Goal: Book appointment/travel/reservation

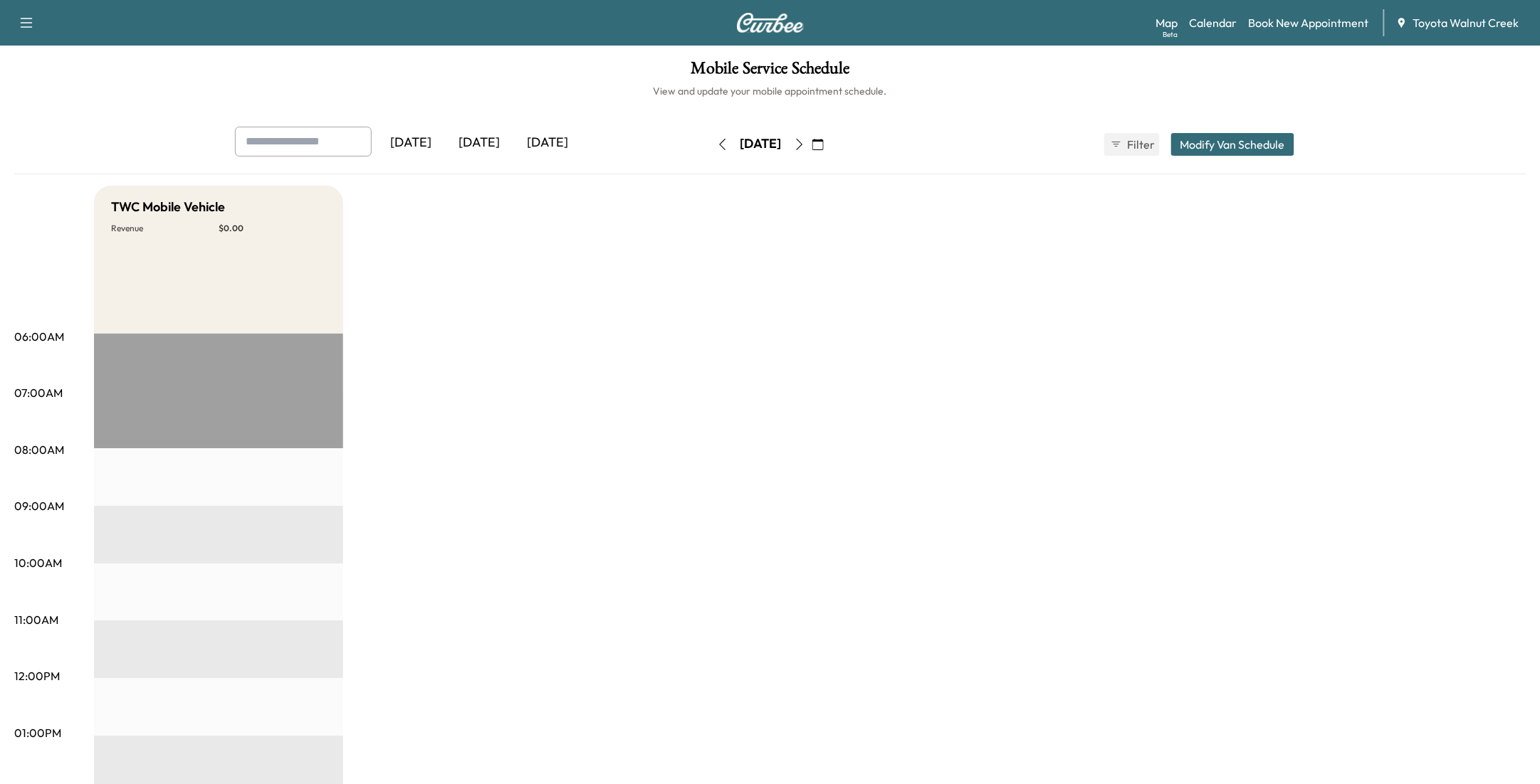
click at [544, 142] on div "[DATE]" at bounding box center [547, 142] width 68 height 33
click at [480, 141] on div "[DATE]" at bounding box center [479, 142] width 68 height 33
click at [564, 137] on div "[DATE]" at bounding box center [547, 142] width 68 height 33
click at [805, 144] on icon "button" at bounding box center [799, 145] width 12 height 12
click at [805, 141] on icon "button" at bounding box center [799, 145] width 12 height 12
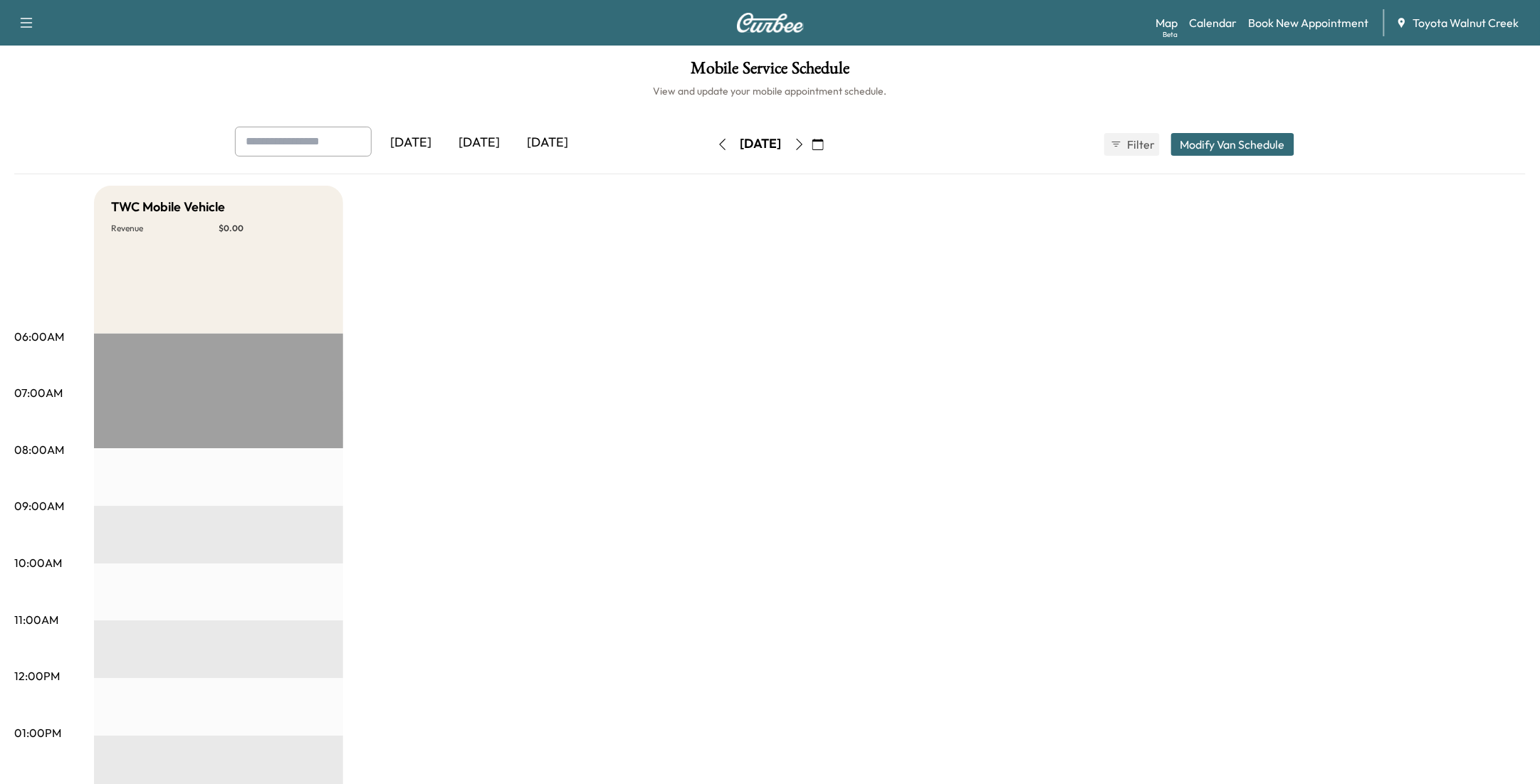
click at [802, 144] on icon "button" at bounding box center [799, 145] width 6 height 12
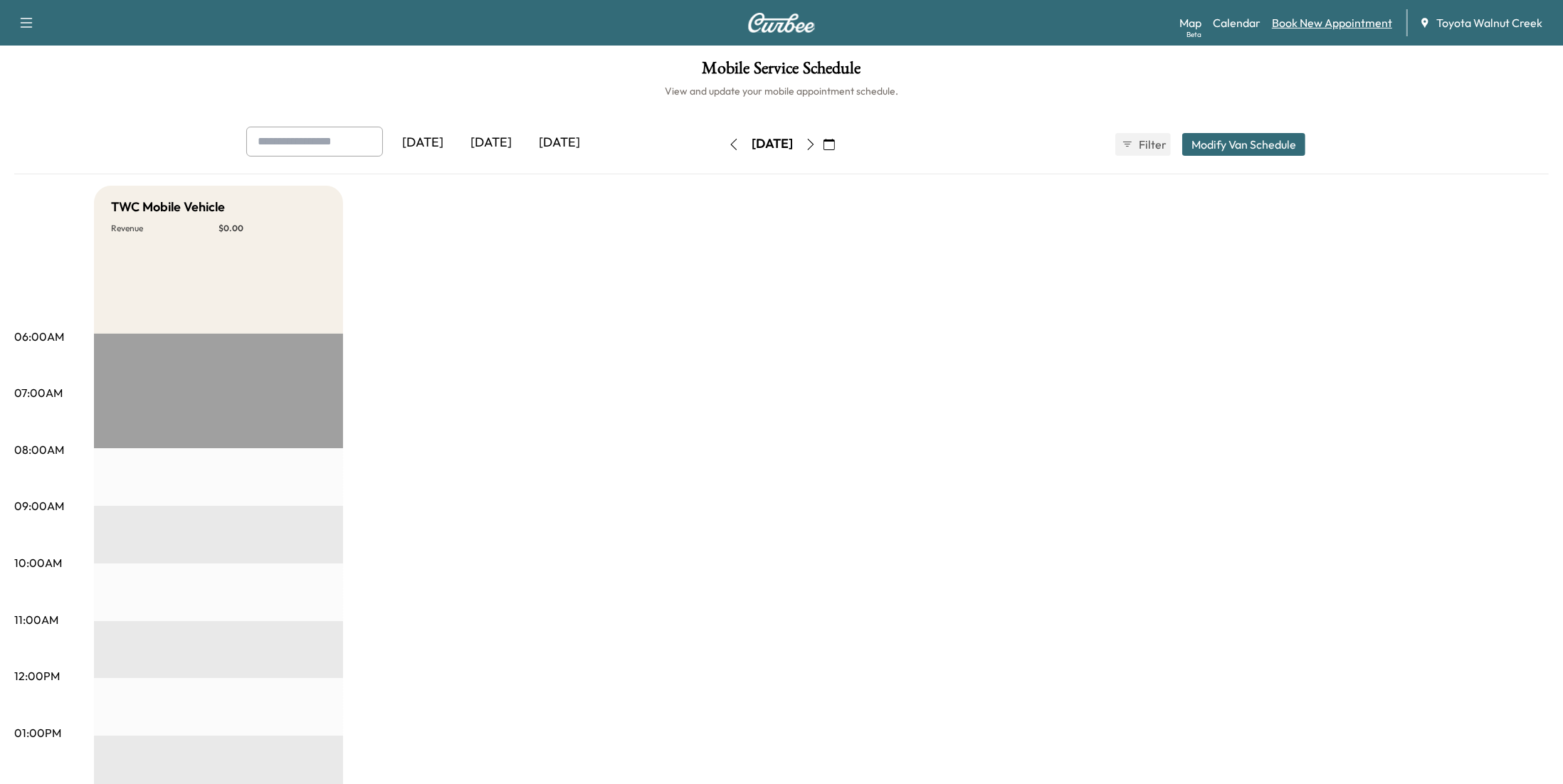
click at [1340, 19] on link "Book New Appointment" at bounding box center [1333, 22] width 121 height 17
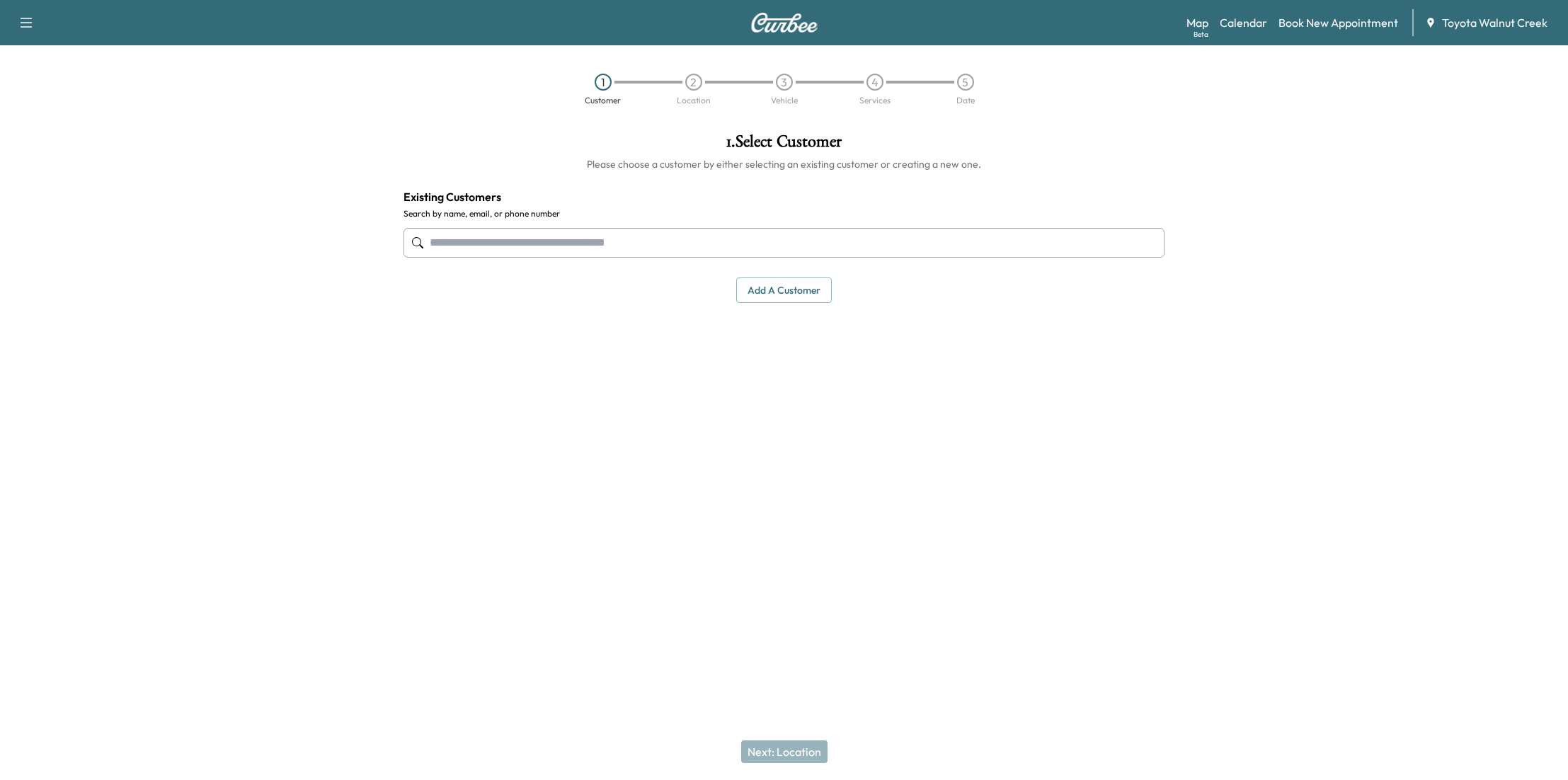
click at [821, 288] on button "Add a customer" at bounding box center [783, 290] width 95 height 27
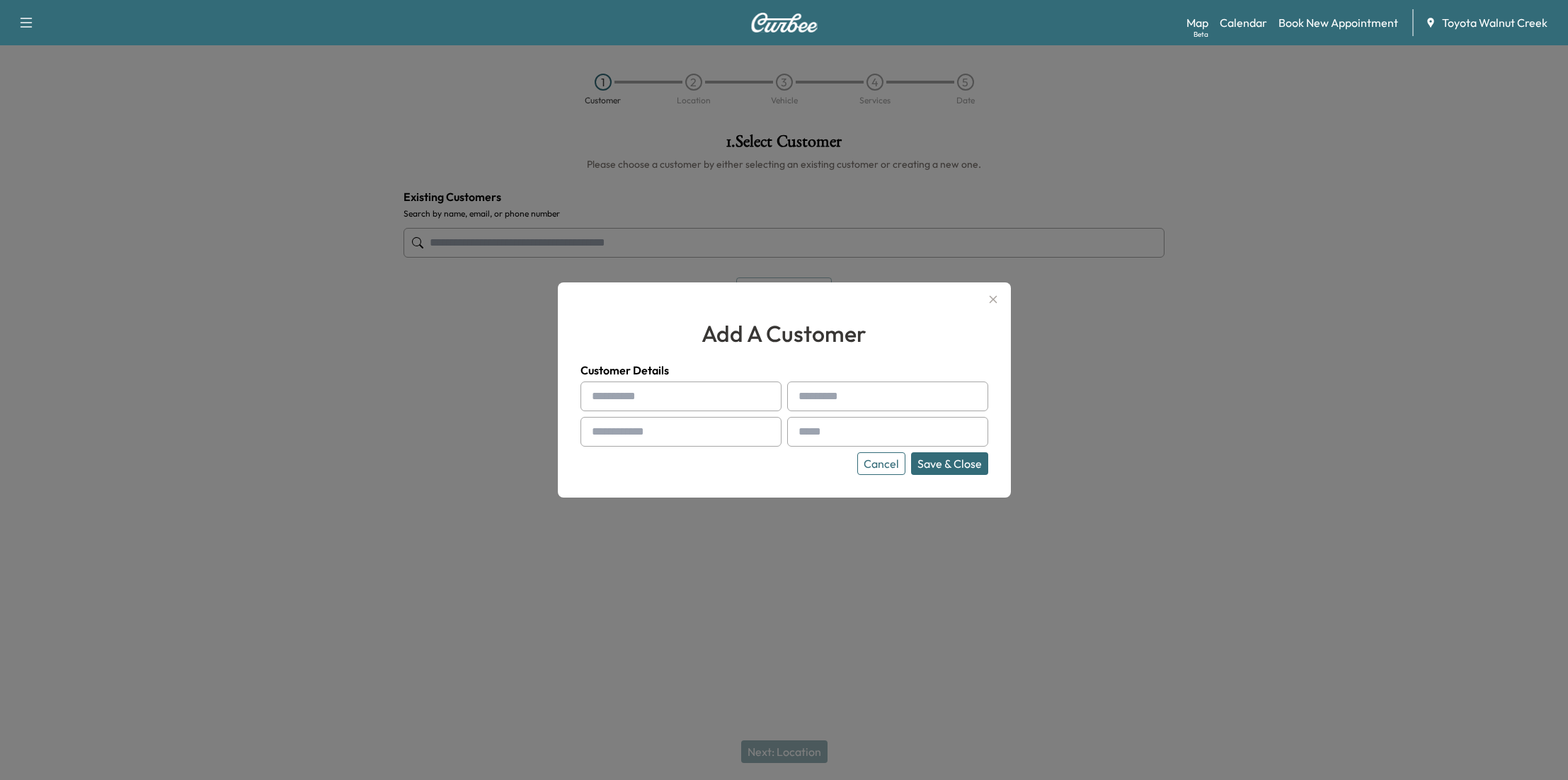
click at [663, 404] on input "text" at bounding box center [681, 396] width 201 height 29
type input "***"
click at [854, 395] on input "text" at bounding box center [887, 396] width 201 height 29
type input "********"
click at [729, 435] on input "text" at bounding box center [681, 431] width 201 height 29
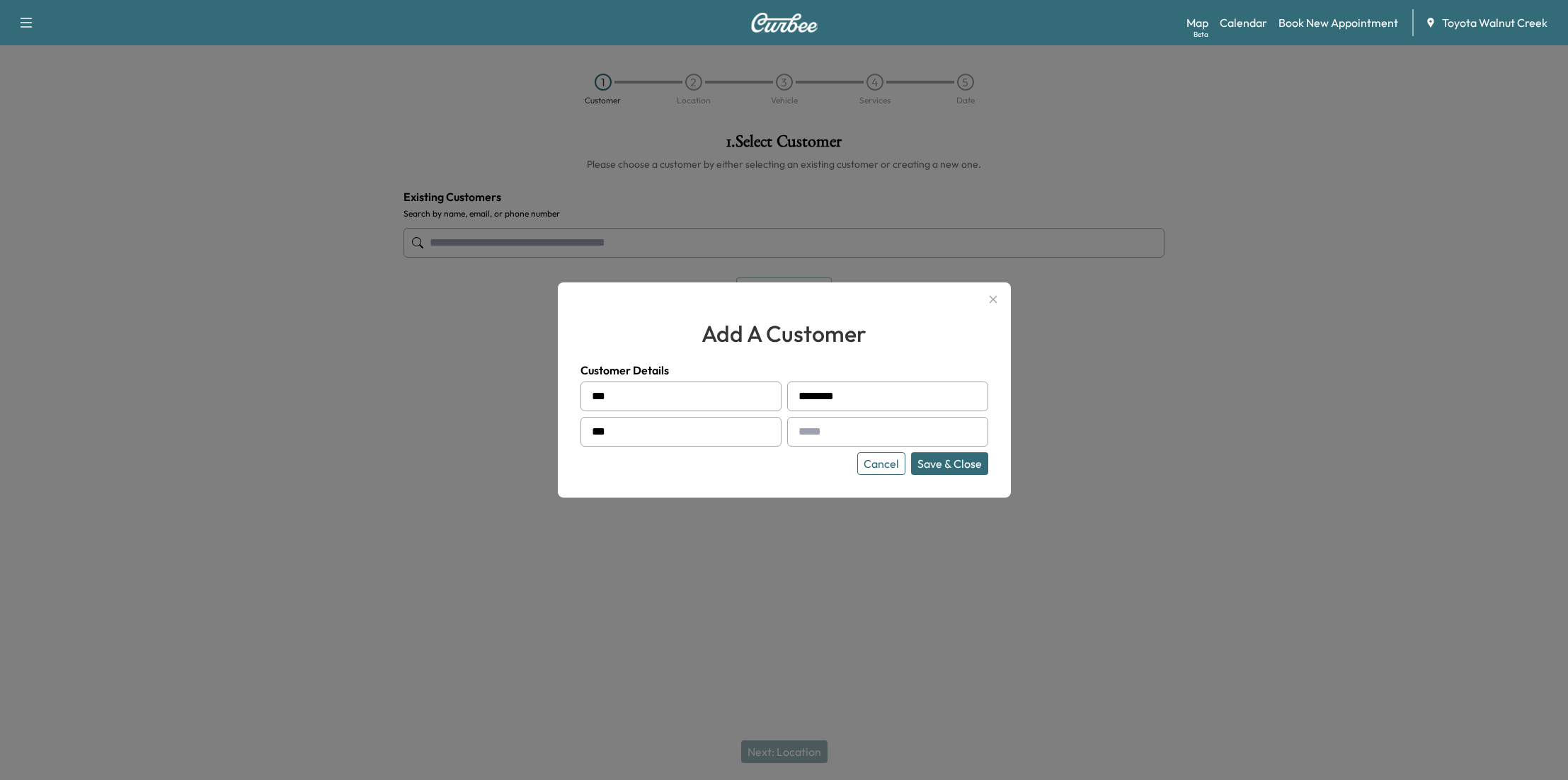
type input "**"
type input "**********"
click at [808, 423] on div at bounding box center [801, 431] width 17 height 17
click at [841, 434] on input "text" at bounding box center [887, 431] width 201 height 29
type input "**********"
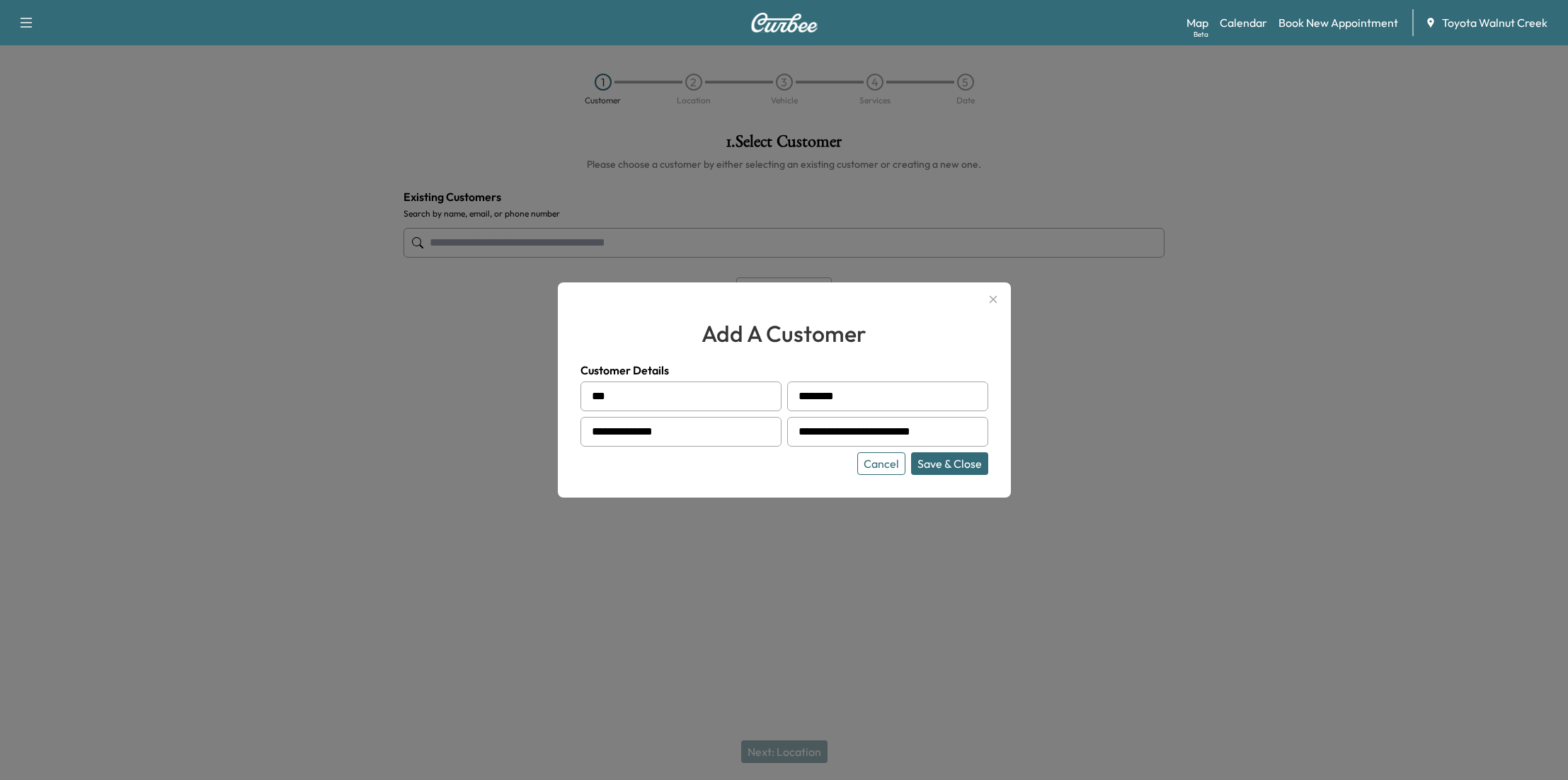
click at [961, 465] on button "Save & Close" at bounding box center [949, 463] width 78 height 23
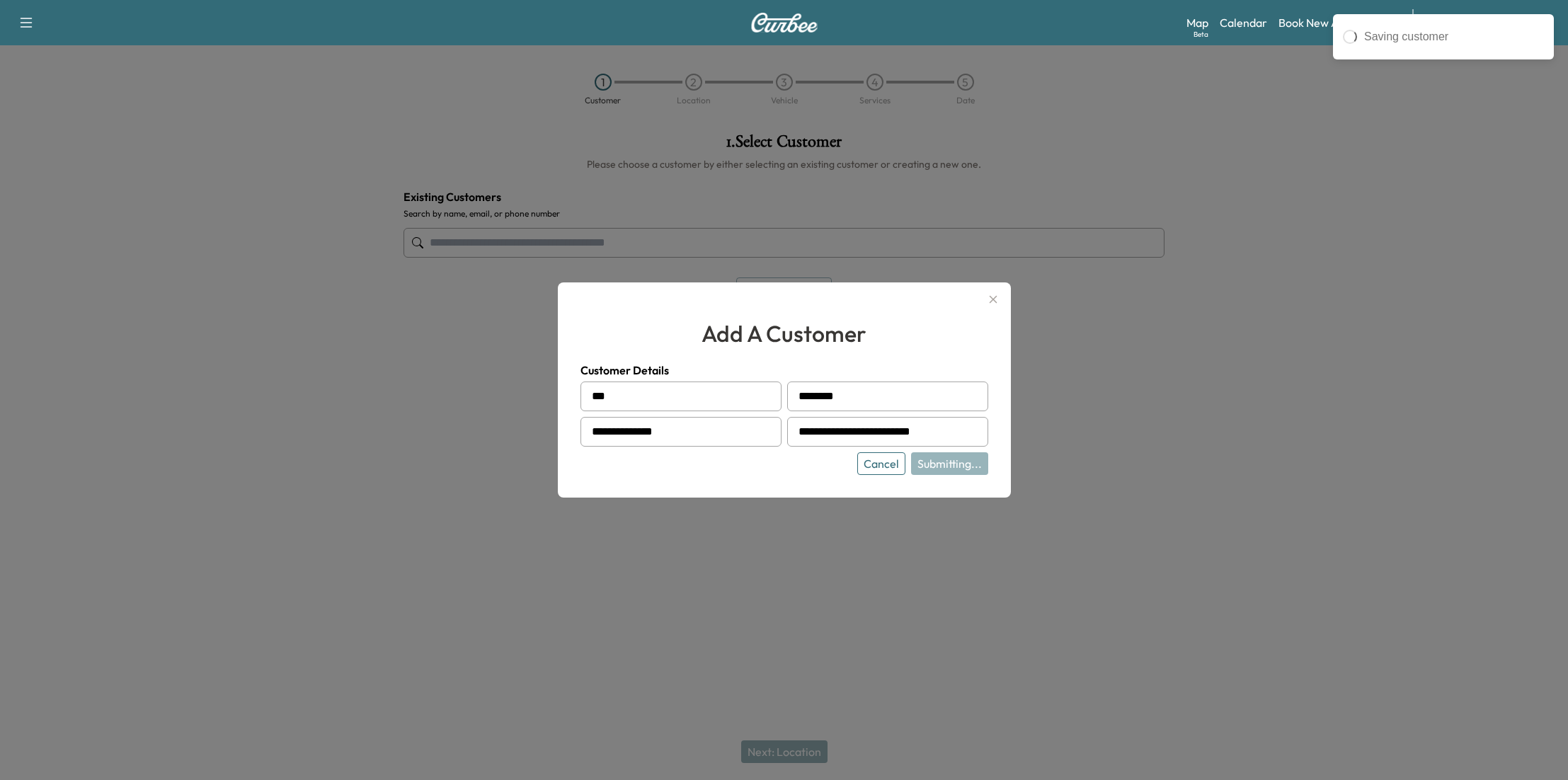
type input "**********"
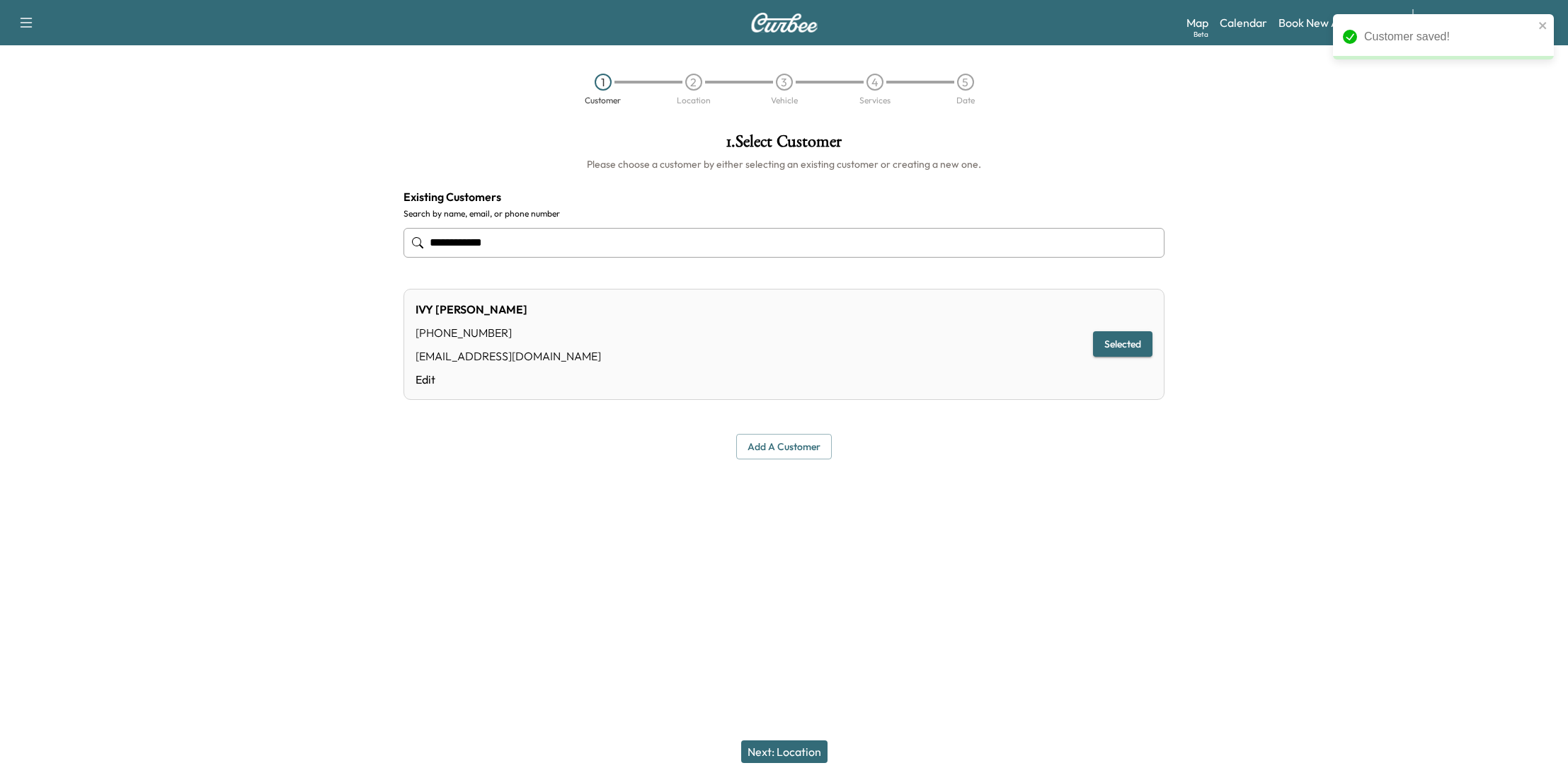
click at [794, 446] on button "Add a customer" at bounding box center [783, 447] width 95 height 27
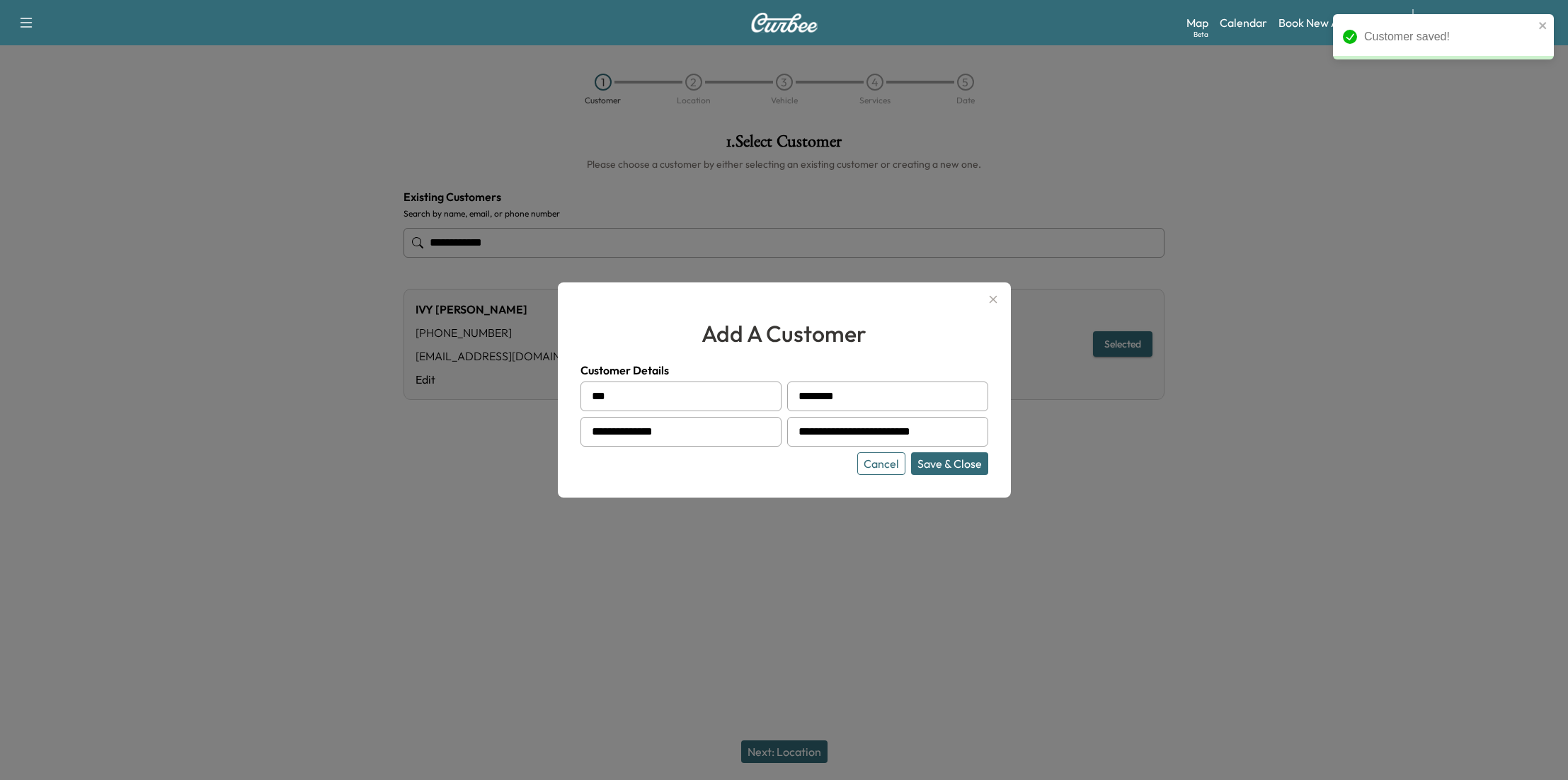
click at [952, 460] on button "Save & Close" at bounding box center [949, 463] width 78 height 23
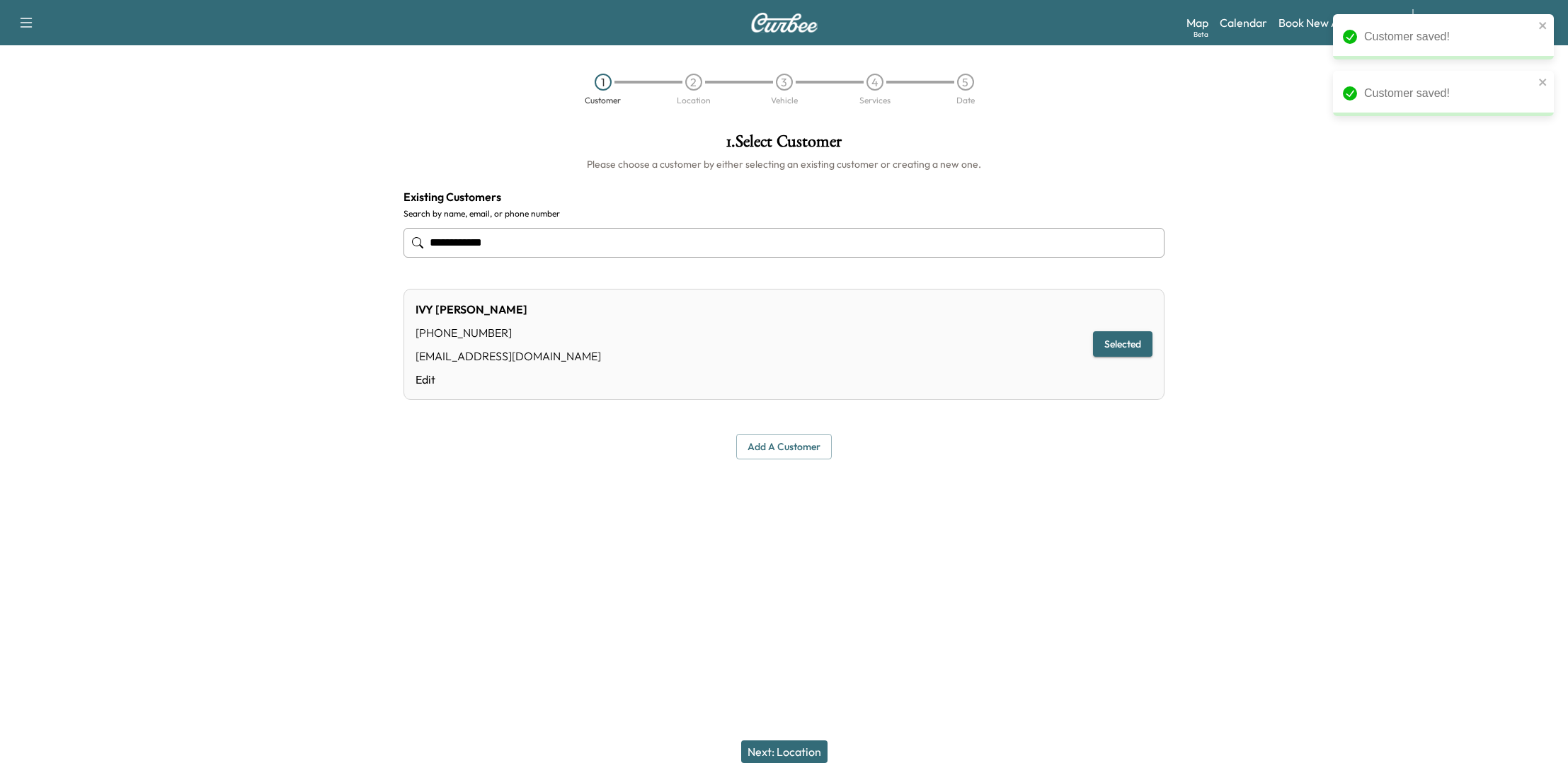
click at [805, 752] on button "Next: Location" at bounding box center [784, 752] width 86 height 23
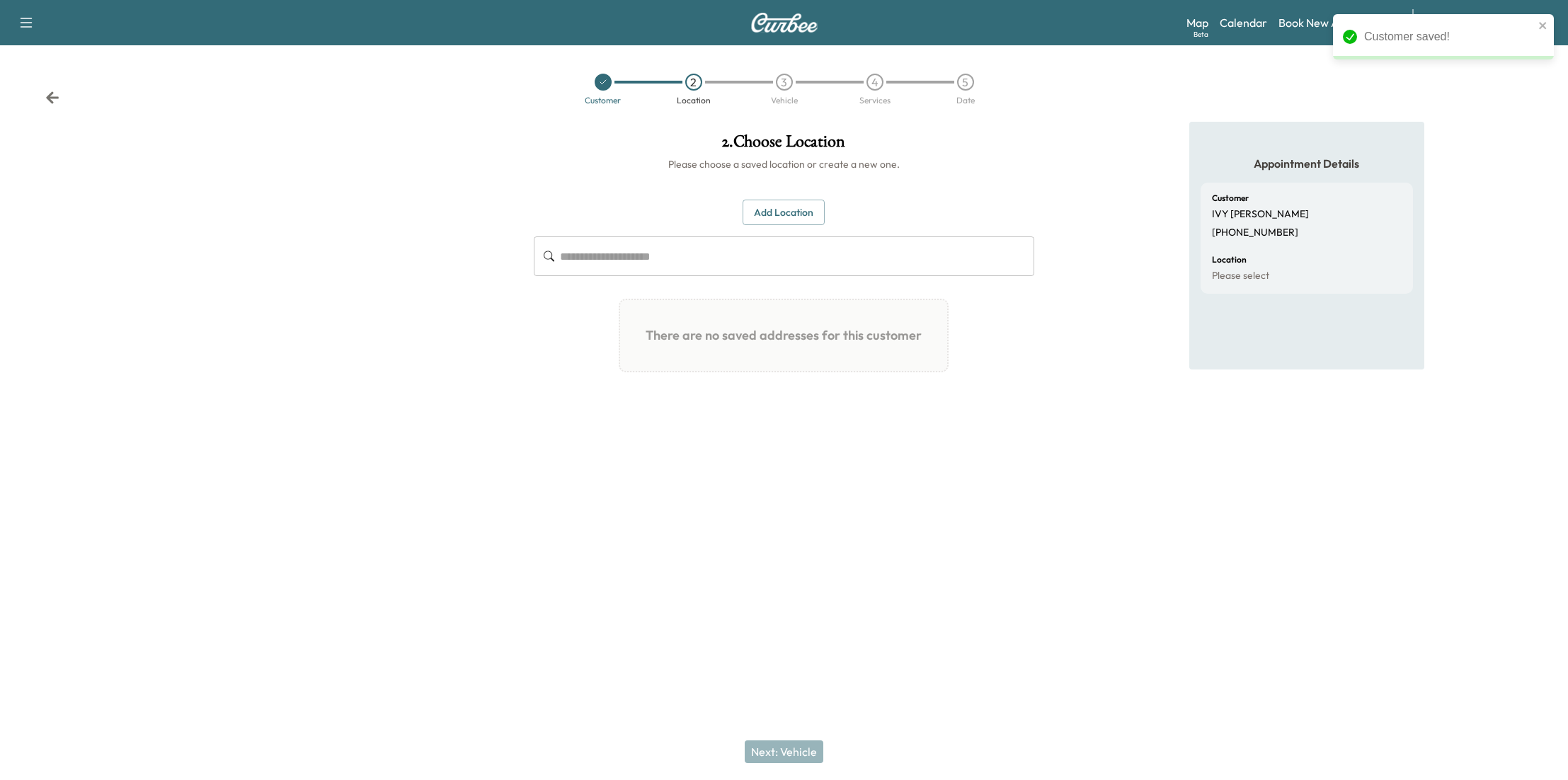
click at [794, 213] on button "Add Location" at bounding box center [784, 212] width 83 height 27
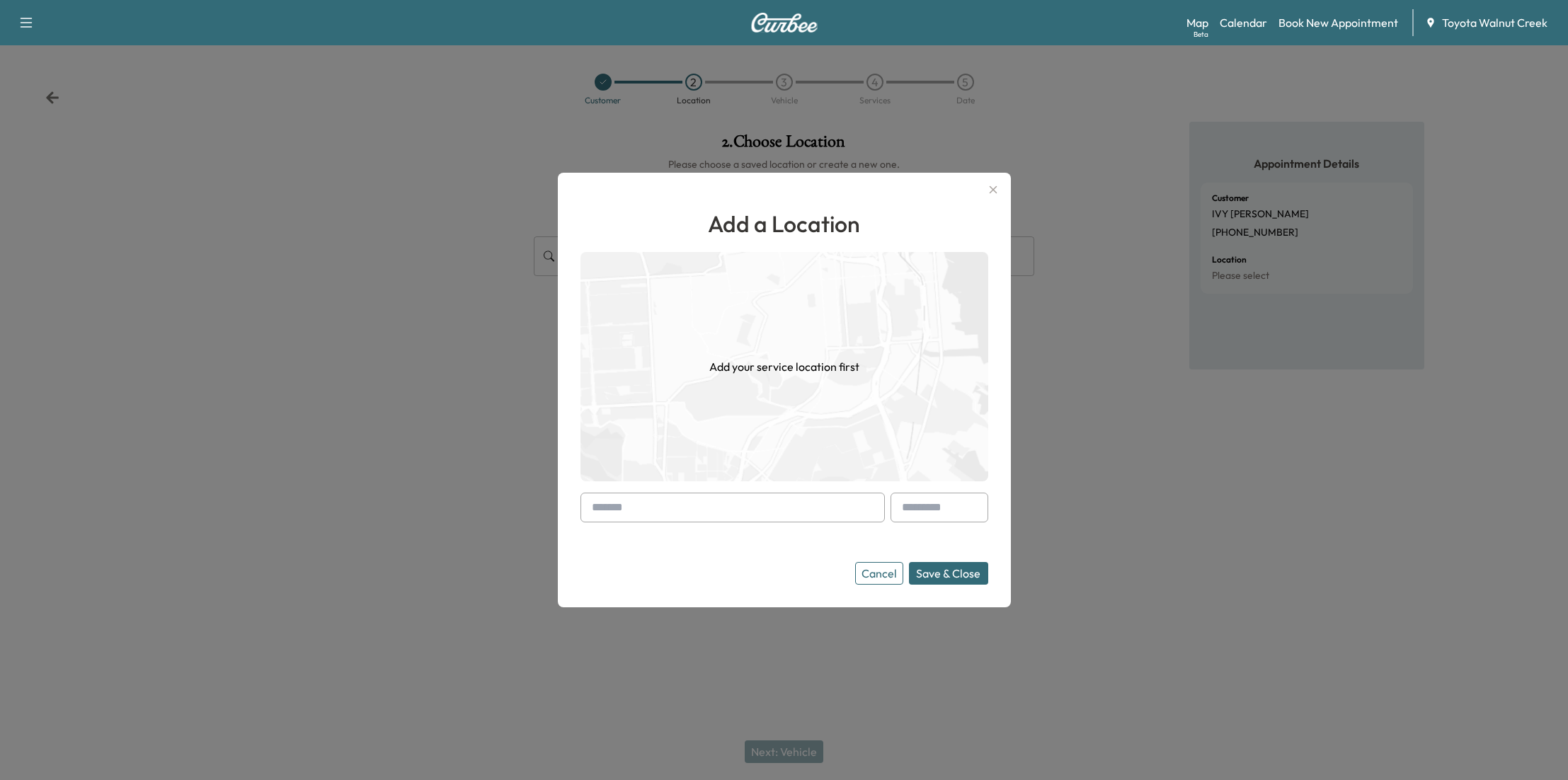
click at [752, 511] on input "text" at bounding box center [733, 507] width 305 height 29
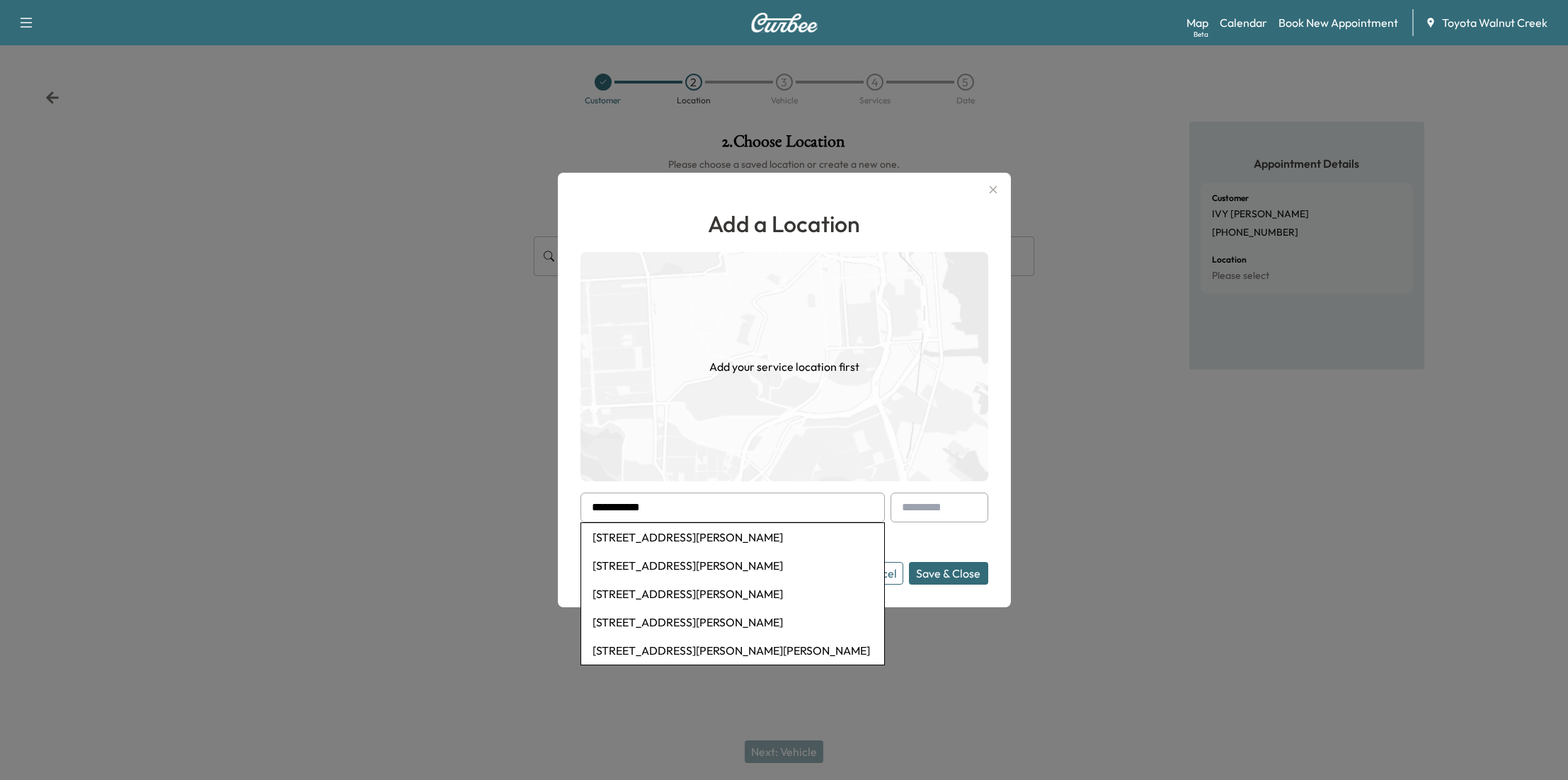
click at [744, 538] on li "[STREET_ADDRESS][PERSON_NAME]" at bounding box center [733, 536] width 303 height 28
type input "**********"
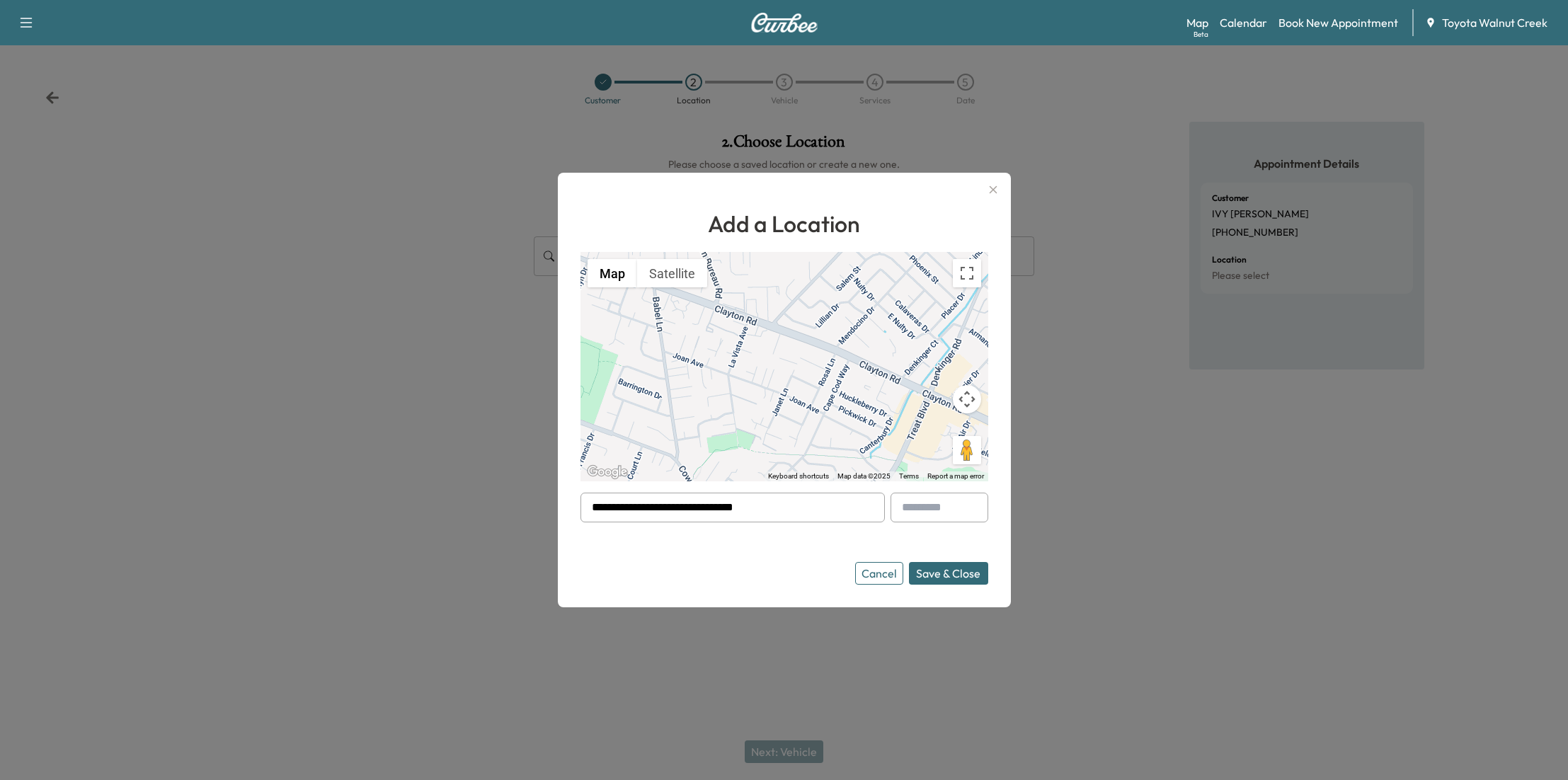
click at [970, 577] on button "Save & Close" at bounding box center [948, 573] width 80 height 23
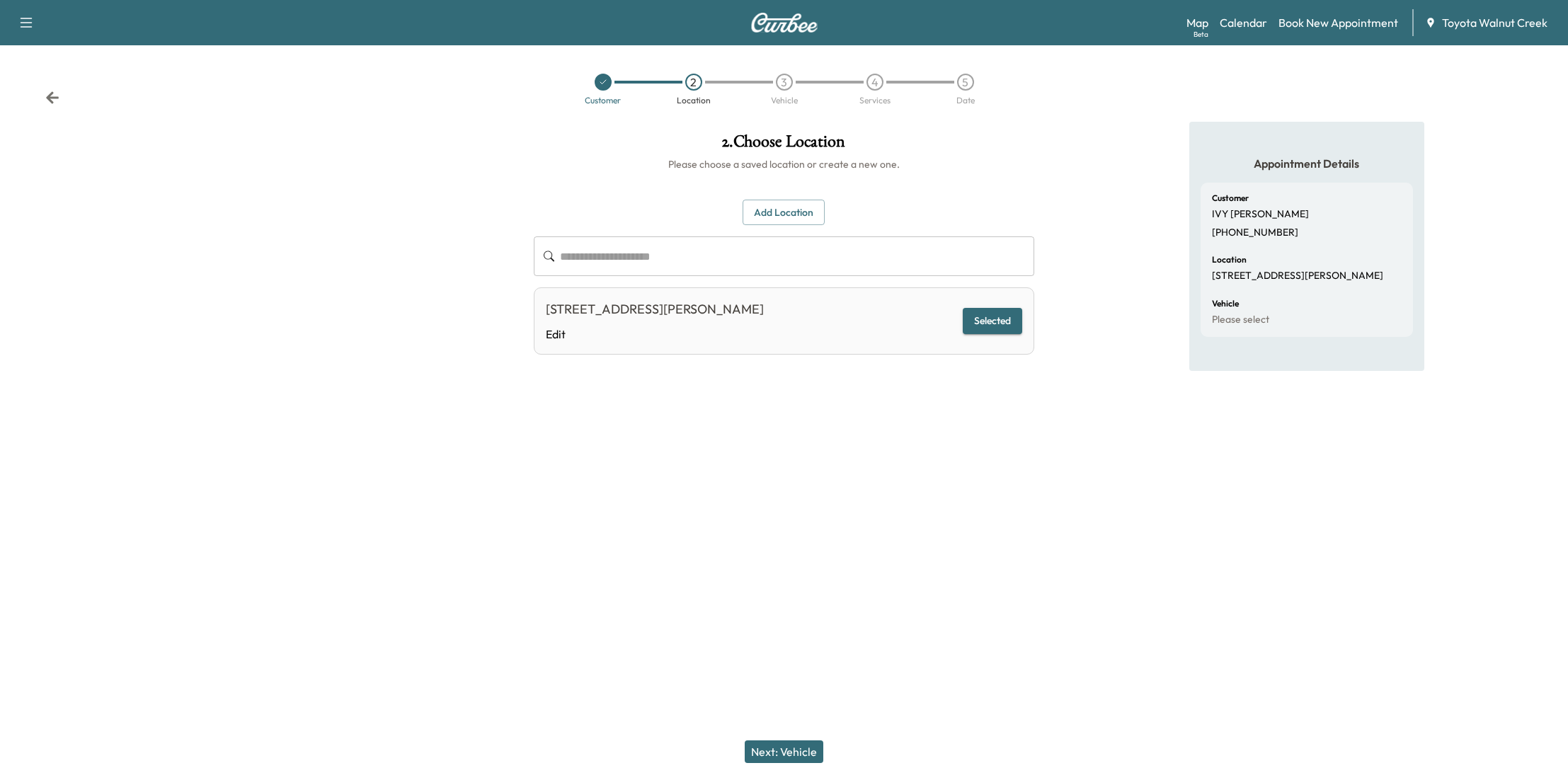
click at [800, 752] on button "Next: Vehicle" at bounding box center [784, 752] width 79 height 23
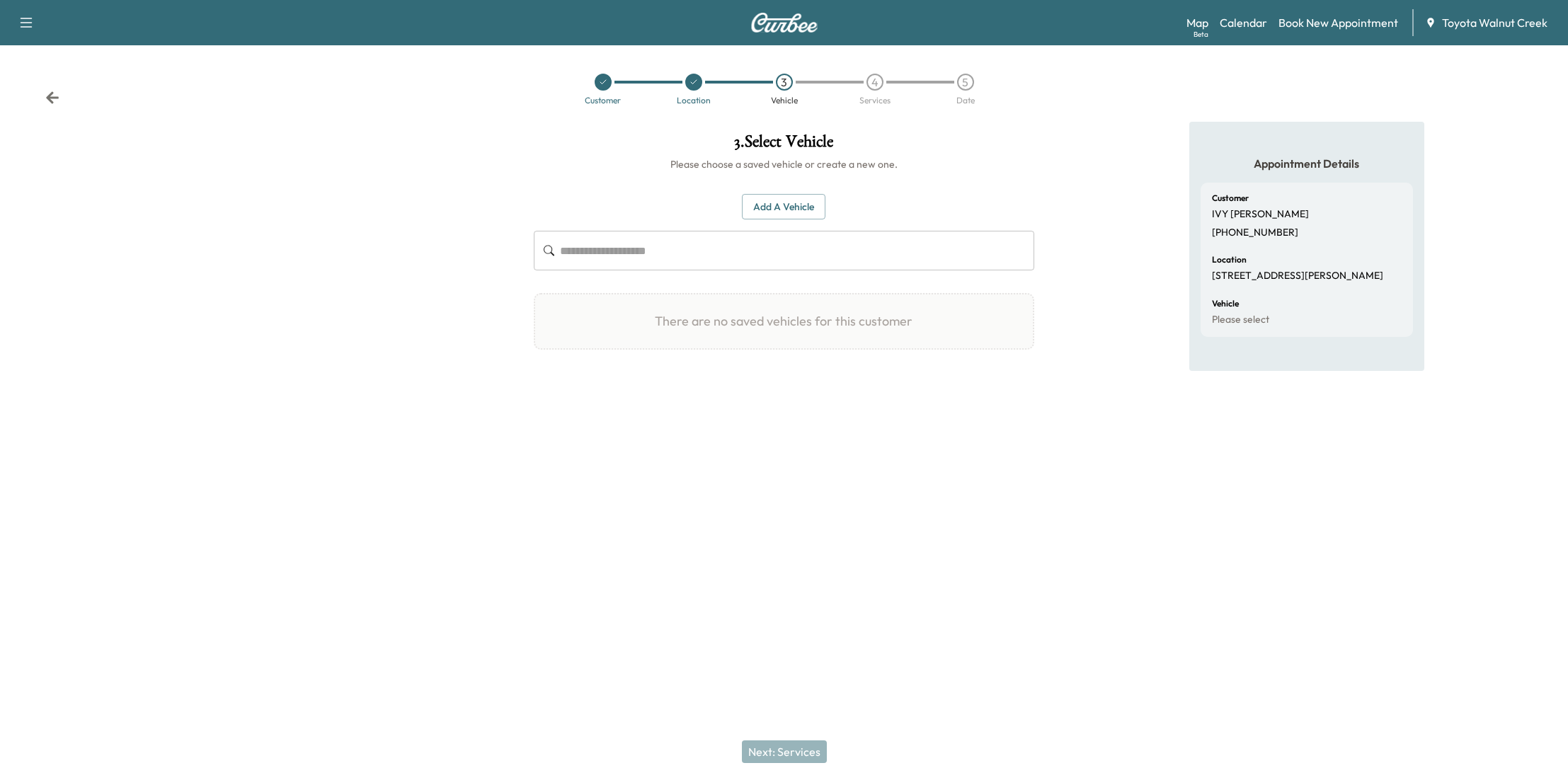
click at [656, 237] on input "text" at bounding box center [797, 251] width 474 height 39
drag, startPoint x: 784, startPoint y: 255, endPoint x: 787, endPoint y: 201, distance: 54.1
click at [787, 201] on button "Add a Vehicle" at bounding box center [783, 206] width 84 height 27
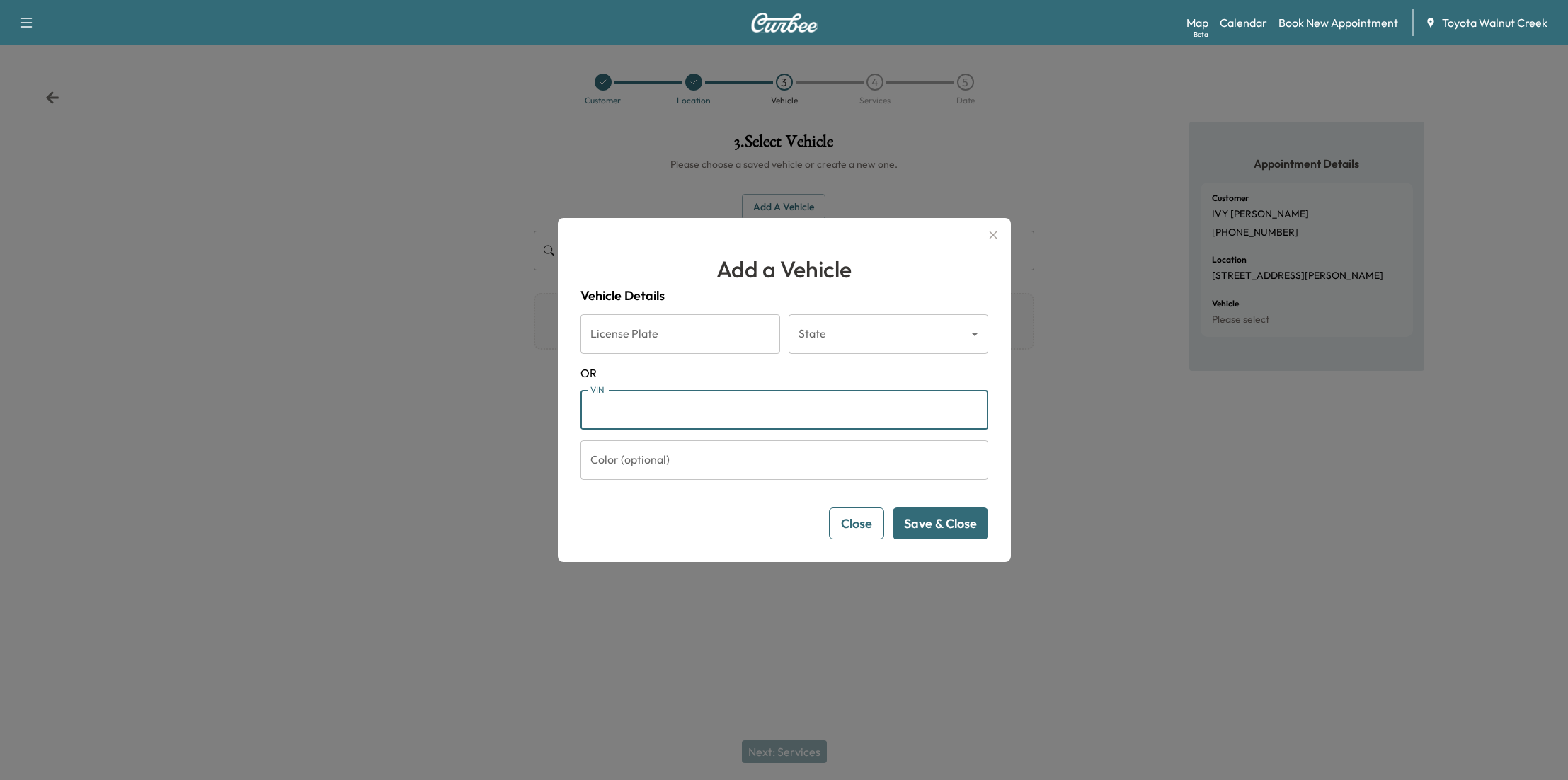
paste input "**********"
type input "**********"
click at [965, 517] on button "Save & Close" at bounding box center [940, 524] width 95 height 31
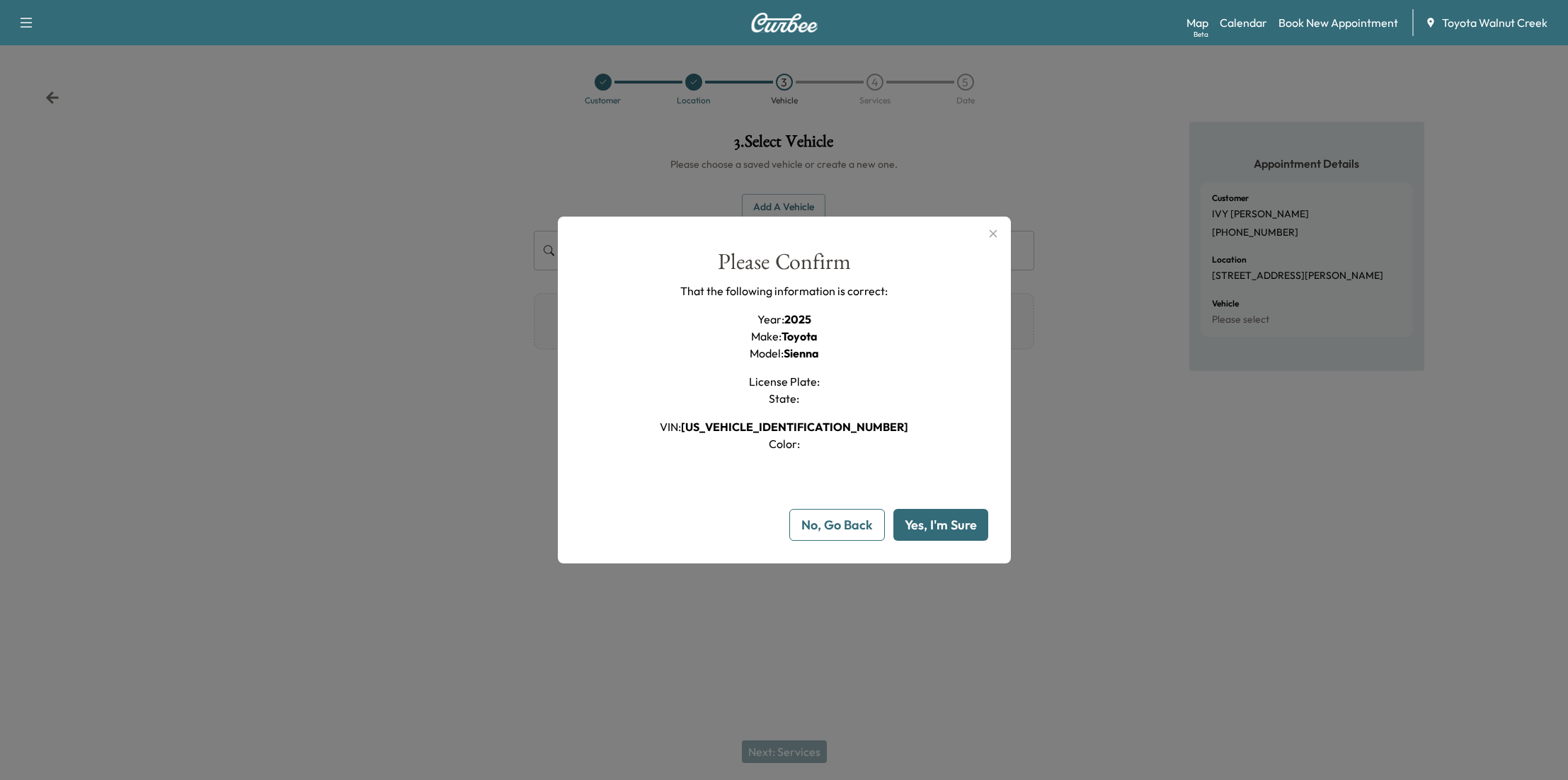
click at [941, 525] on button "Yes, I'm Sure" at bounding box center [940, 525] width 95 height 31
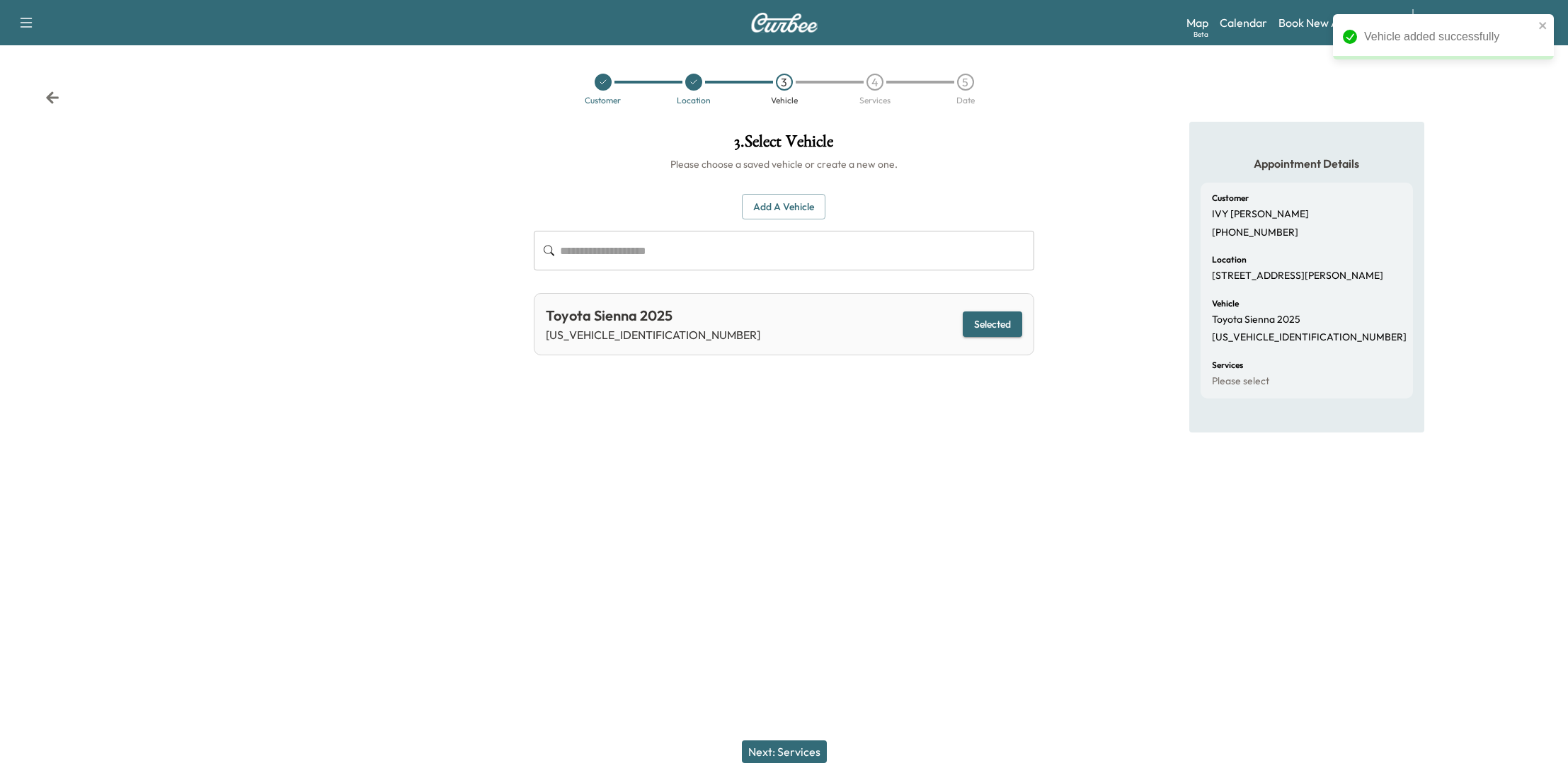
click at [794, 753] on button "Next: Services" at bounding box center [784, 752] width 84 height 23
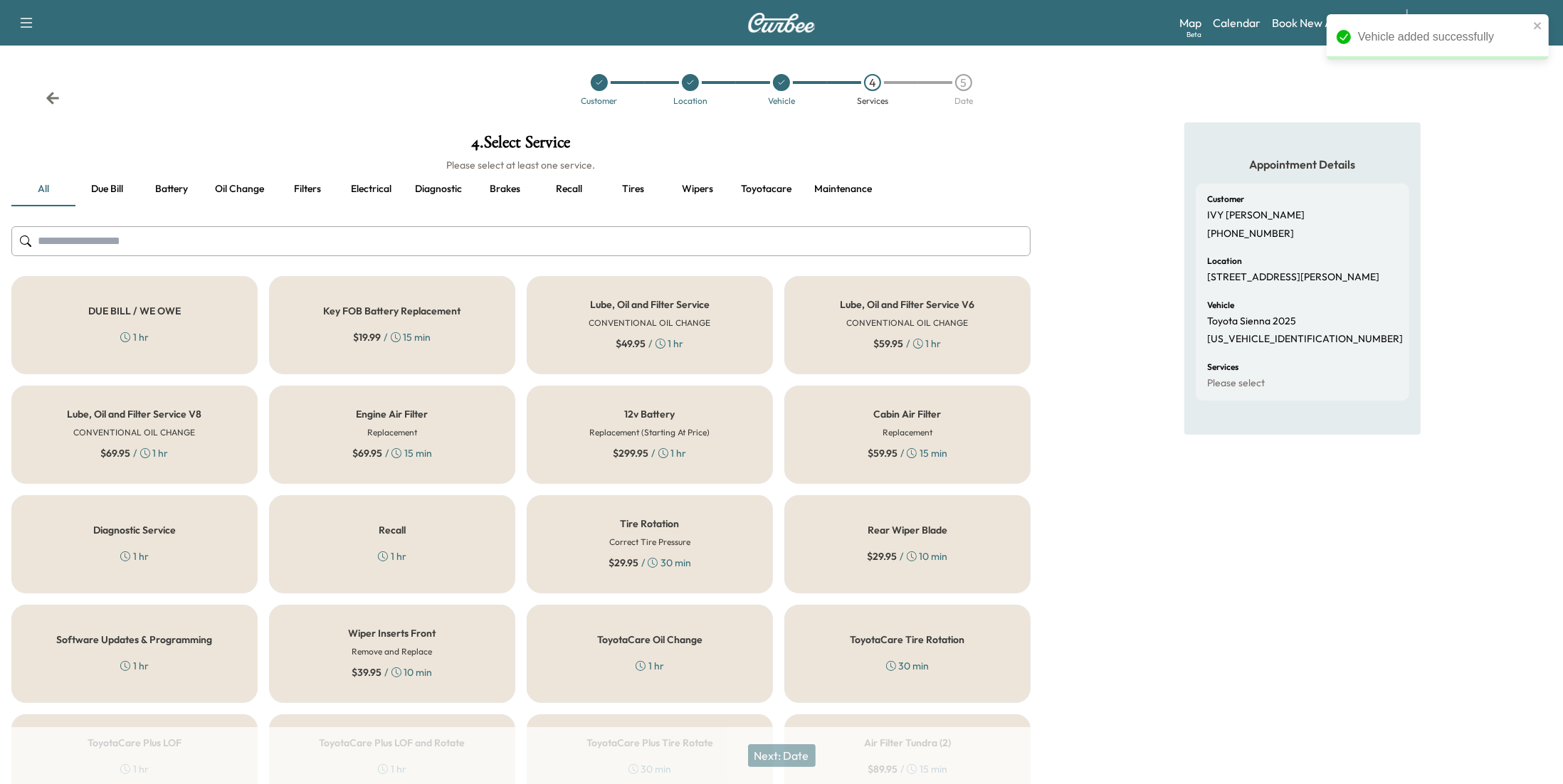
click at [679, 313] on div "Lube, Oil and Filter Service CONVENTIONAL OIL CHANGE $ 49.95 / 1 hr" at bounding box center [649, 325] width 246 height 98
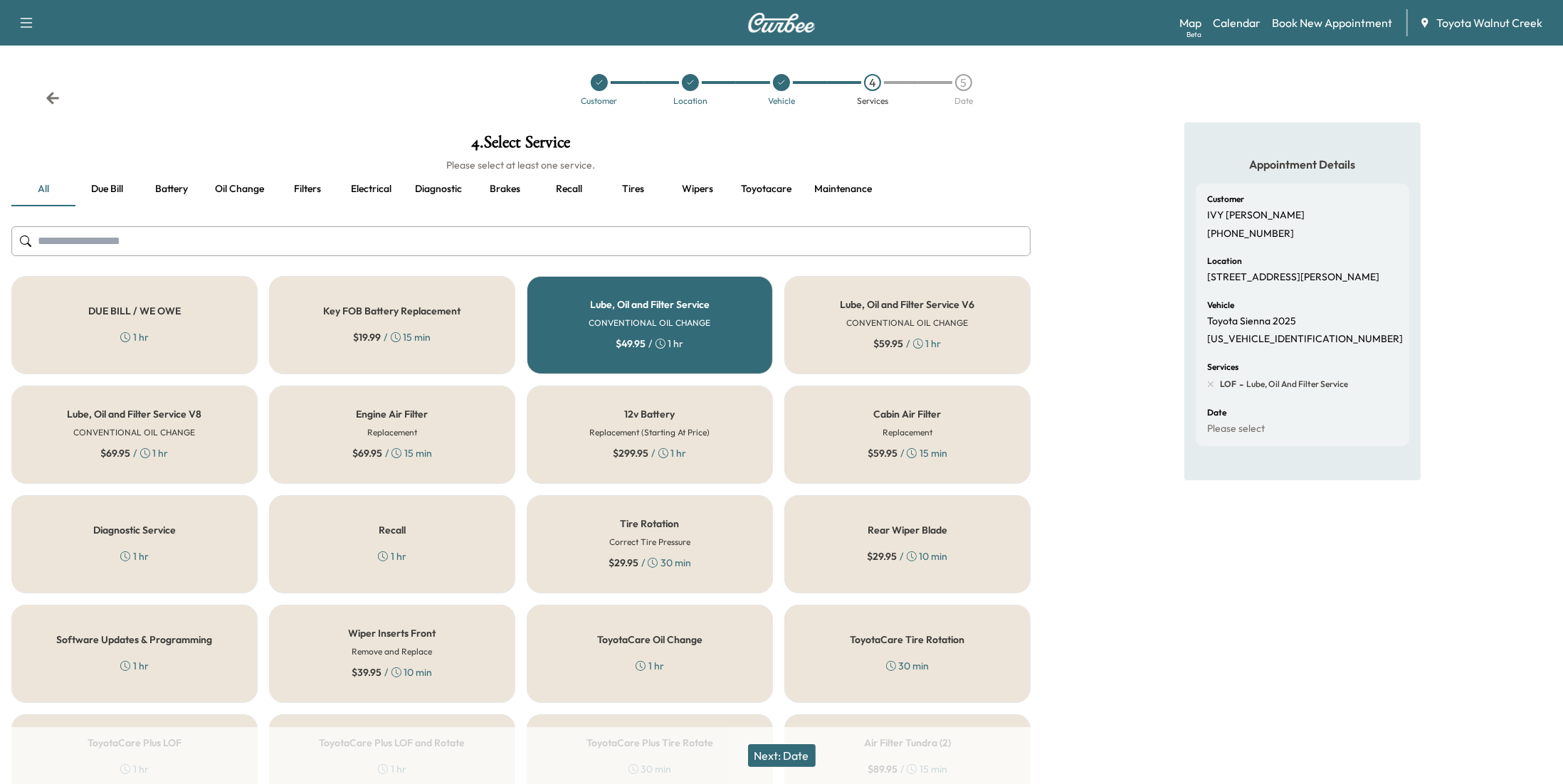
drag, startPoint x: 687, startPoint y: 525, endPoint x: 682, endPoint y: 370, distance: 155.1
click at [687, 521] on div "Tire Rotation Correct Tire Pressure $ 29.95 / 30 min" at bounding box center [649, 543] width 246 height 98
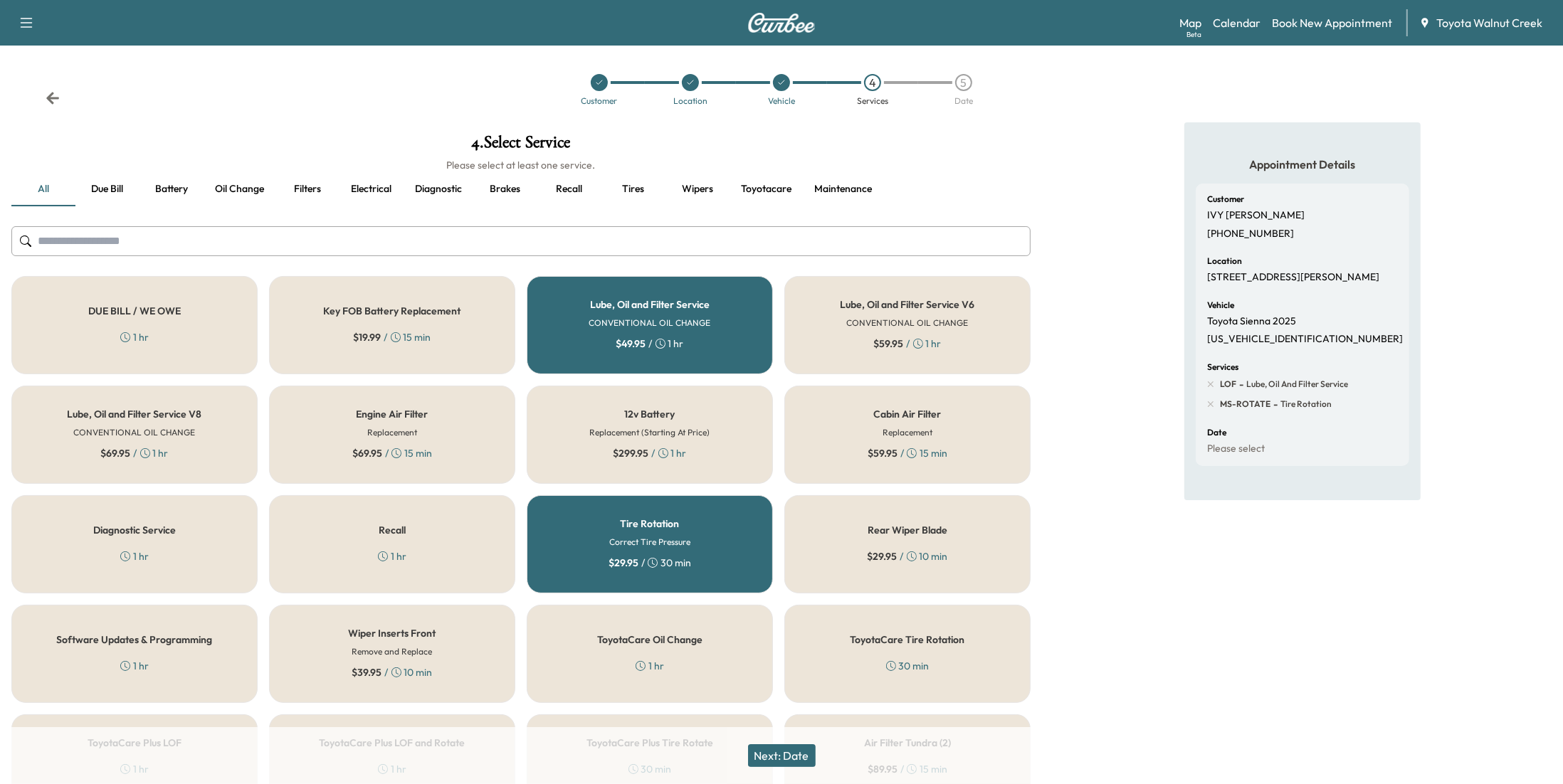
drag, startPoint x: 681, startPoint y: 324, endPoint x: 820, endPoint y: 424, distance: 171.2
click at [682, 322] on h6 "CONVENTIONAL OIL CHANGE" at bounding box center [650, 323] width 122 height 13
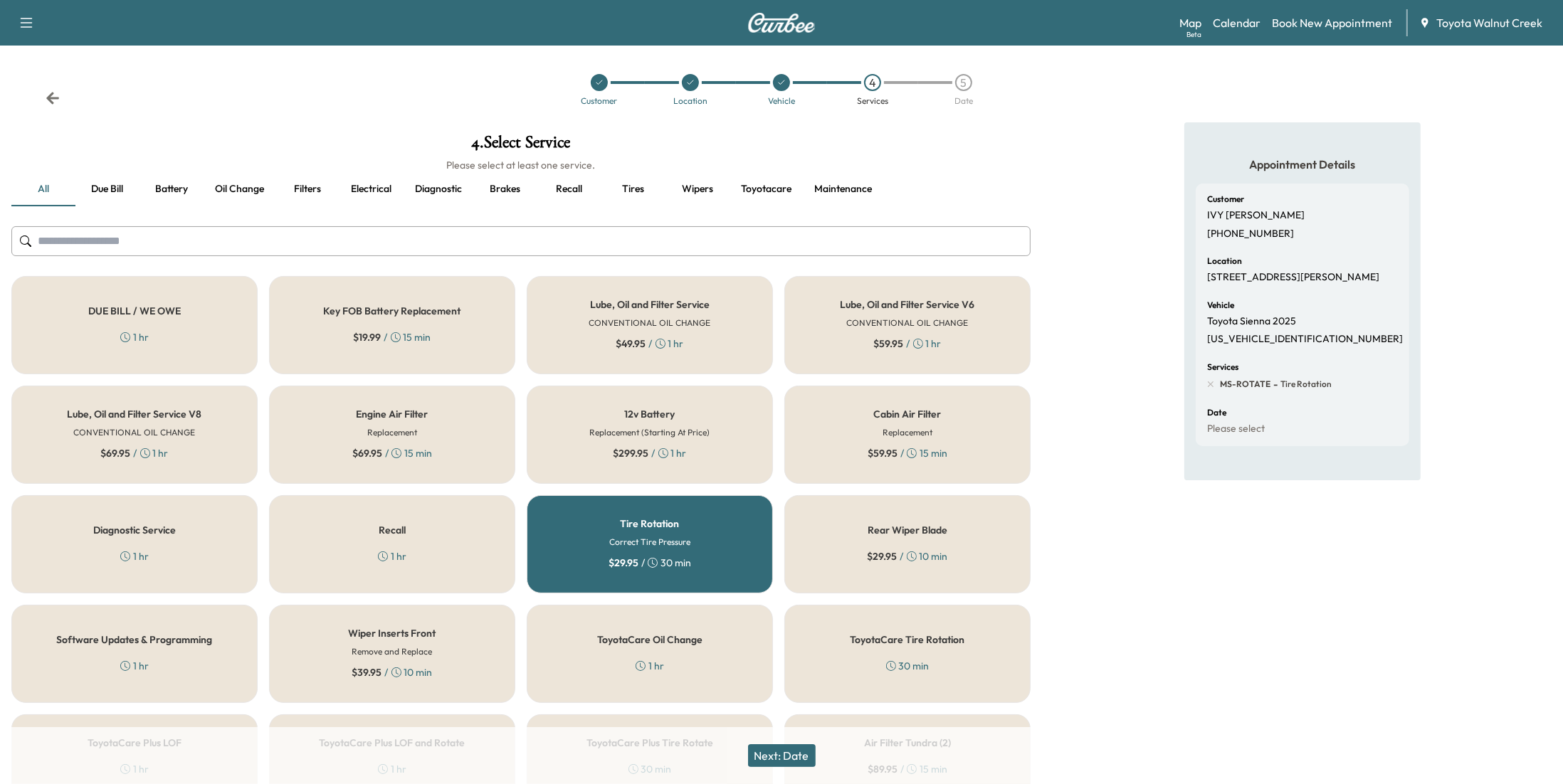
click at [798, 755] on button "Next: Date" at bounding box center [782, 755] width 67 height 23
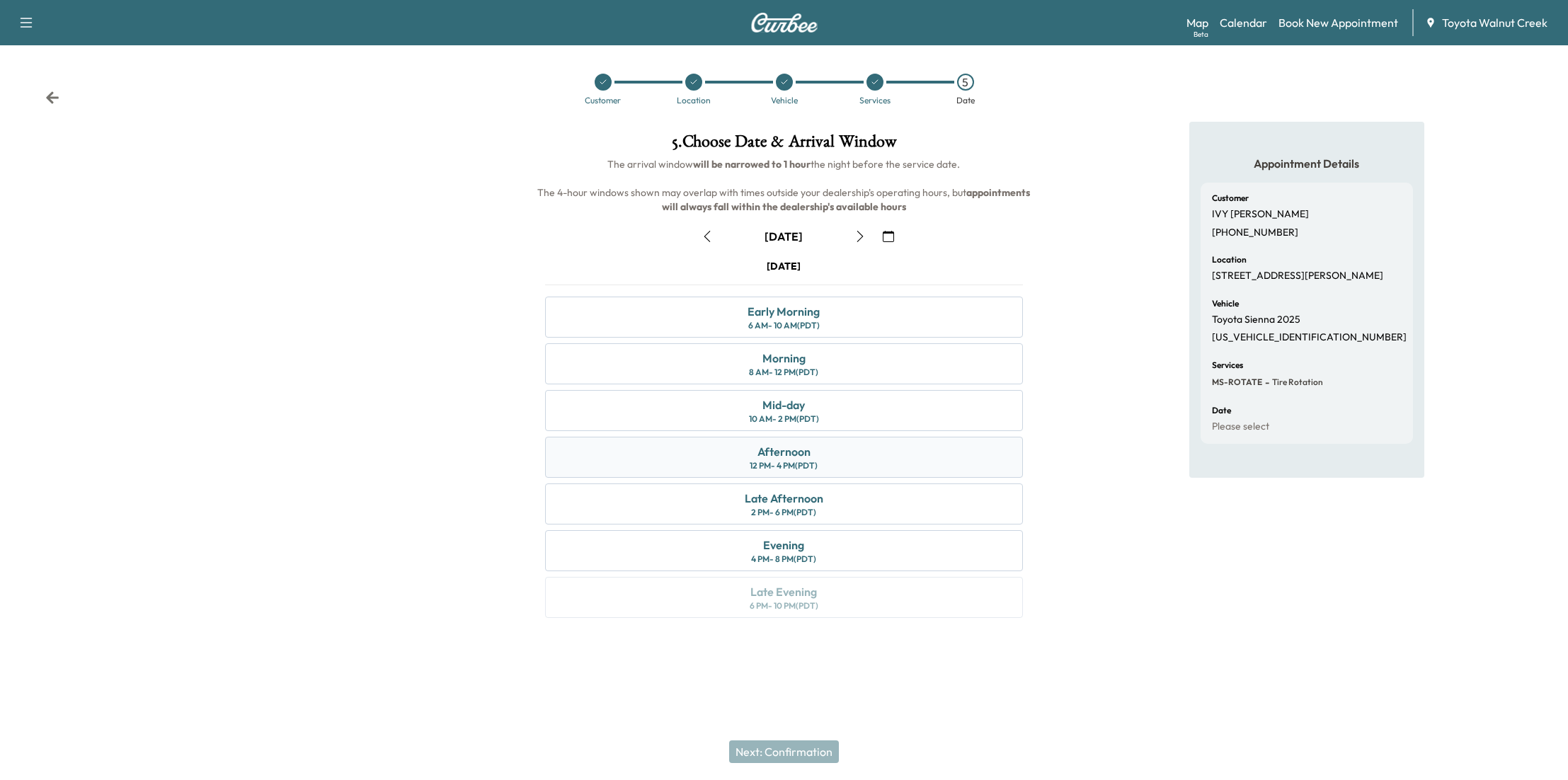
click at [787, 466] on div "12 PM - 4 PM (PDT)" at bounding box center [783, 466] width 68 height 12
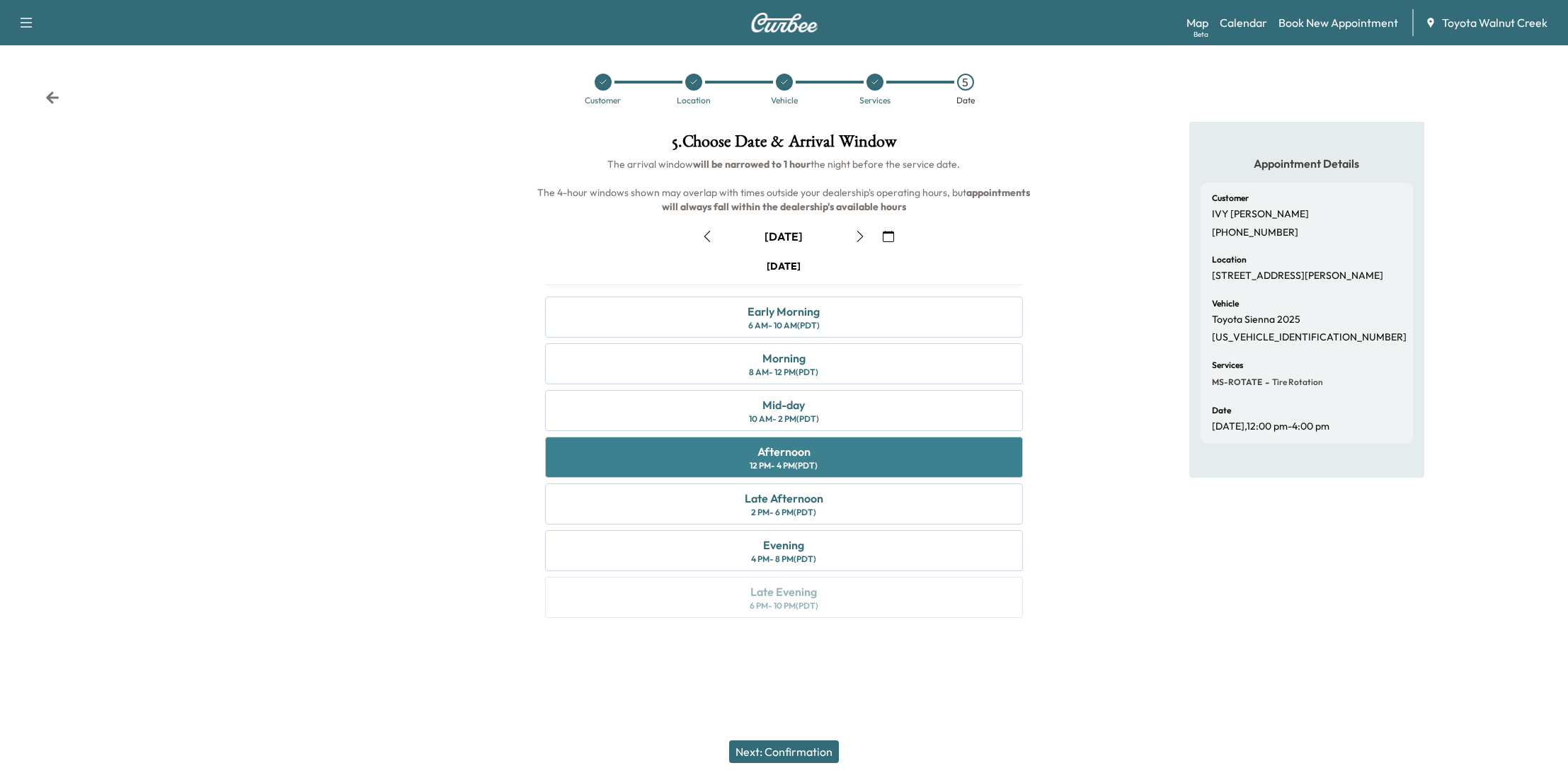
click at [837, 455] on div "Afternoon 12 PM - 4 PM (PDT)" at bounding box center [784, 458] width 477 height 41
click at [810, 752] on button "Next: Confirmation" at bounding box center [784, 752] width 110 height 23
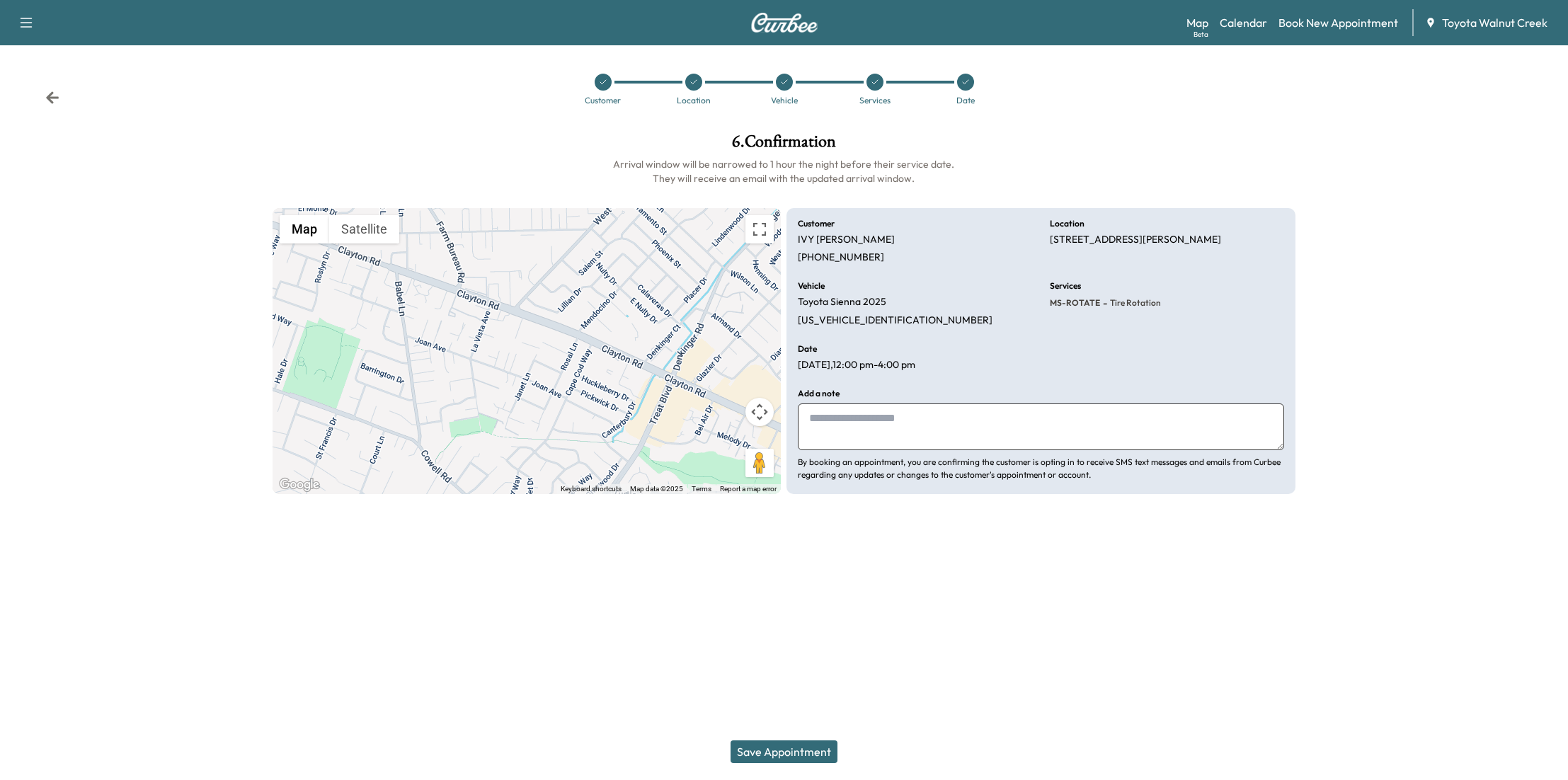
click at [883, 424] on textarea at bounding box center [1040, 427] width 485 height 47
type textarea "**"
click at [809, 757] on button "Save Appointment" at bounding box center [784, 752] width 107 height 23
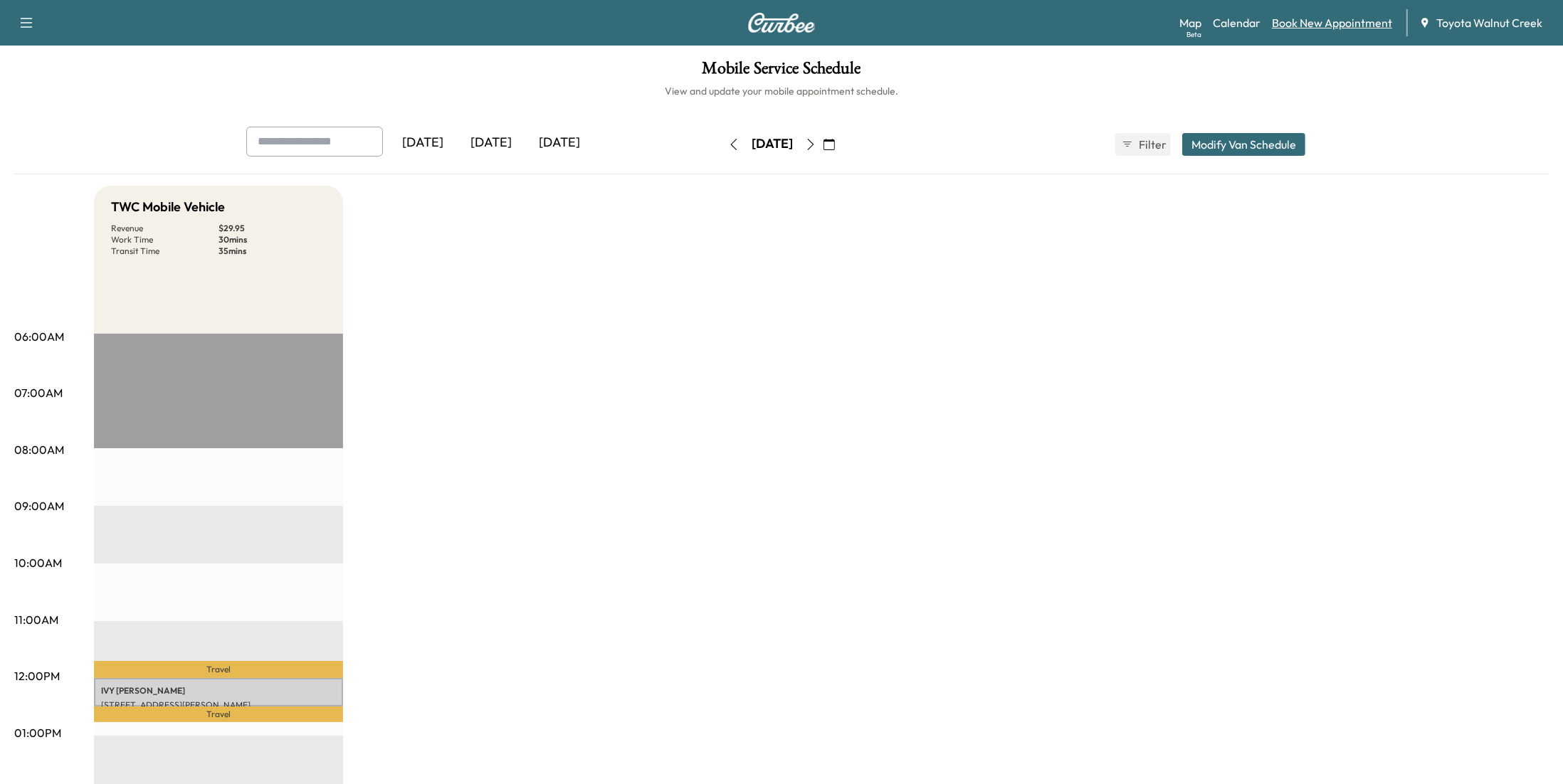
click at [1335, 19] on link "Book New Appointment" at bounding box center [1333, 22] width 121 height 17
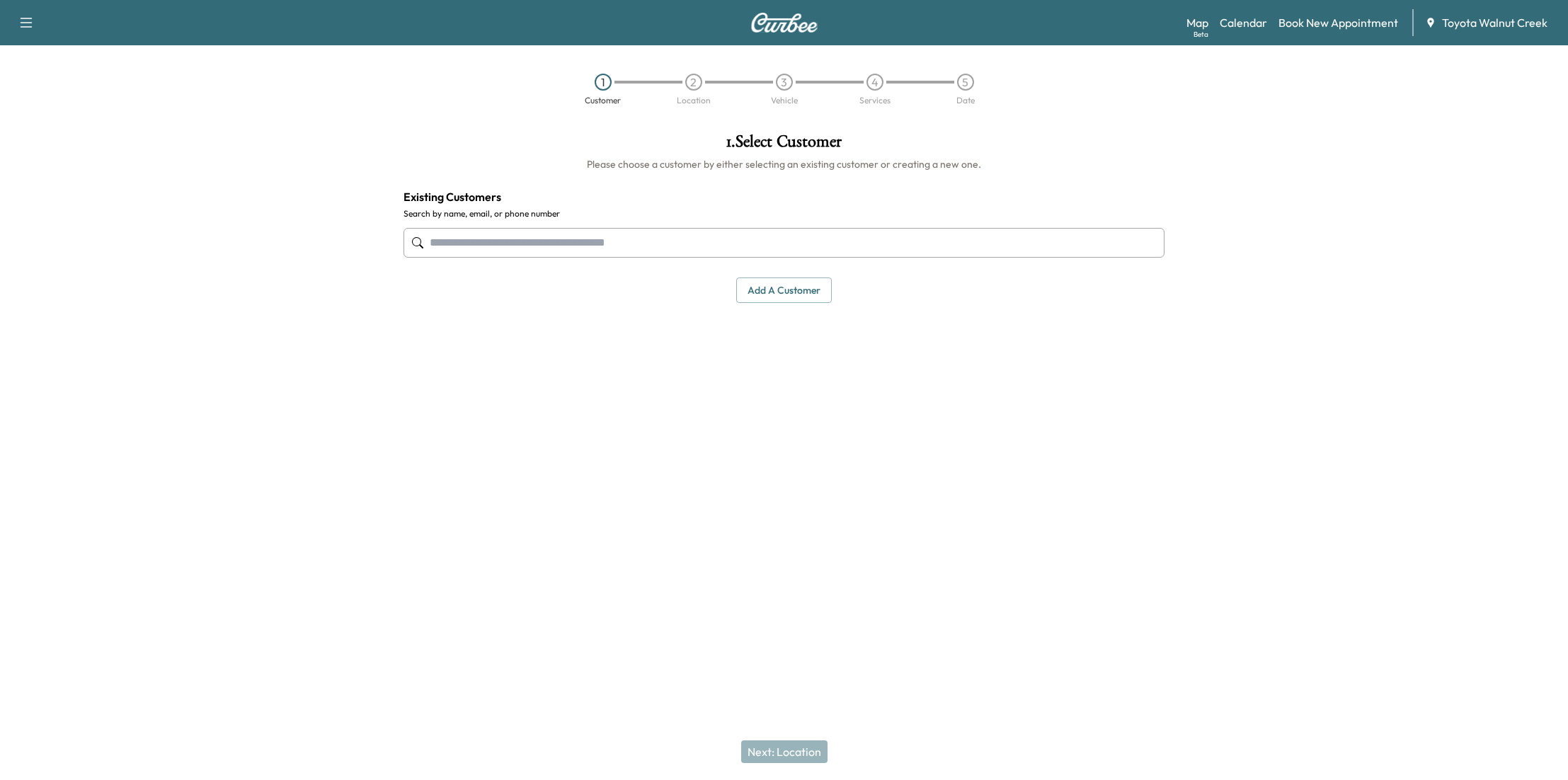
click at [656, 246] on input "text" at bounding box center [784, 243] width 761 height 29
paste input "**********"
type input "**********"
click at [787, 749] on div "Next: Location" at bounding box center [784, 752] width 1568 height 57
click at [790, 295] on button "Add a customer" at bounding box center [783, 290] width 95 height 27
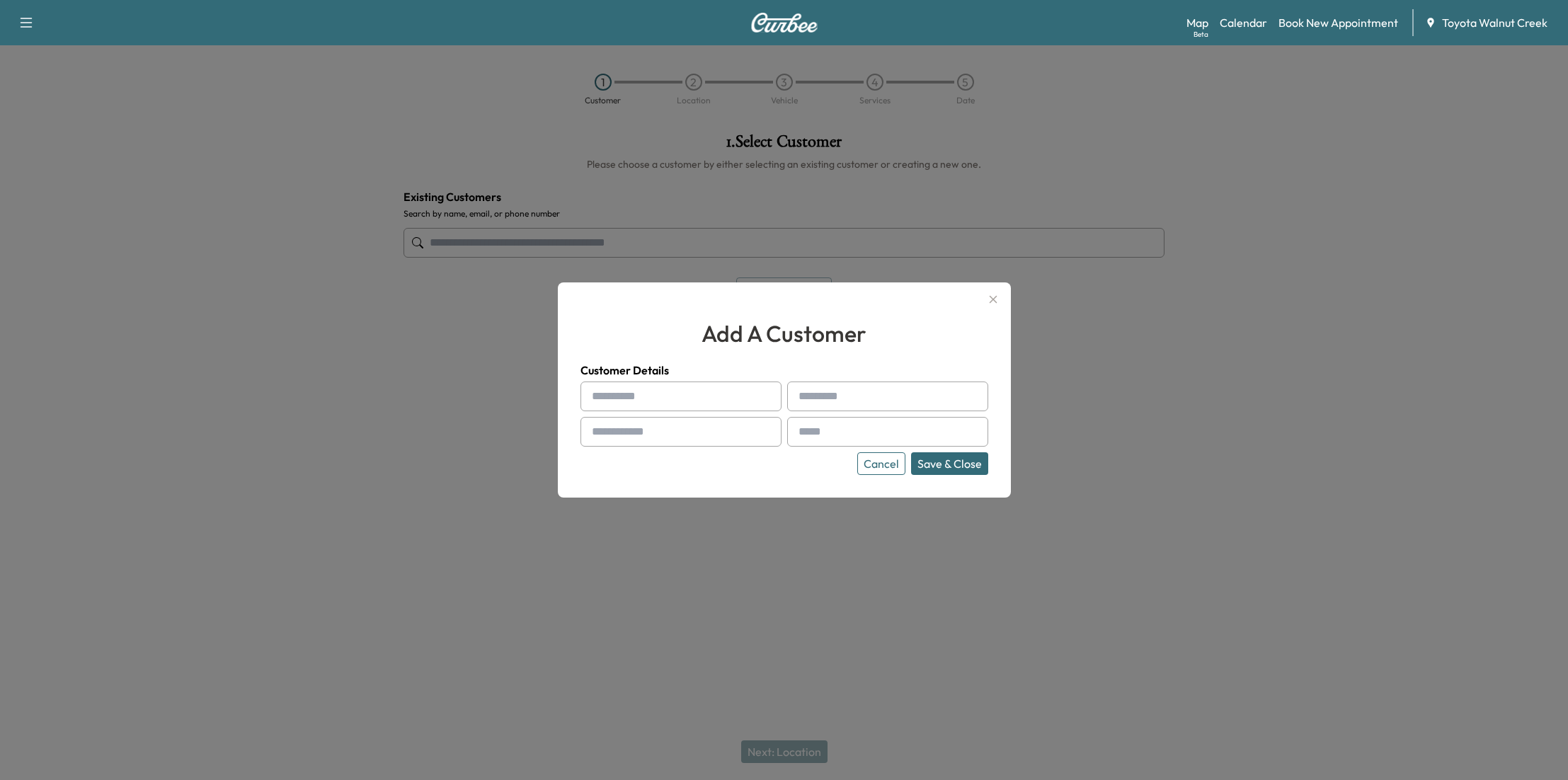
drag, startPoint x: 706, startPoint y: 391, endPoint x: 698, endPoint y: 391, distance: 8.0
click at [706, 391] on input "text" at bounding box center [681, 396] width 201 height 29
type input "*******"
click at [825, 389] on input "text" at bounding box center [887, 396] width 201 height 29
type input "*******"
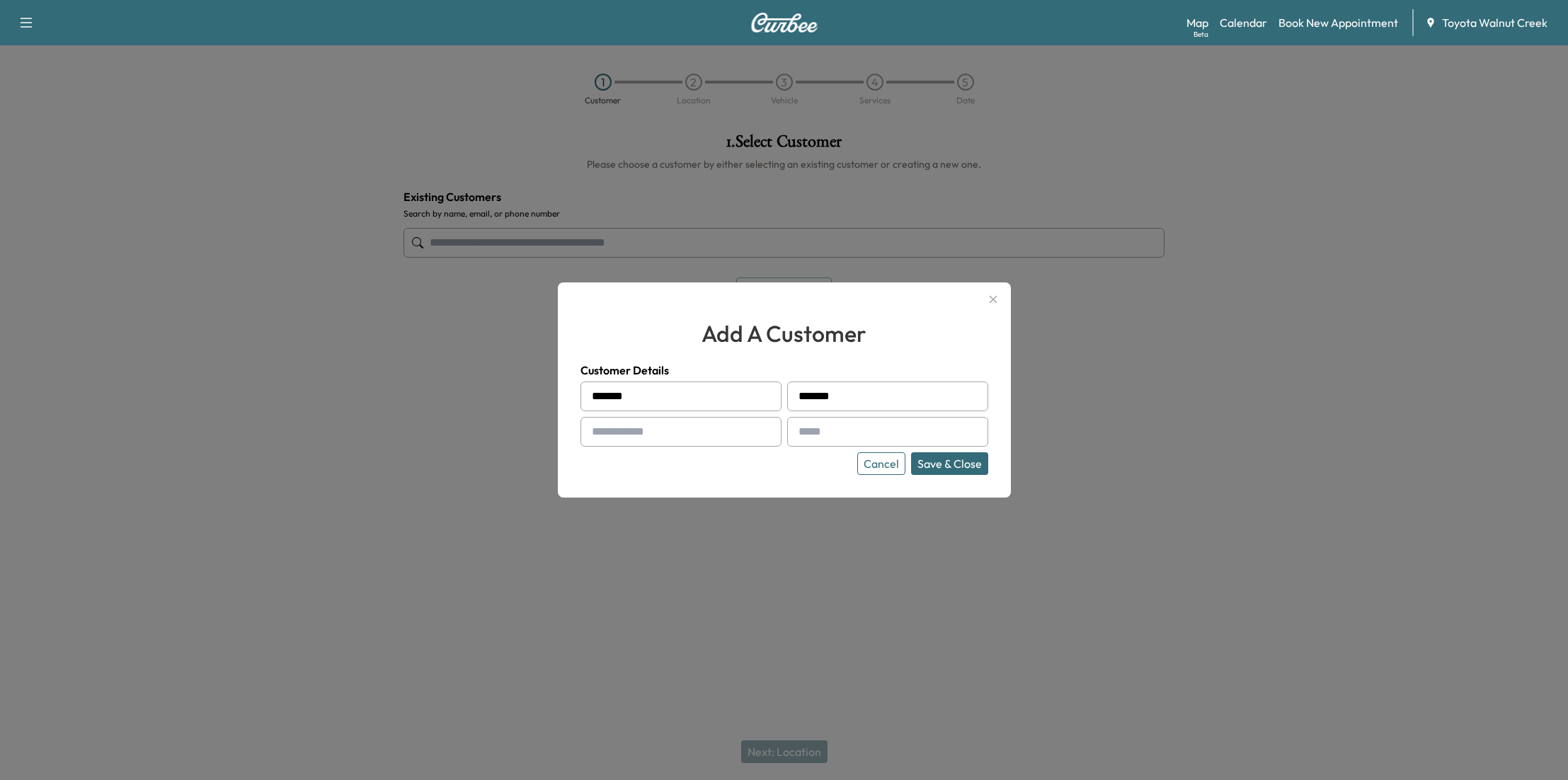
click at [724, 430] on input "text" at bounding box center [681, 431] width 201 height 29
paste input "text"
click at [613, 437] on input "text" at bounding box center [681, 431] width 201 height 29
paste input "text"
paste input "**********"
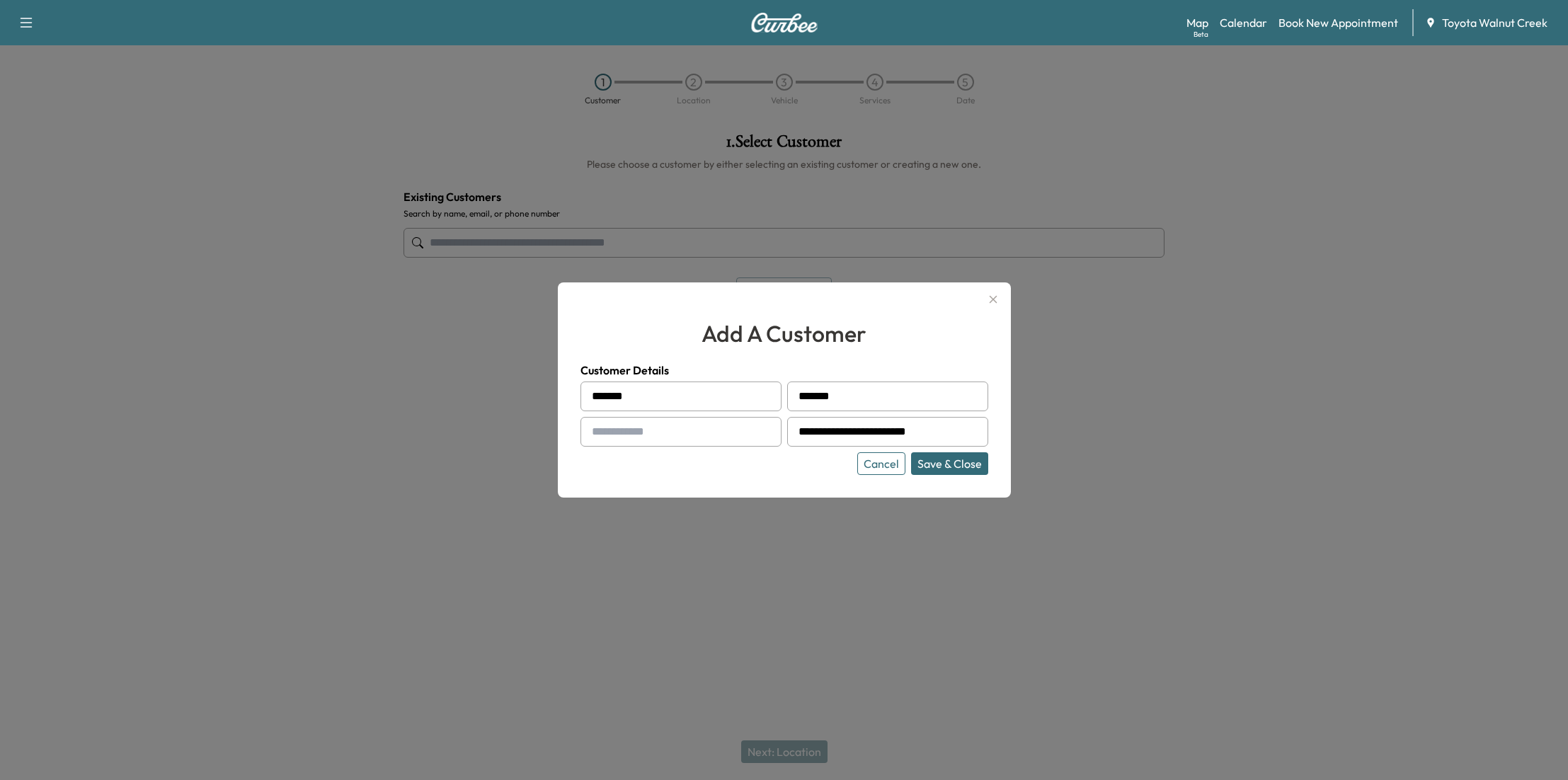
type input "**********"
click at [663, 434] on input "text" at bounding box center [681, 431] width 201 height 29
paste input "**********"
type input "**********"
click at [952, 461] on button "Save & Close" at bounding box center [949, 463] width 78 height 23
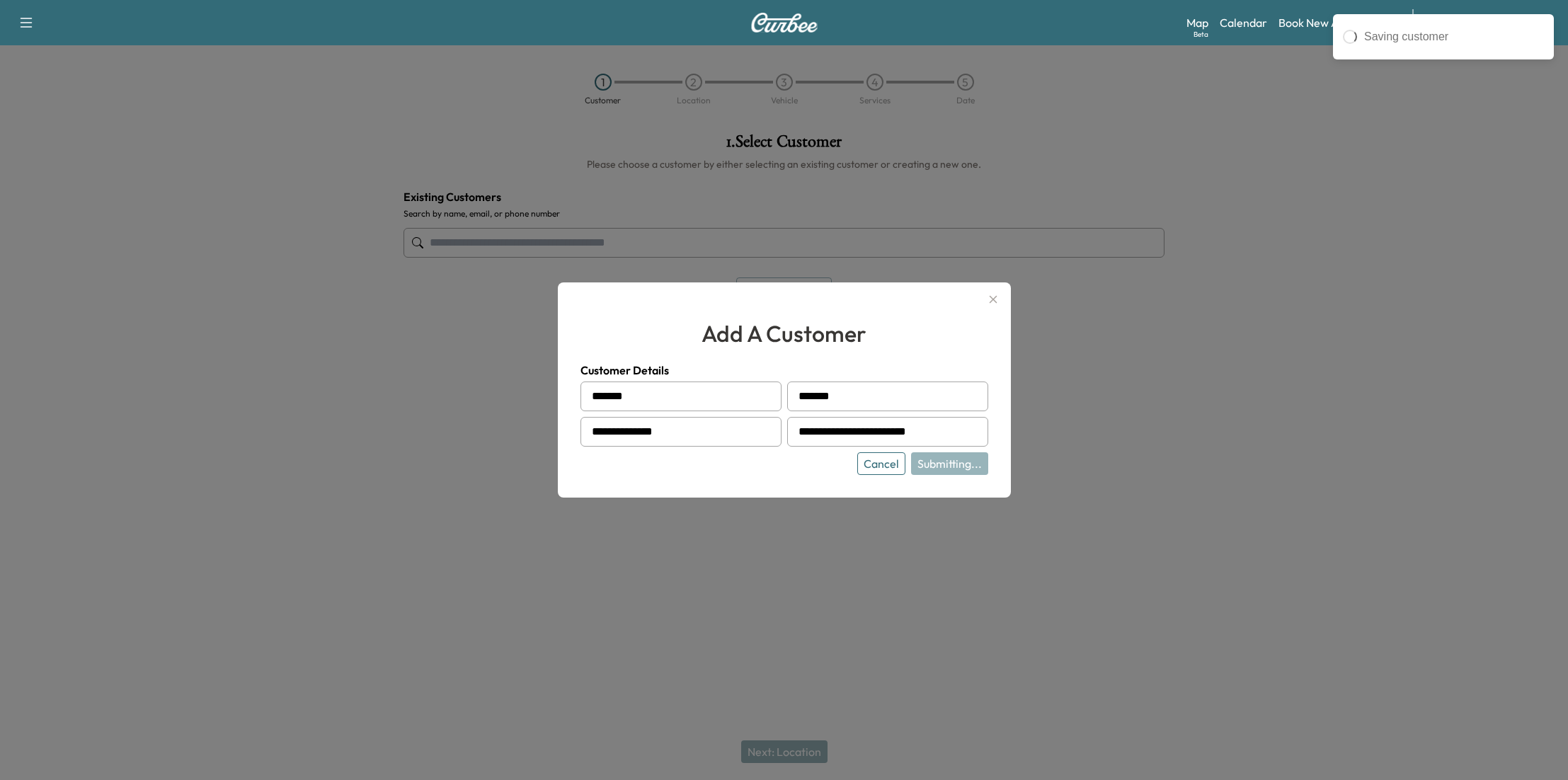
type input "**********"
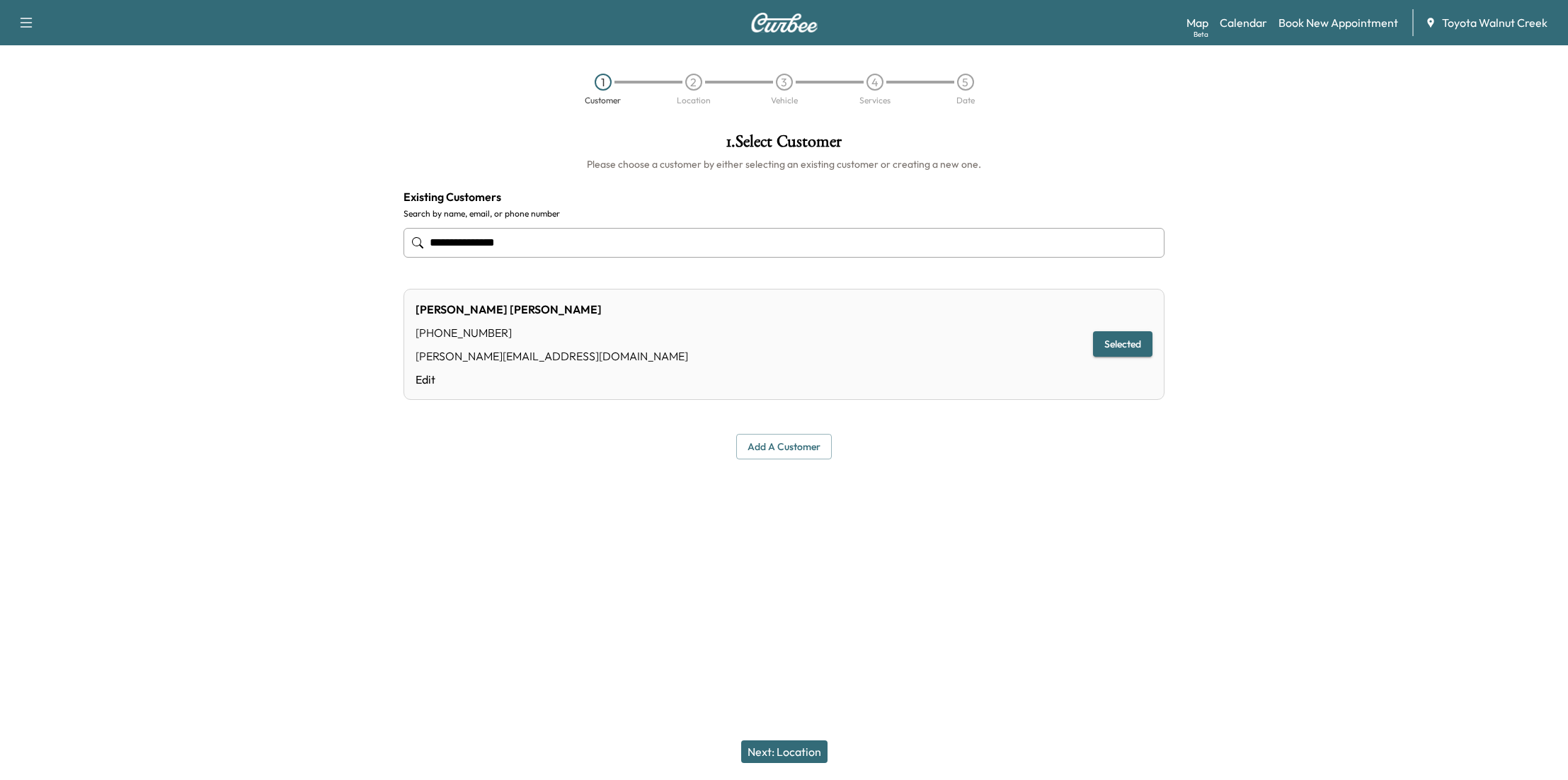
click at [805, 753] on button "Next: Location" at bounding box center [784, 752] width 86 height 23
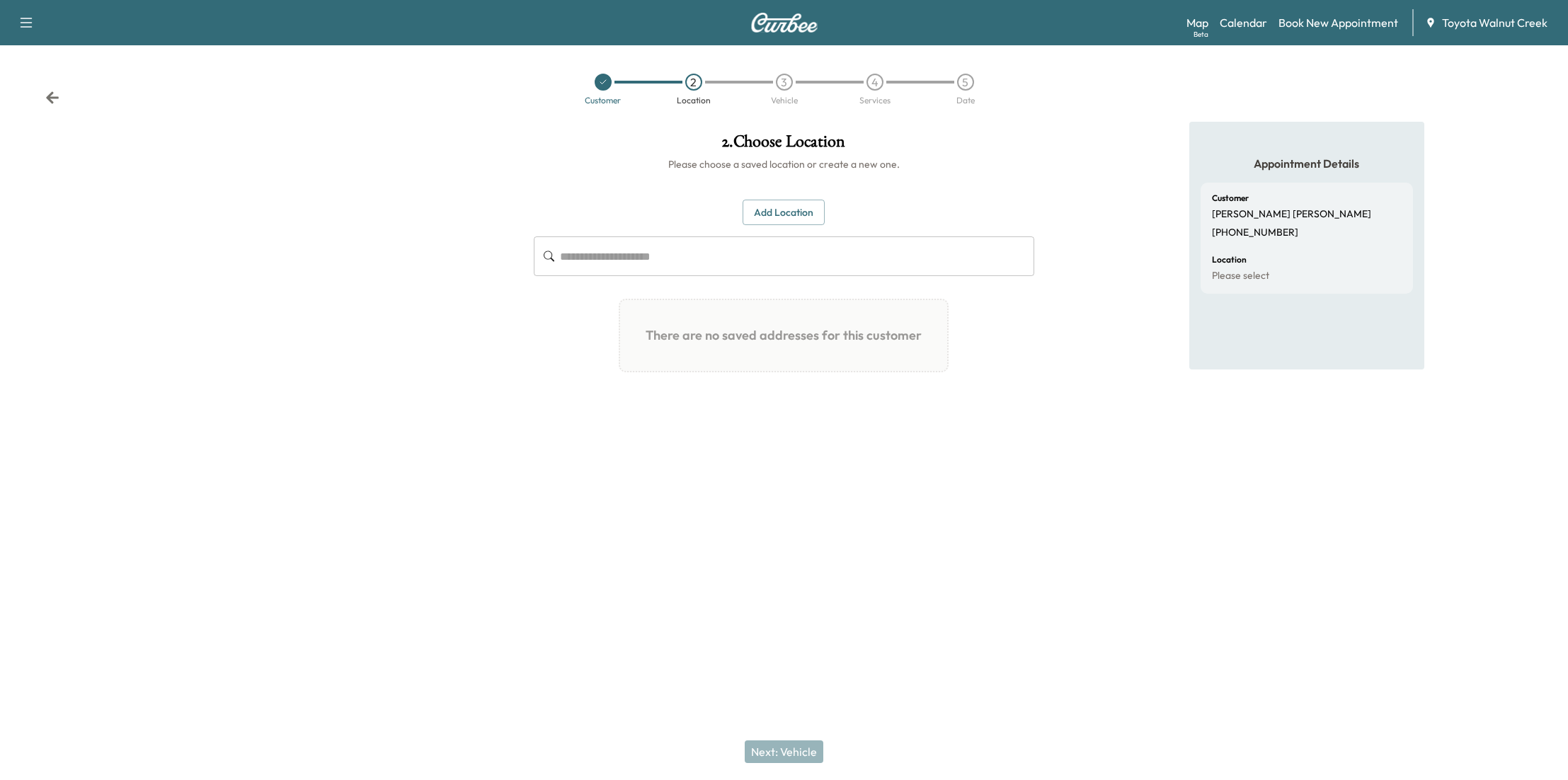
click at [776, 210] on button "Add Location" at bounding box center [784, 212] width 83 height 27
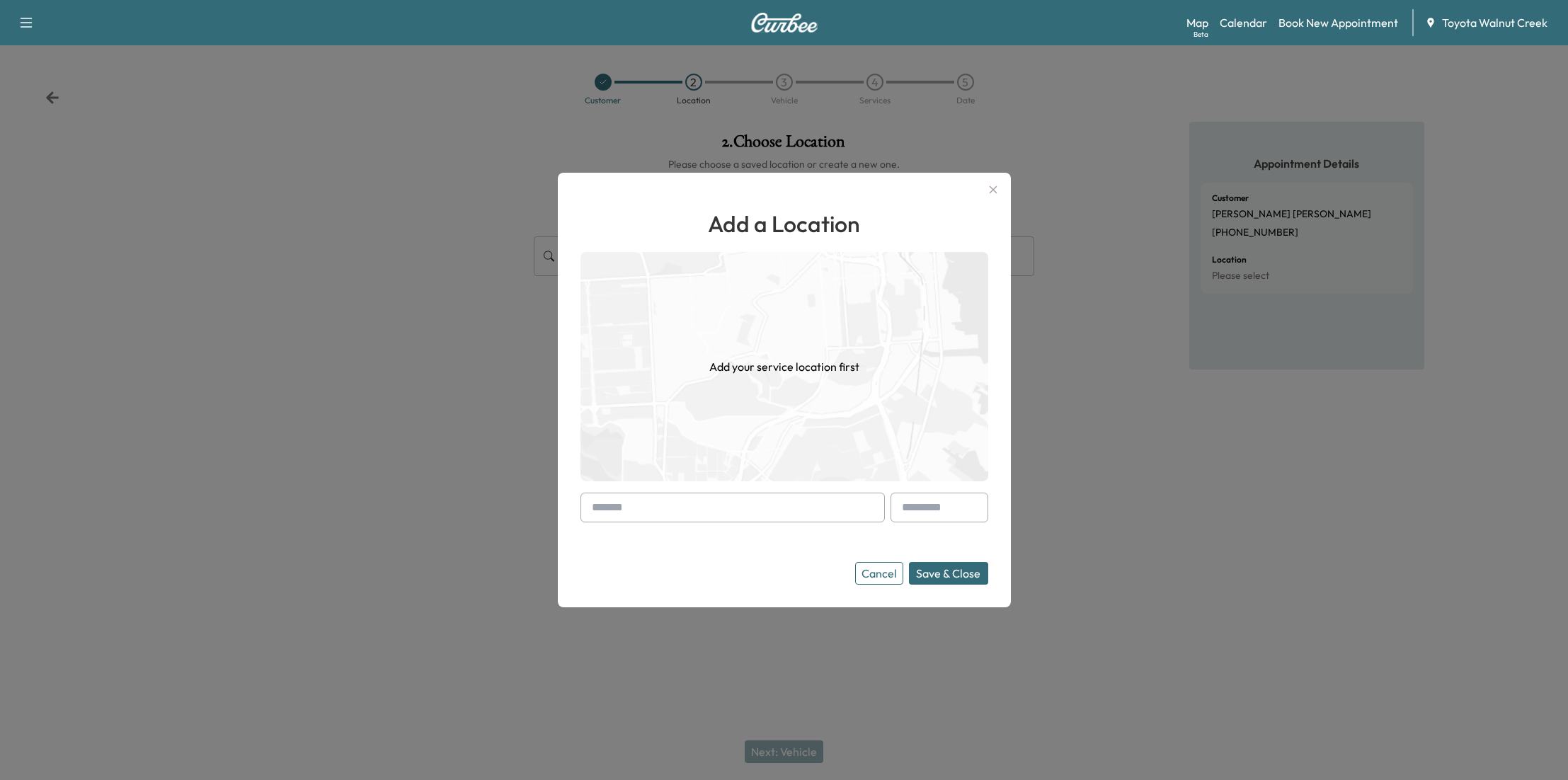
click at [883, 569] on button "Cancel" at bounding box center [878, 573] width 48 height 23
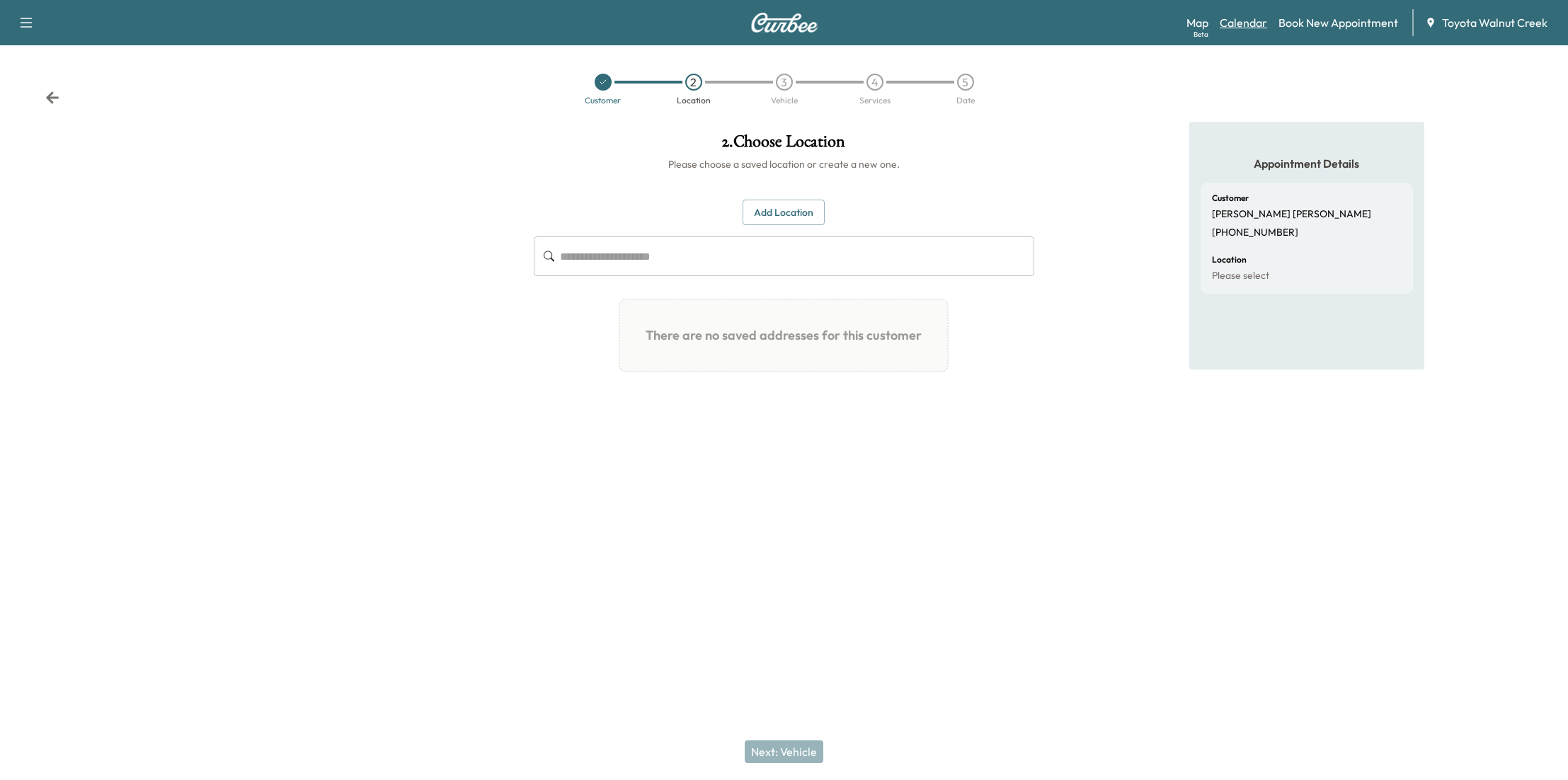
click at [1260, 23] on link "Calendar" at bounding box center [1243, 22] width 47 height 17
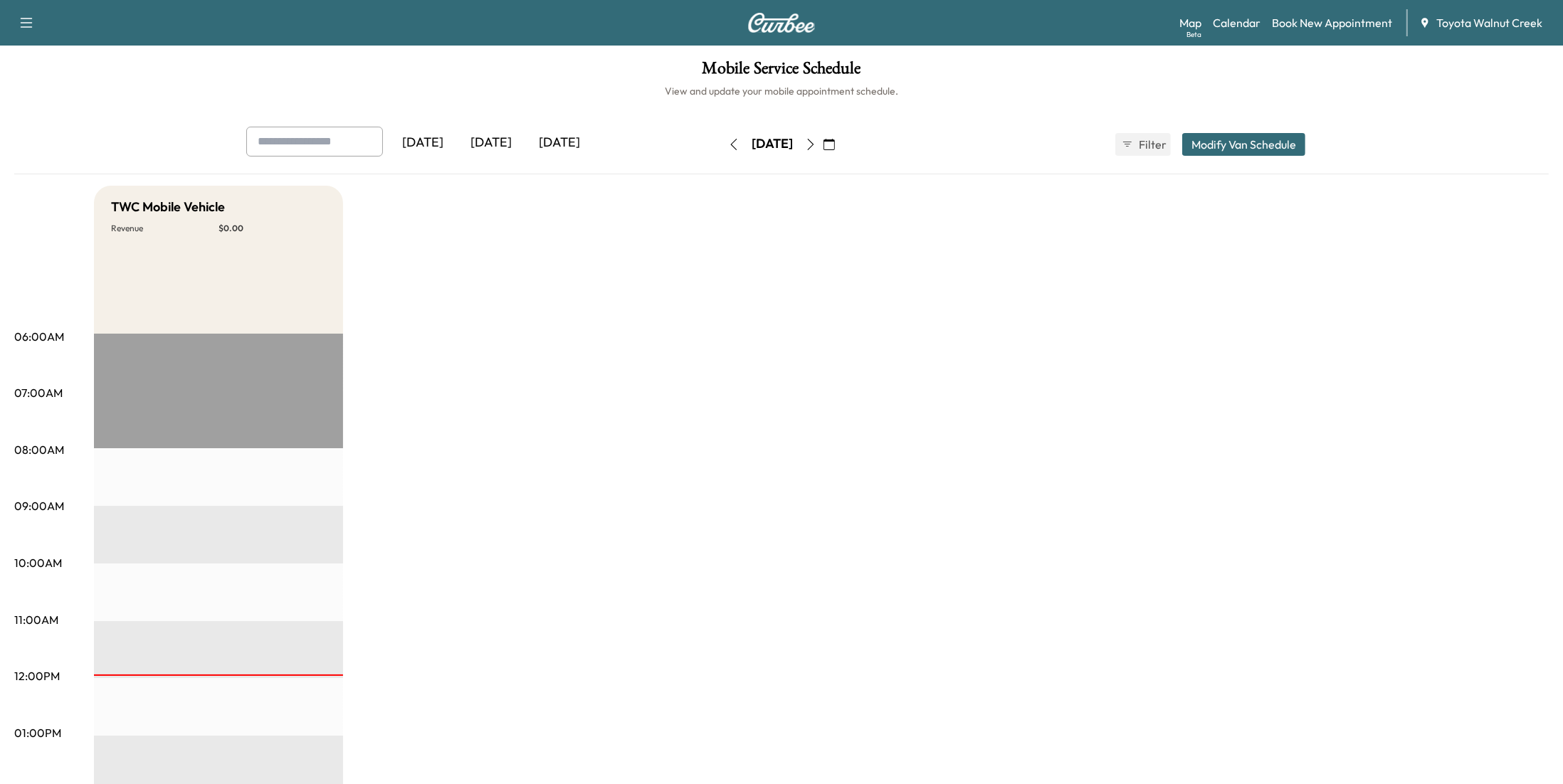
click at [504, 140] on div "[DATE]" at bounding box center [491, 142] width 68 height 33
click at [429, 146] on div "[DATE]" at bounding box center [422, 142] width 68 height 33
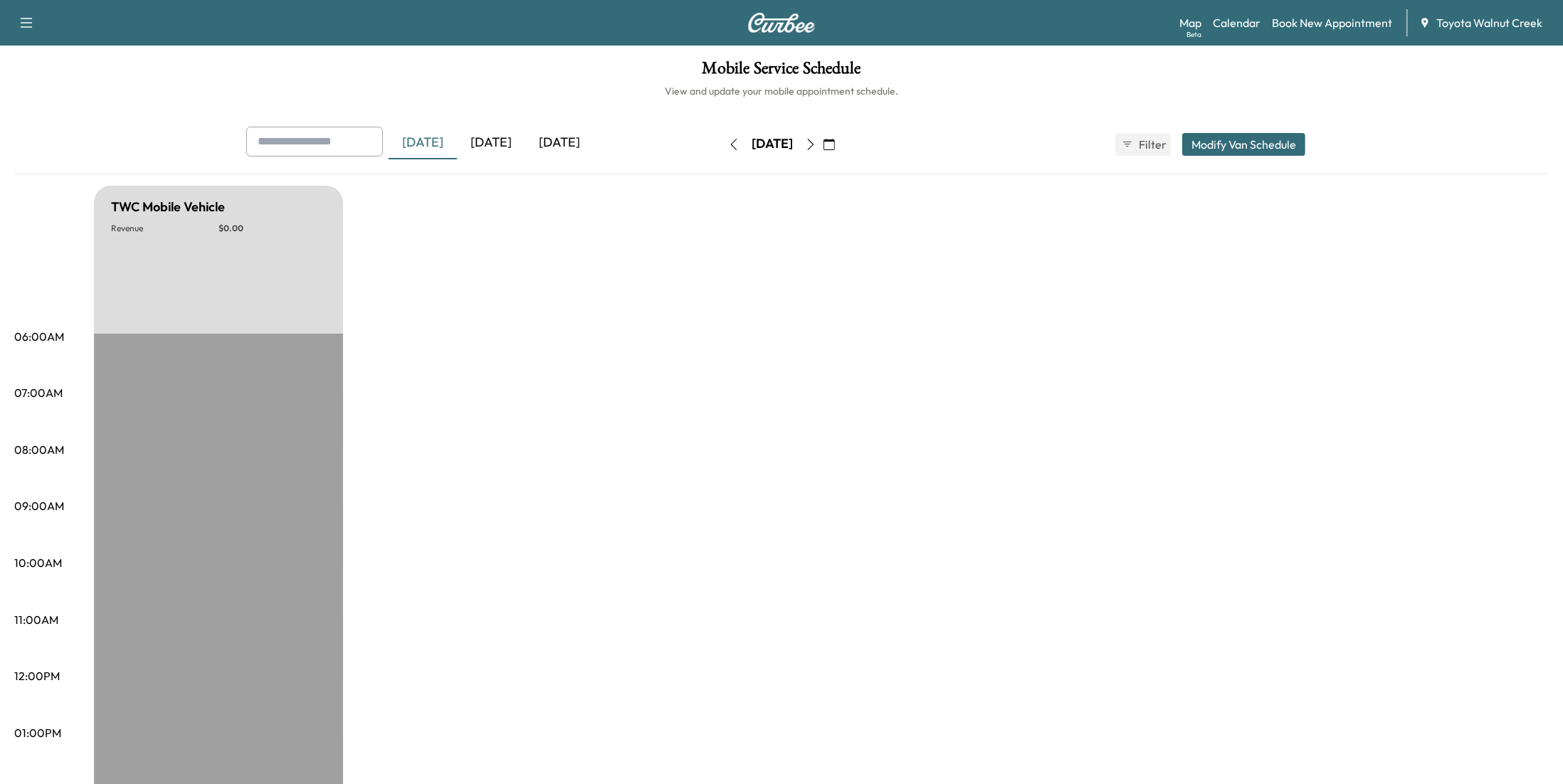
click at [497, 143] on div "[DATE]" at bounding box center [491, 142] width 68 height 33
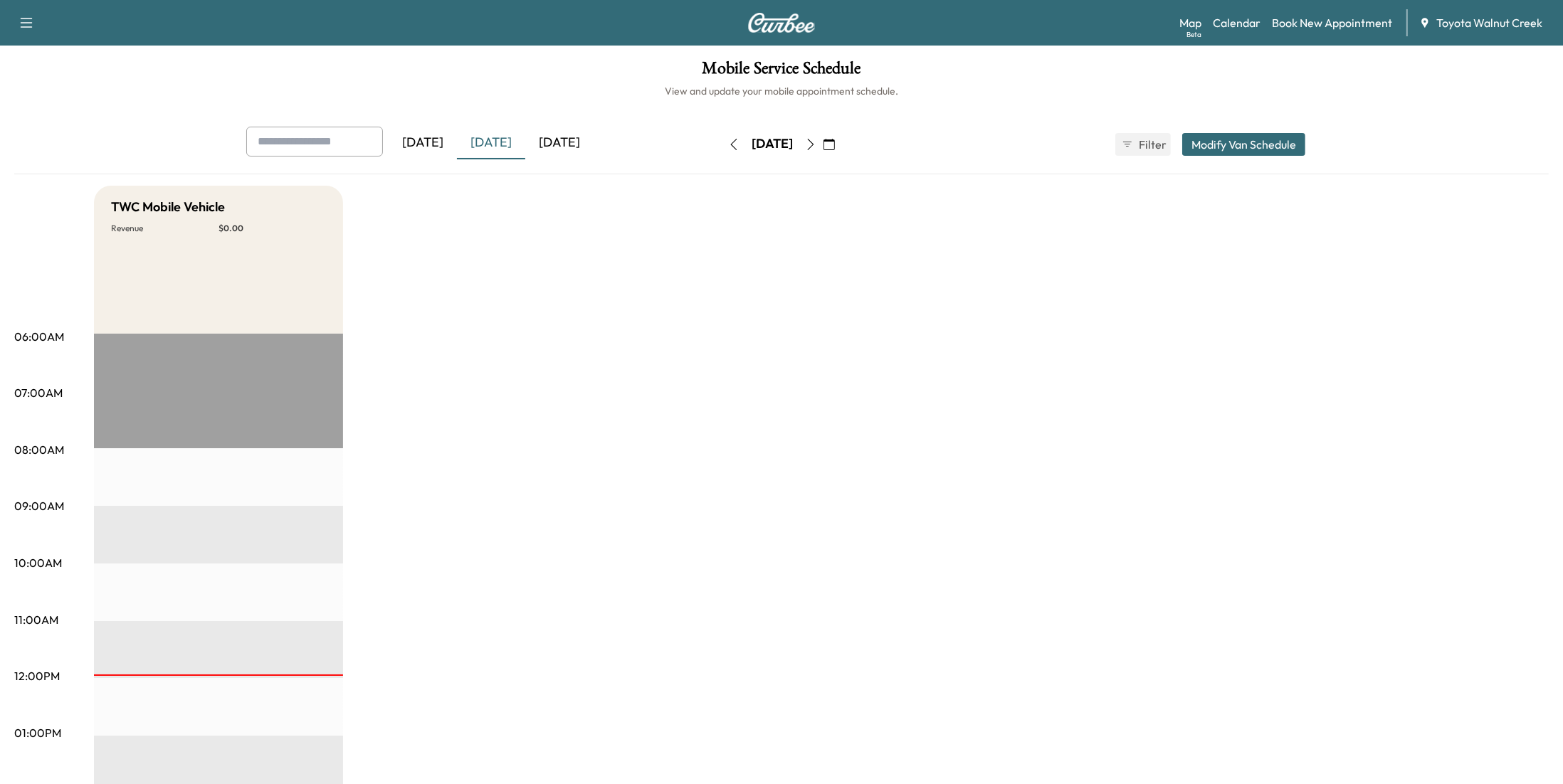
click at [585, 126] on div "[DATE]" at bounding box center [559, 142] width 68 height 33
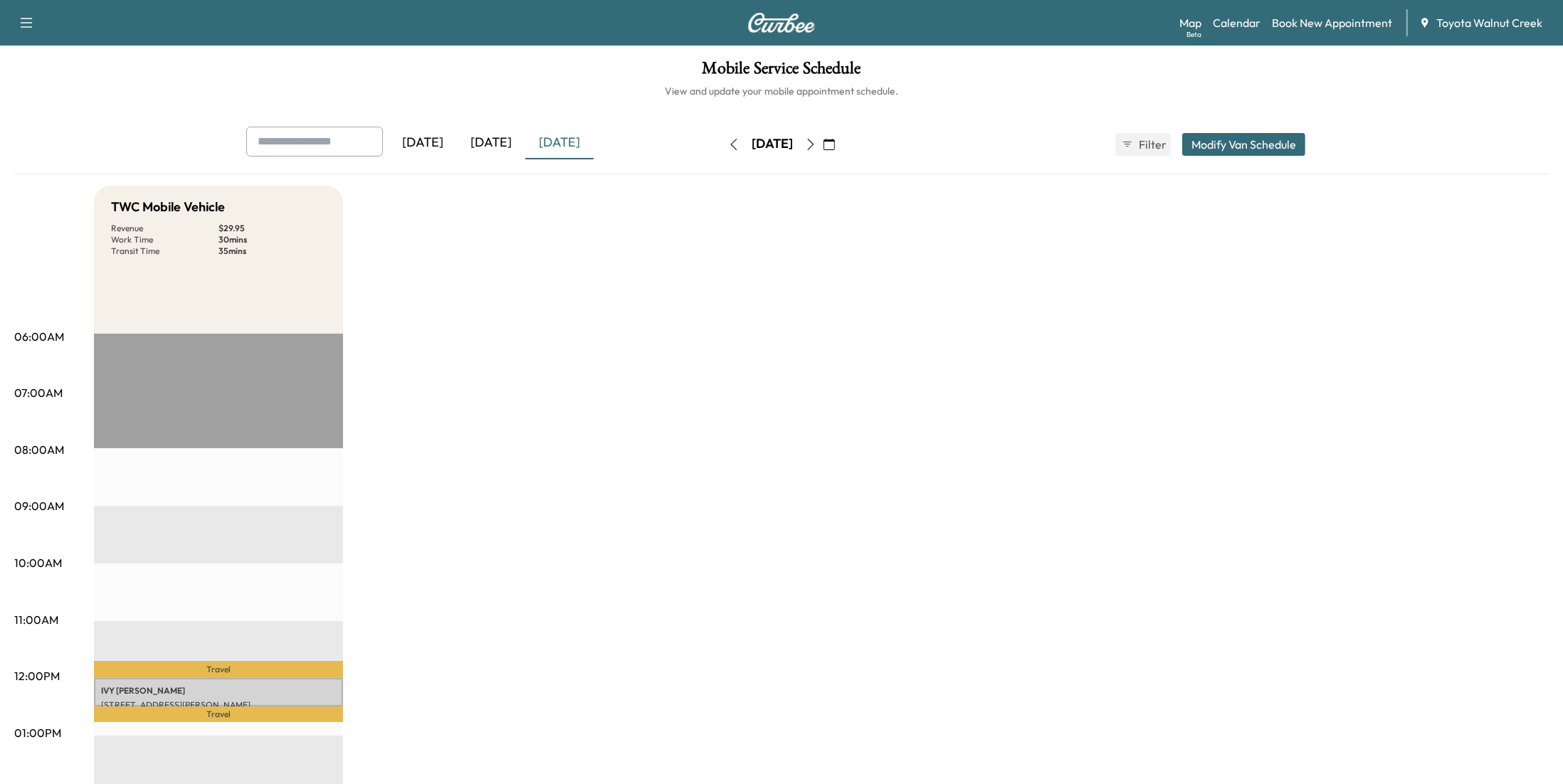
click at [184, 664] on p "Travel" at bounding box center [218, 668] width 249 height 17
click at [187, 686] on p "[PERSON_NAME]" at bounding box center [218, 691] width 235 height 12
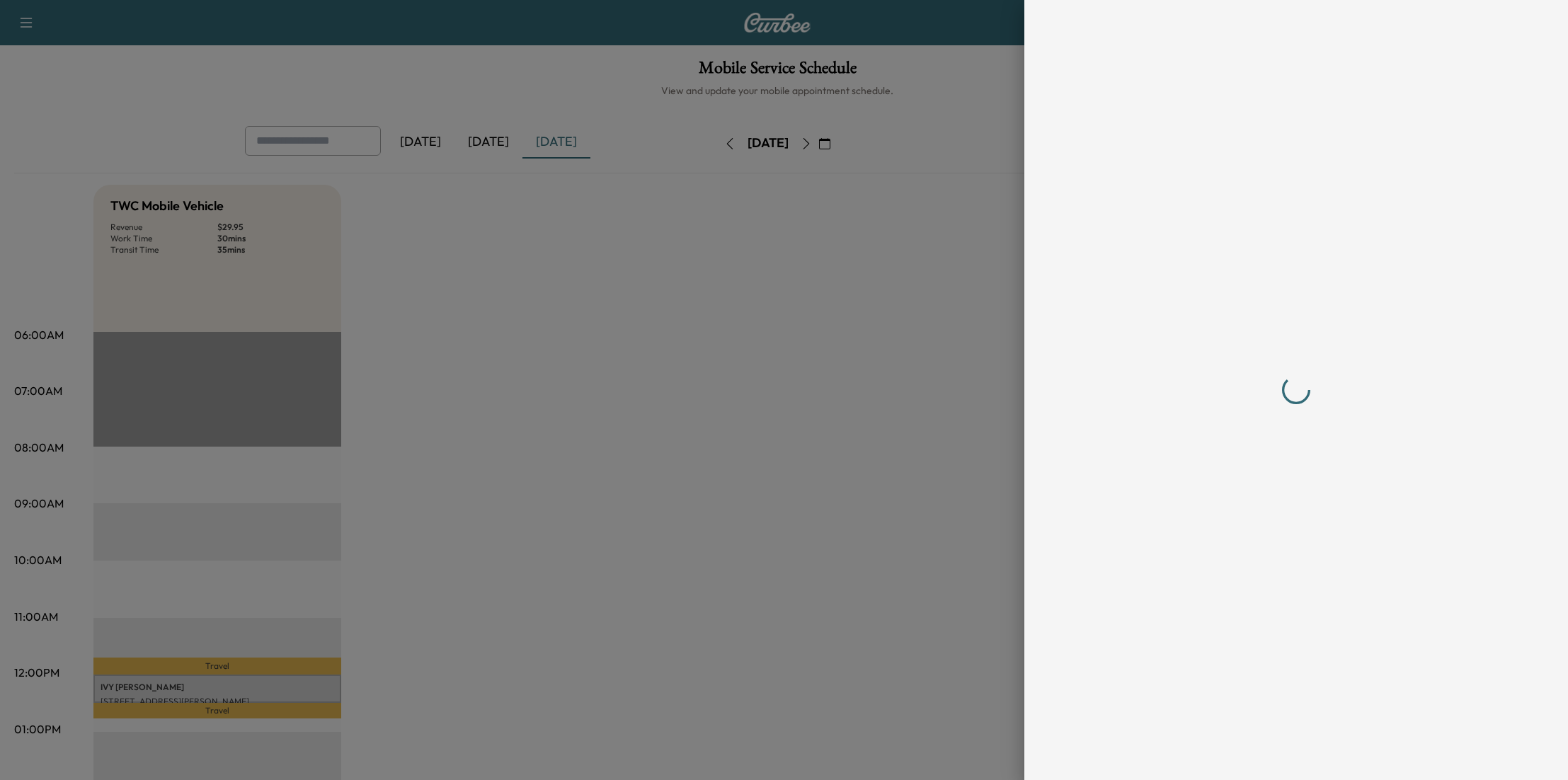
click at [186, 683] on div at bounding box center [784, 390] width 1568 height 780
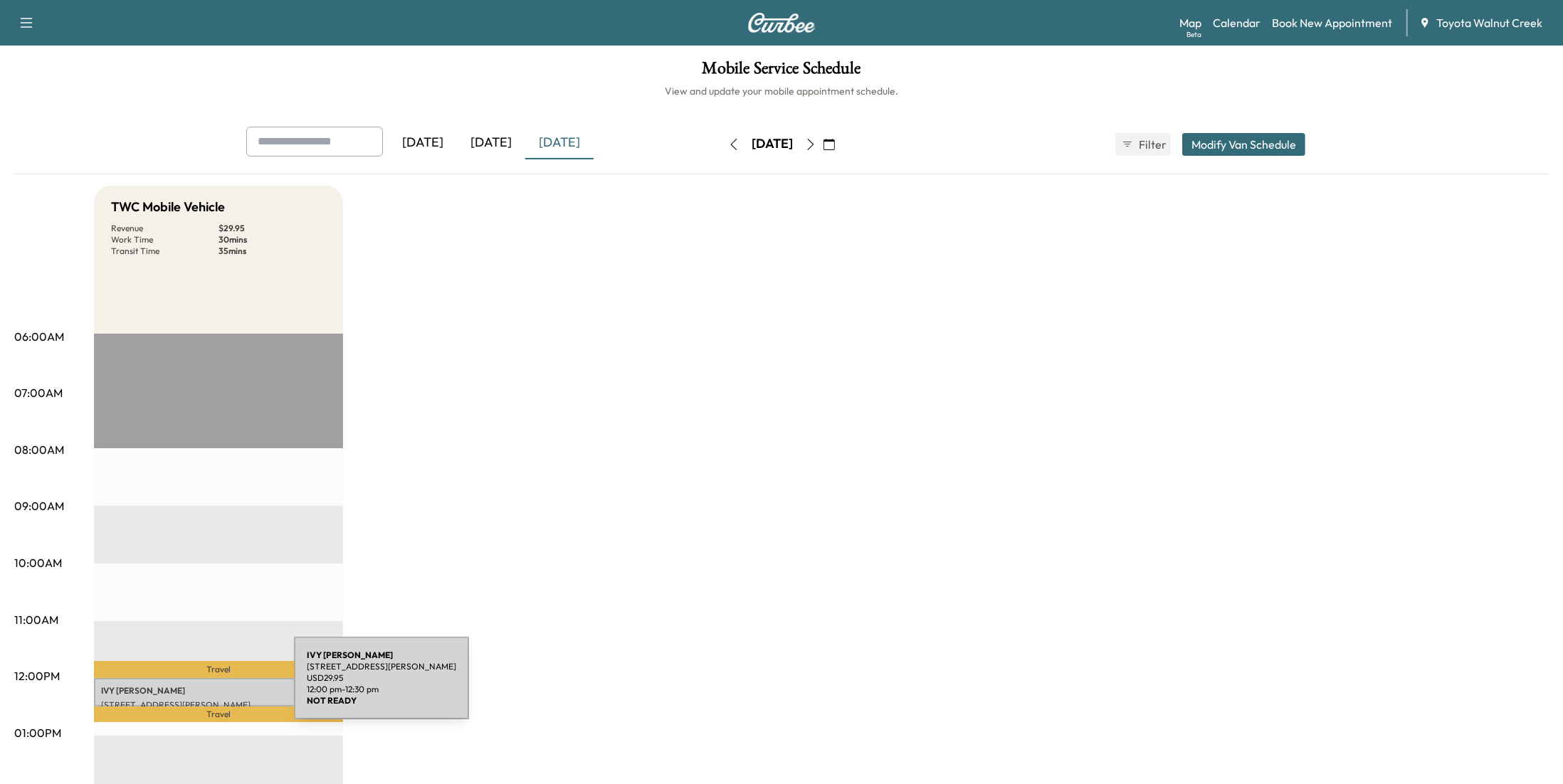
click at [187, 686] on p "[PERSON_NAME]" at bounding box center [218, 691] width 235 height 12
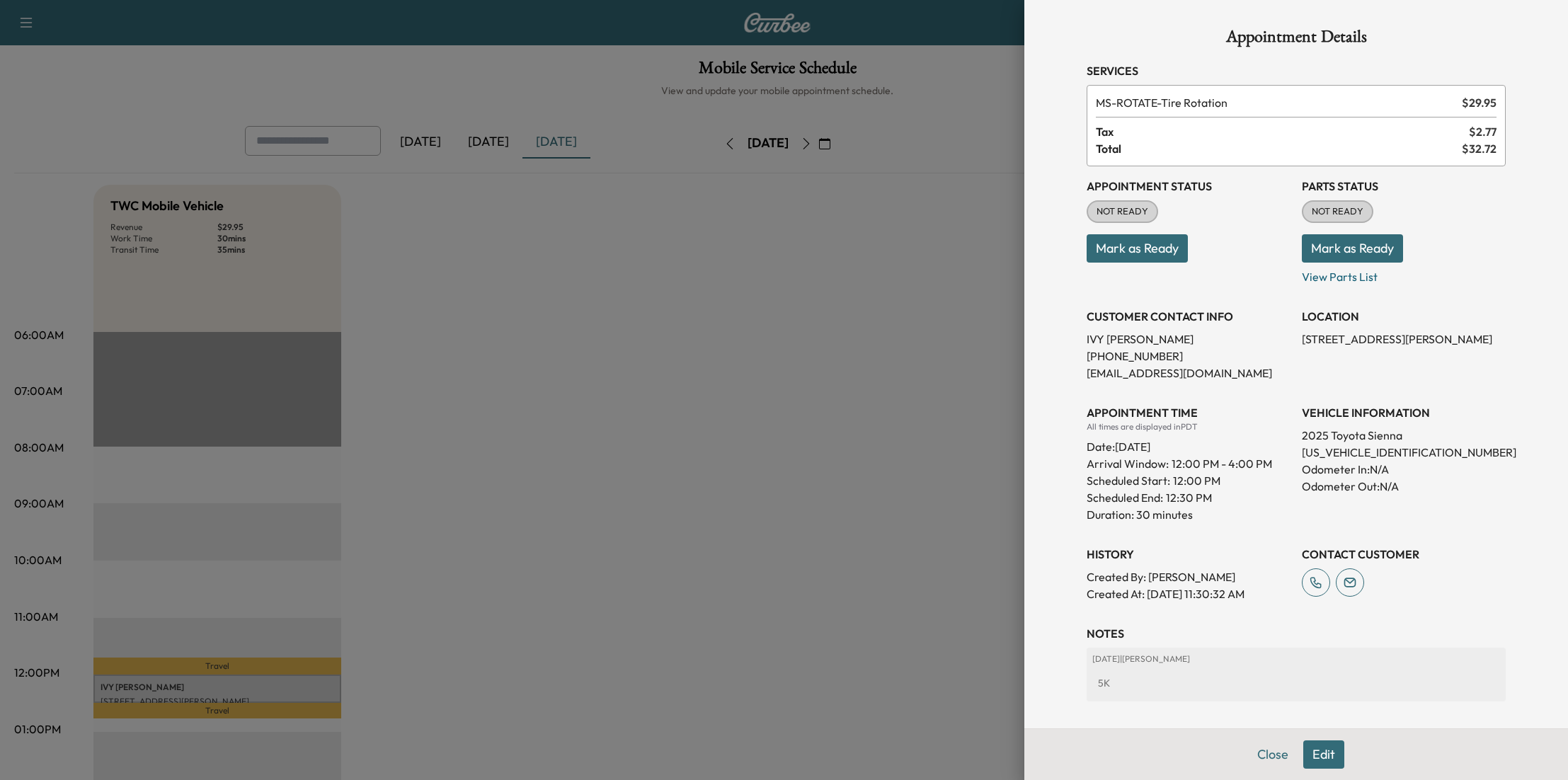
click at [1309, 756] on button "Edit" at bounding box center [1323, 754] width 41 height 28
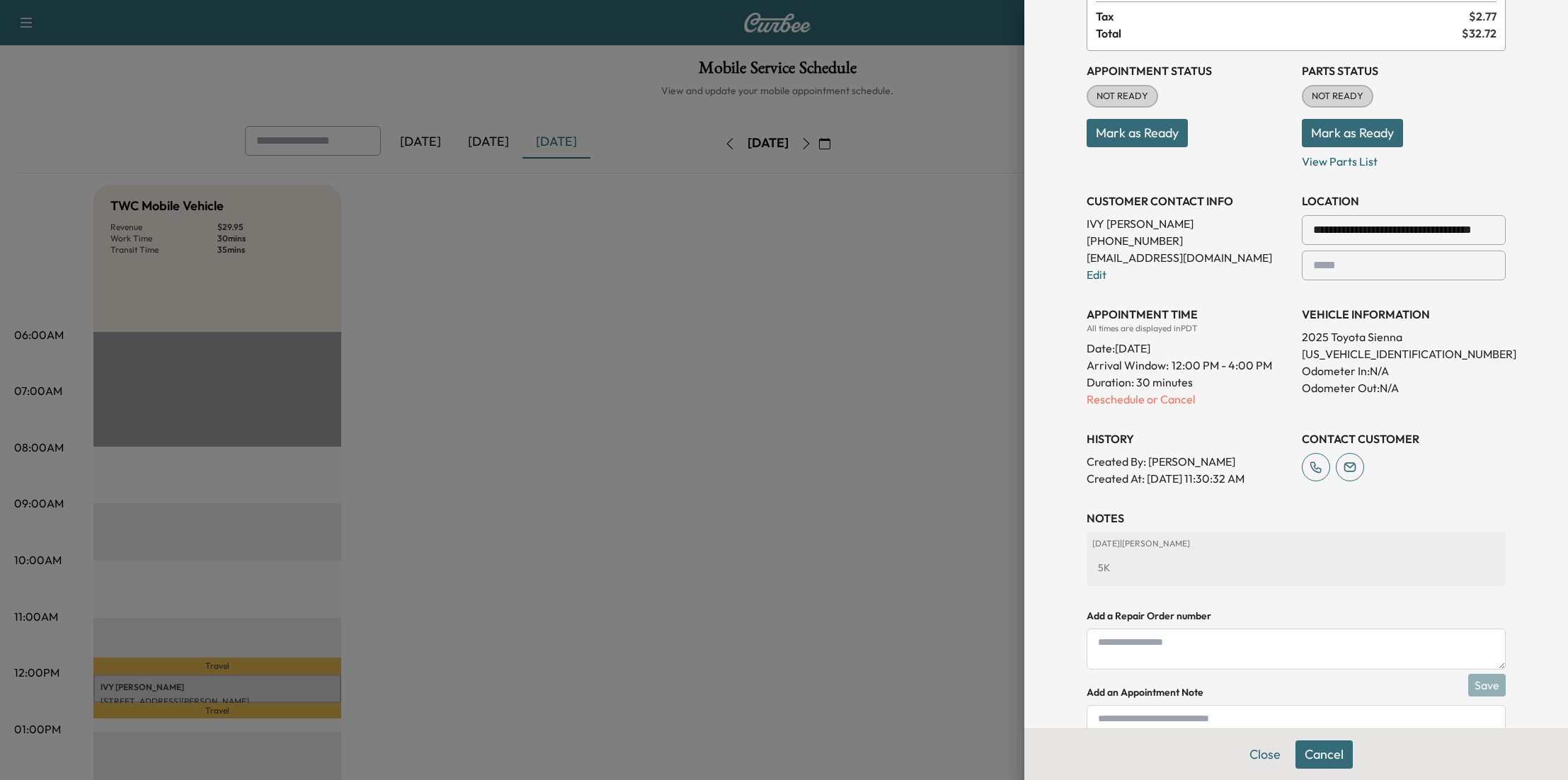
scroll to position [42, 0]
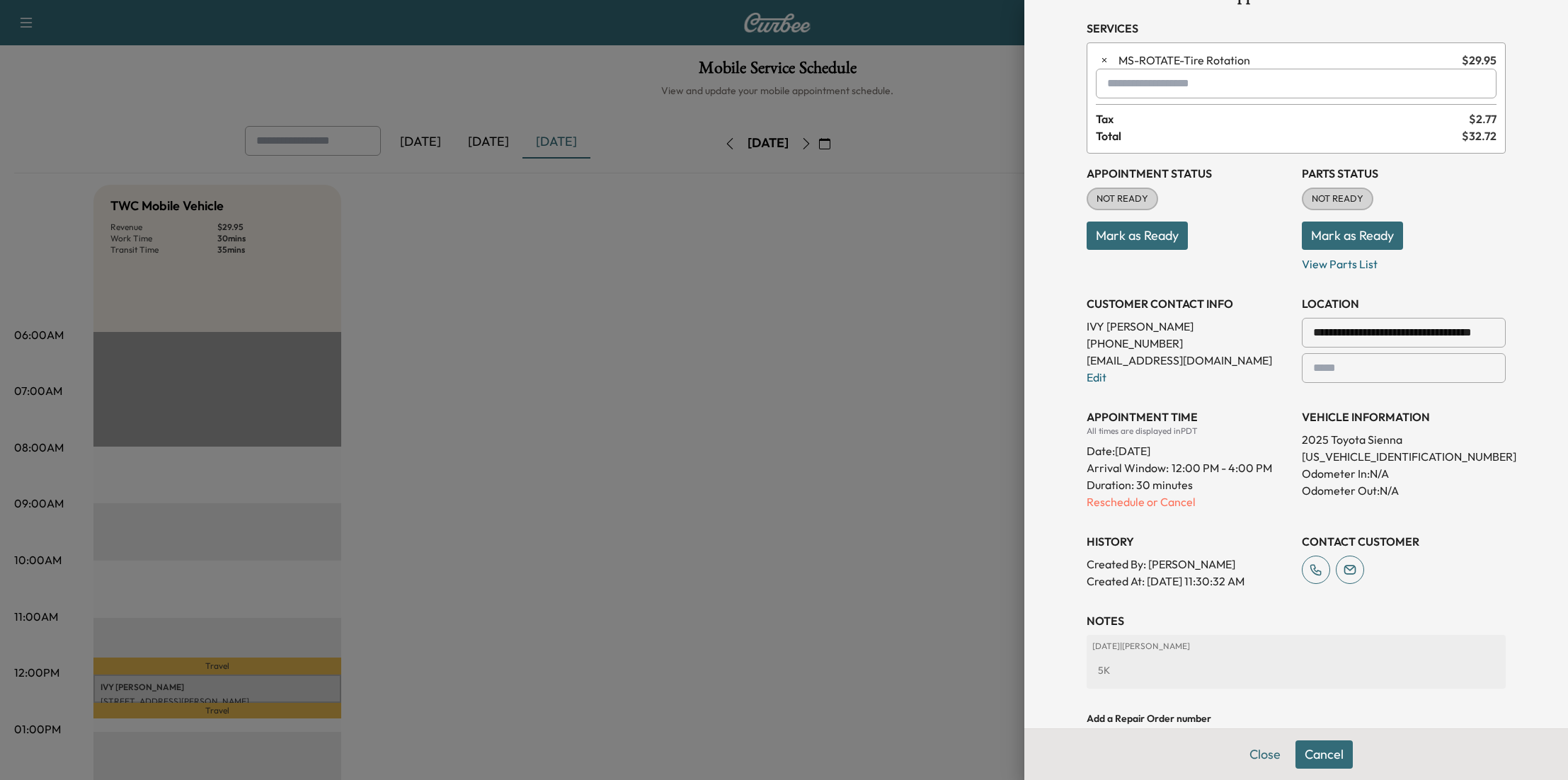
click at [1155, 499] on p "Reschedule or Cancel" at bounding box center [1189, 501] width 204 height 17
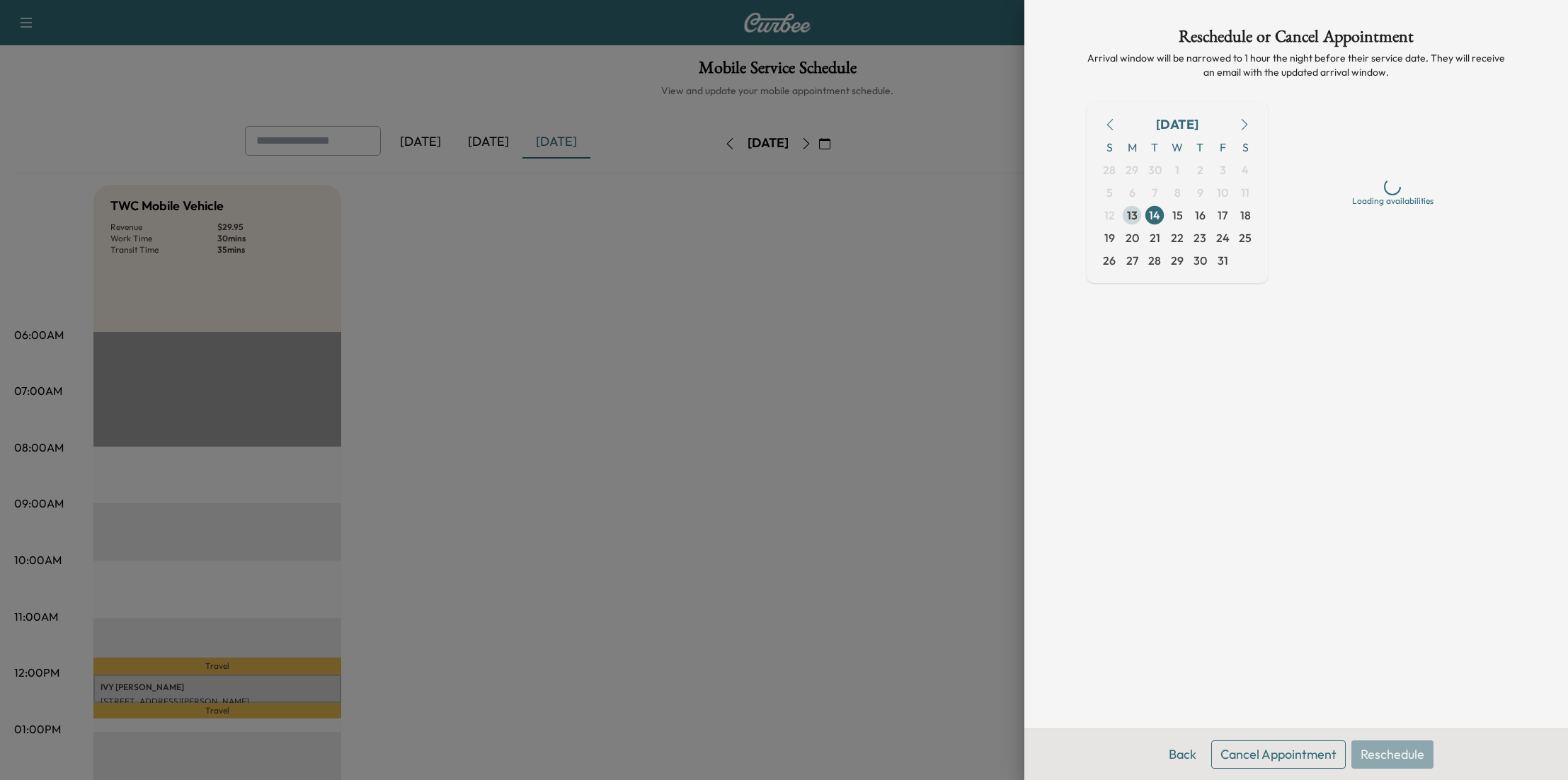
click at [1129, 216] on span "13" at bounding box center [1132, 214] width 11 height 17
click at [1420, 267] on div "12 PM - 4 PM (PDT)" at bounding box center [1392, 271] width 68 height 12
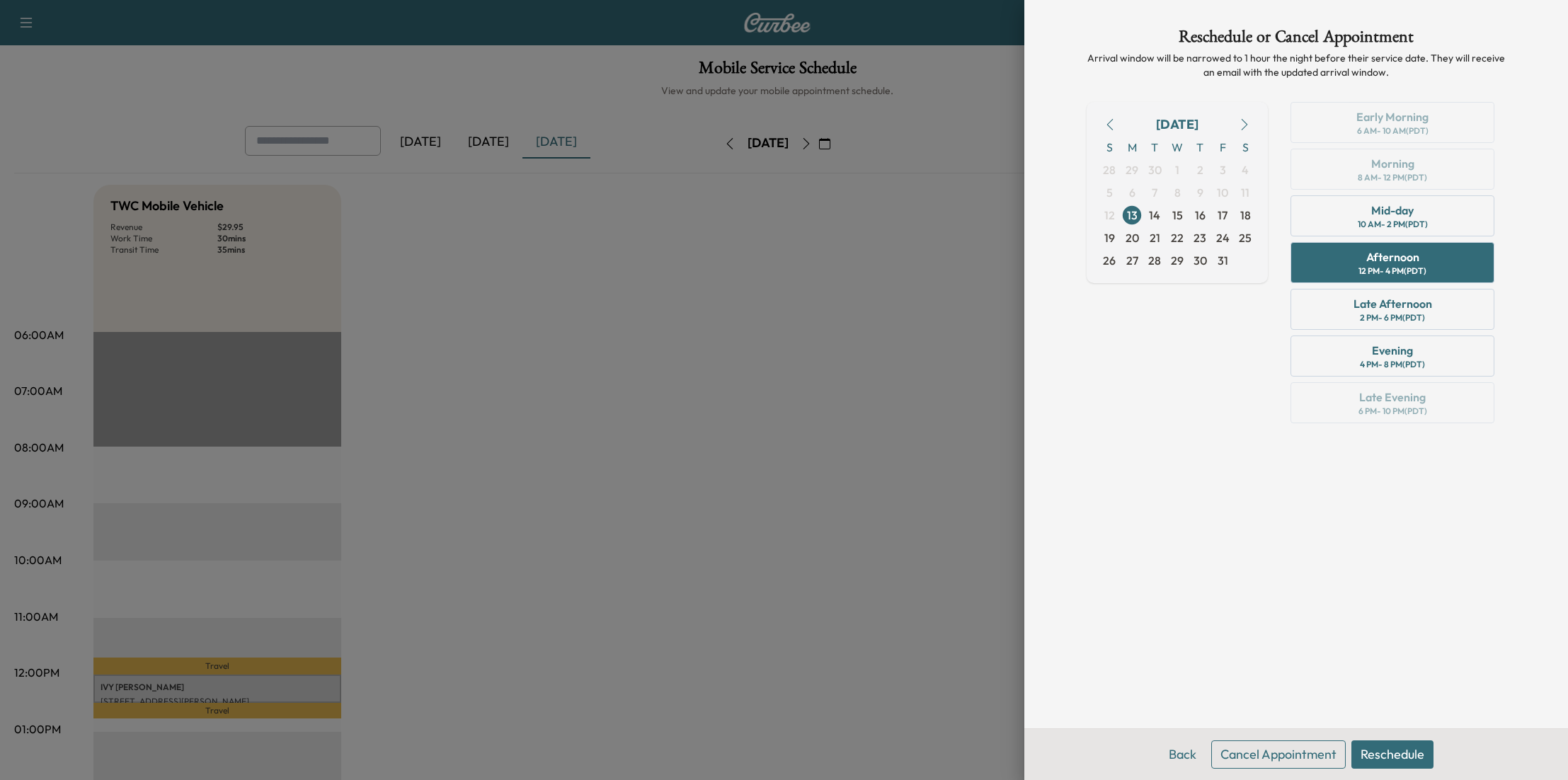
click at [1388, 757] on button "Reschedule" at bounding box center [1392, 754] width 83 height 28
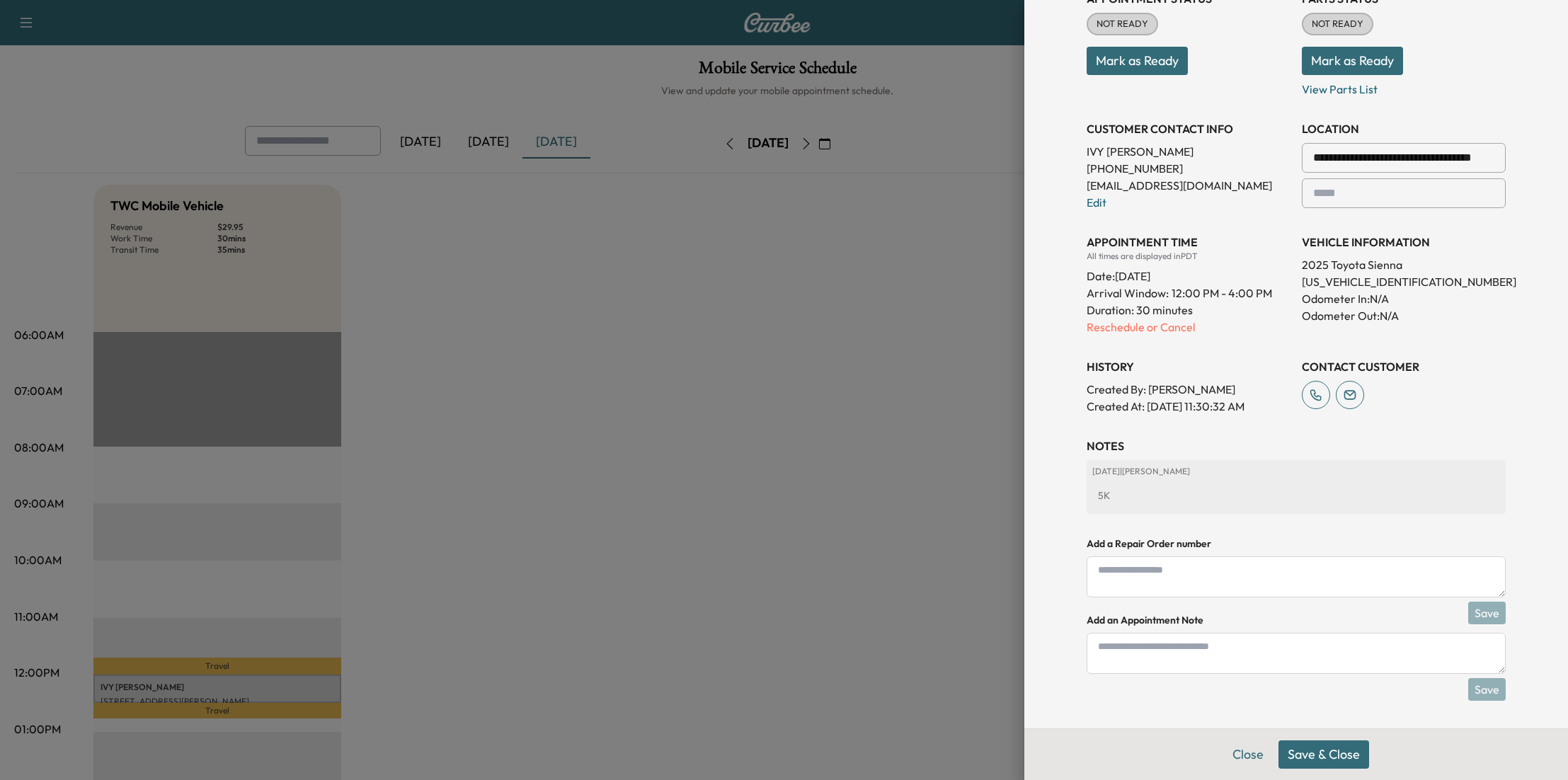
scroll to position [219, 0]
click at [1314, 747] on button "Save & Close" at bounding box center [1323, 754] width 90 height 28
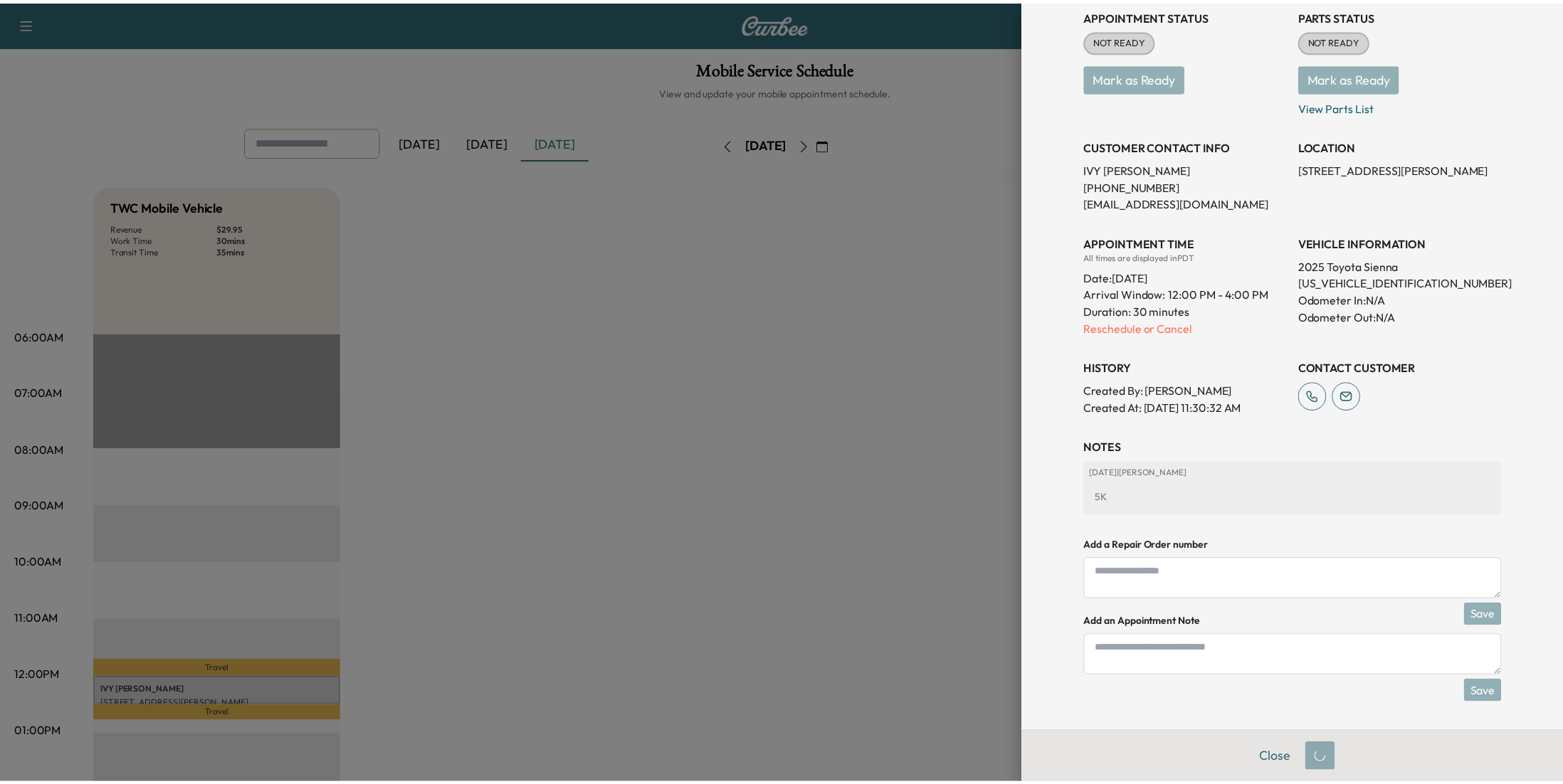
scroll to position [173, 0]
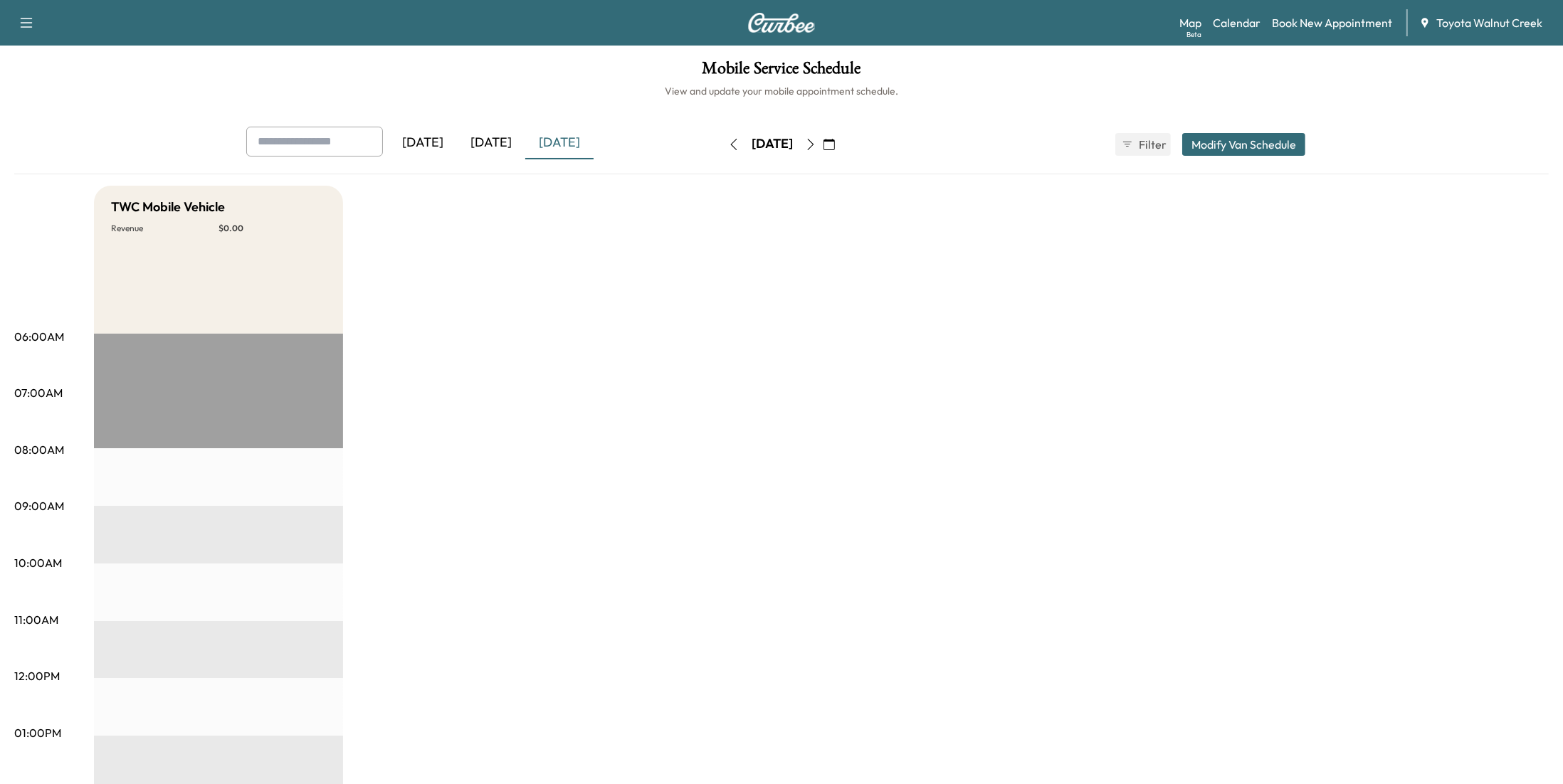
click at [503, 146] on div "[DATE]" at bounding box center [491, 142] width 68 height 33
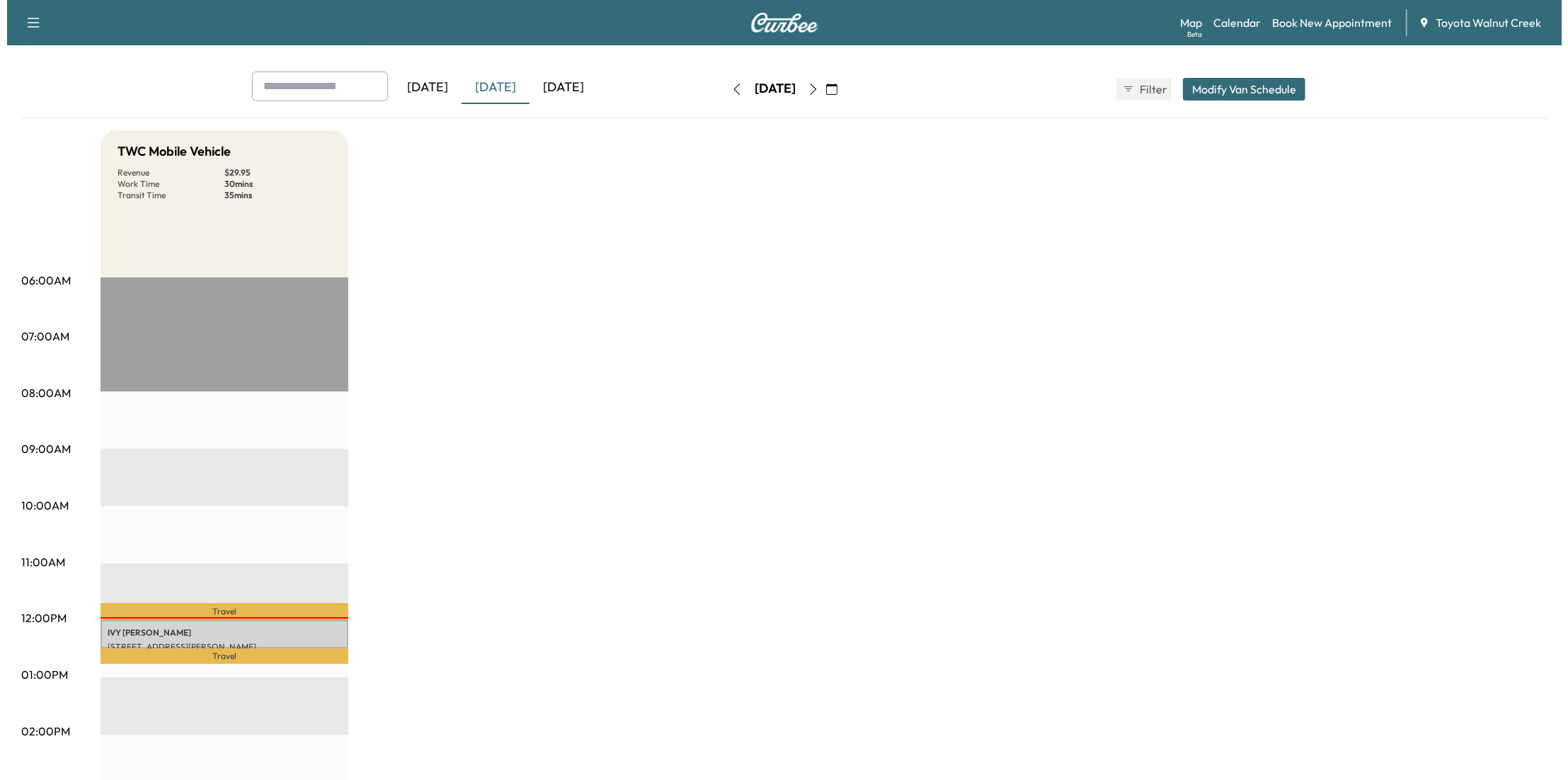
scroll to position [265, 0]
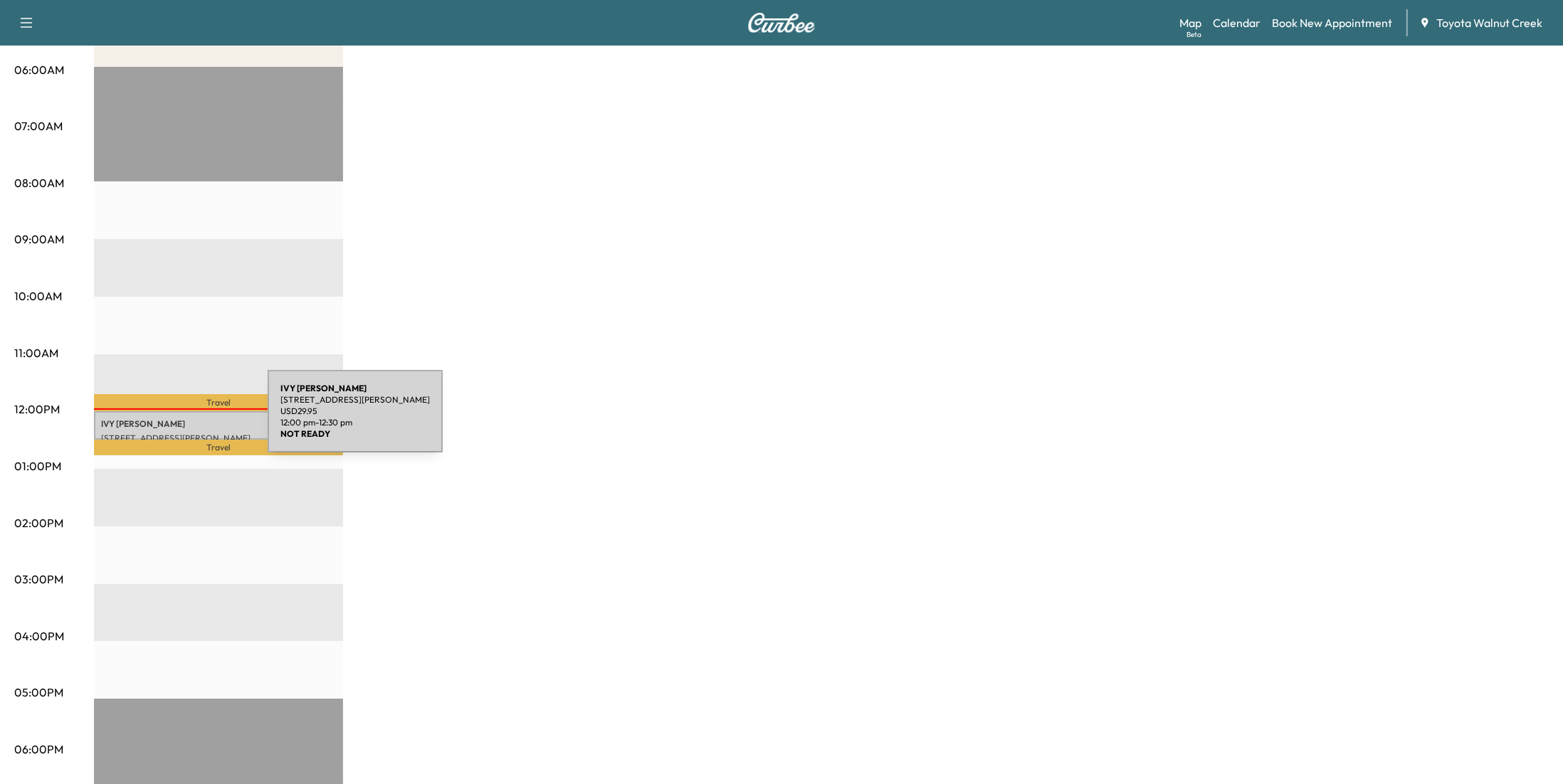
click at [161, 420] on p "[PERSON_NAME]" at bounding box center [218, 425] width 235 height 12
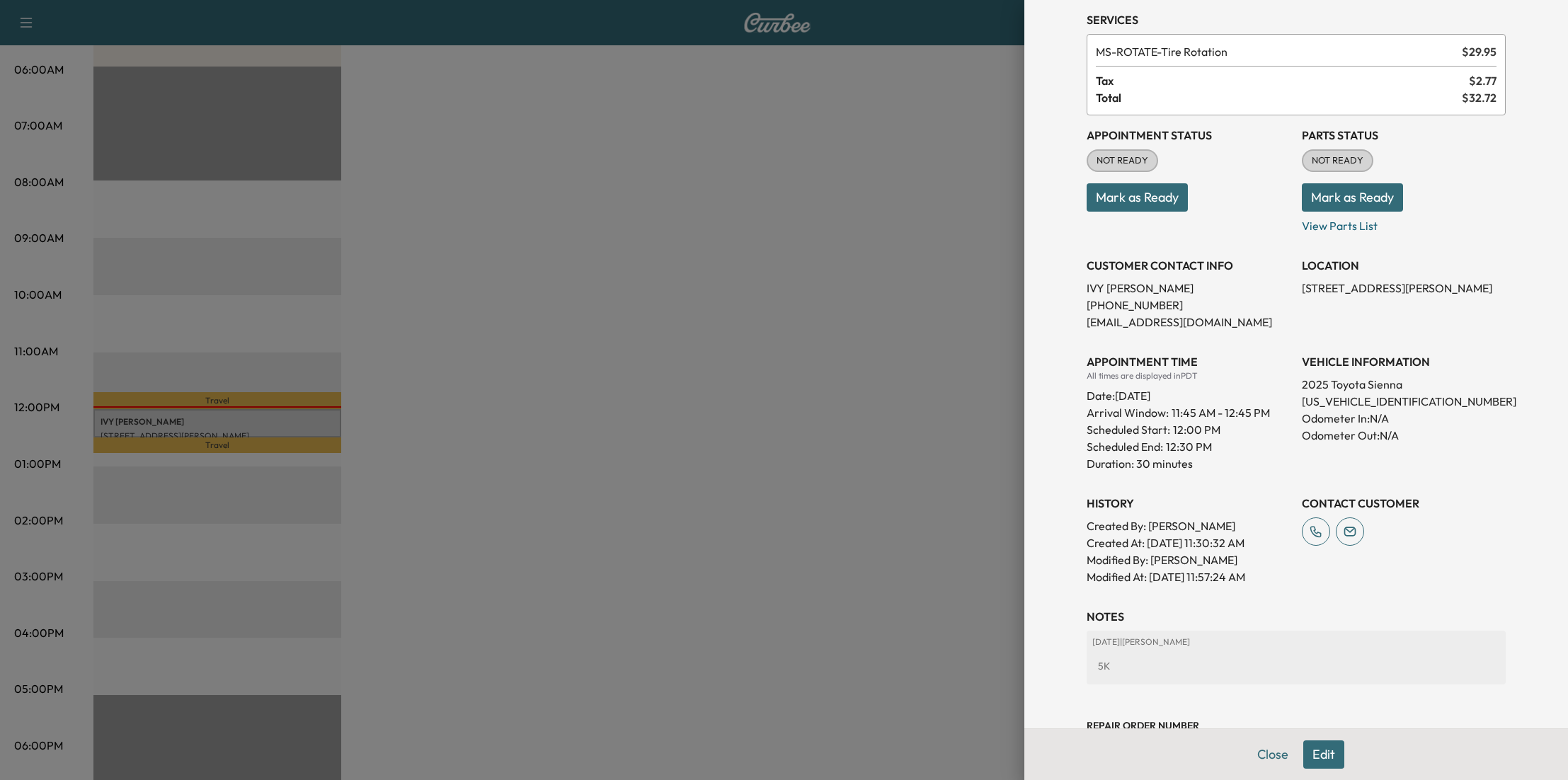
scroll to position [103, 0]
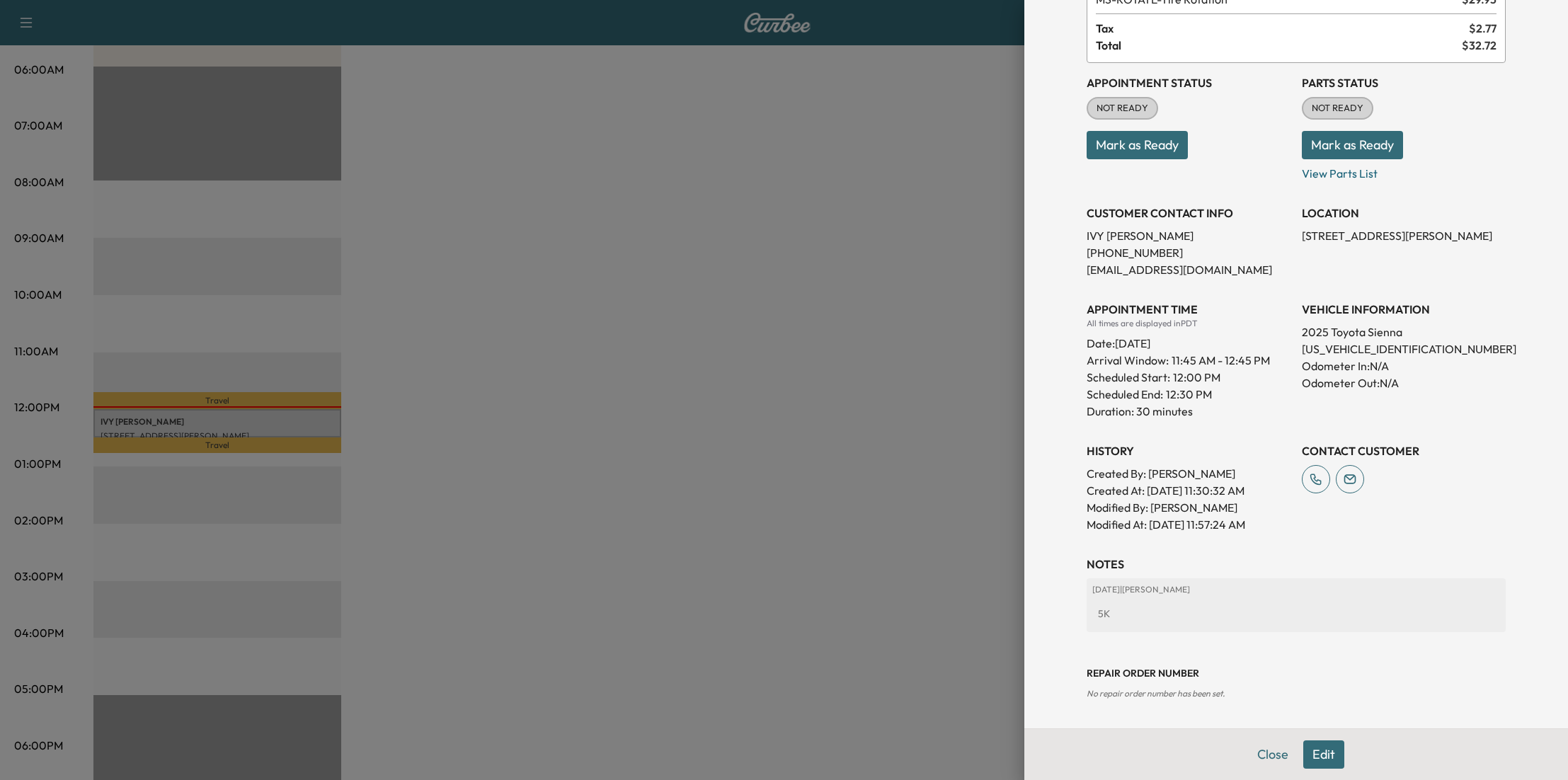
click at [1311, 756] on button "Edit" at bounding box center [1323, 754] width 41 height 28
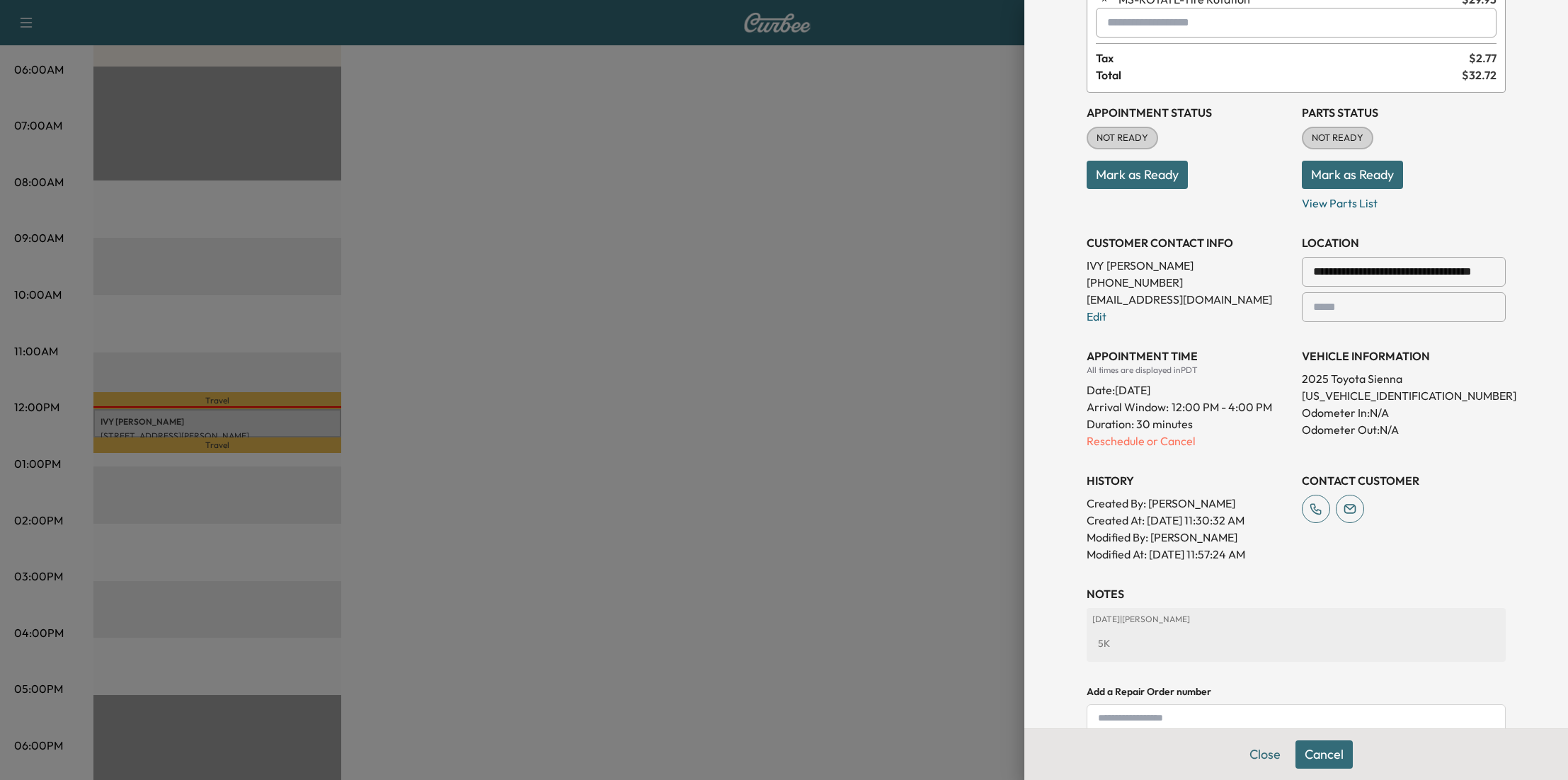
click at [1137, 649] on div "5K" at bounding box center [1296, 643] width 408 height 26
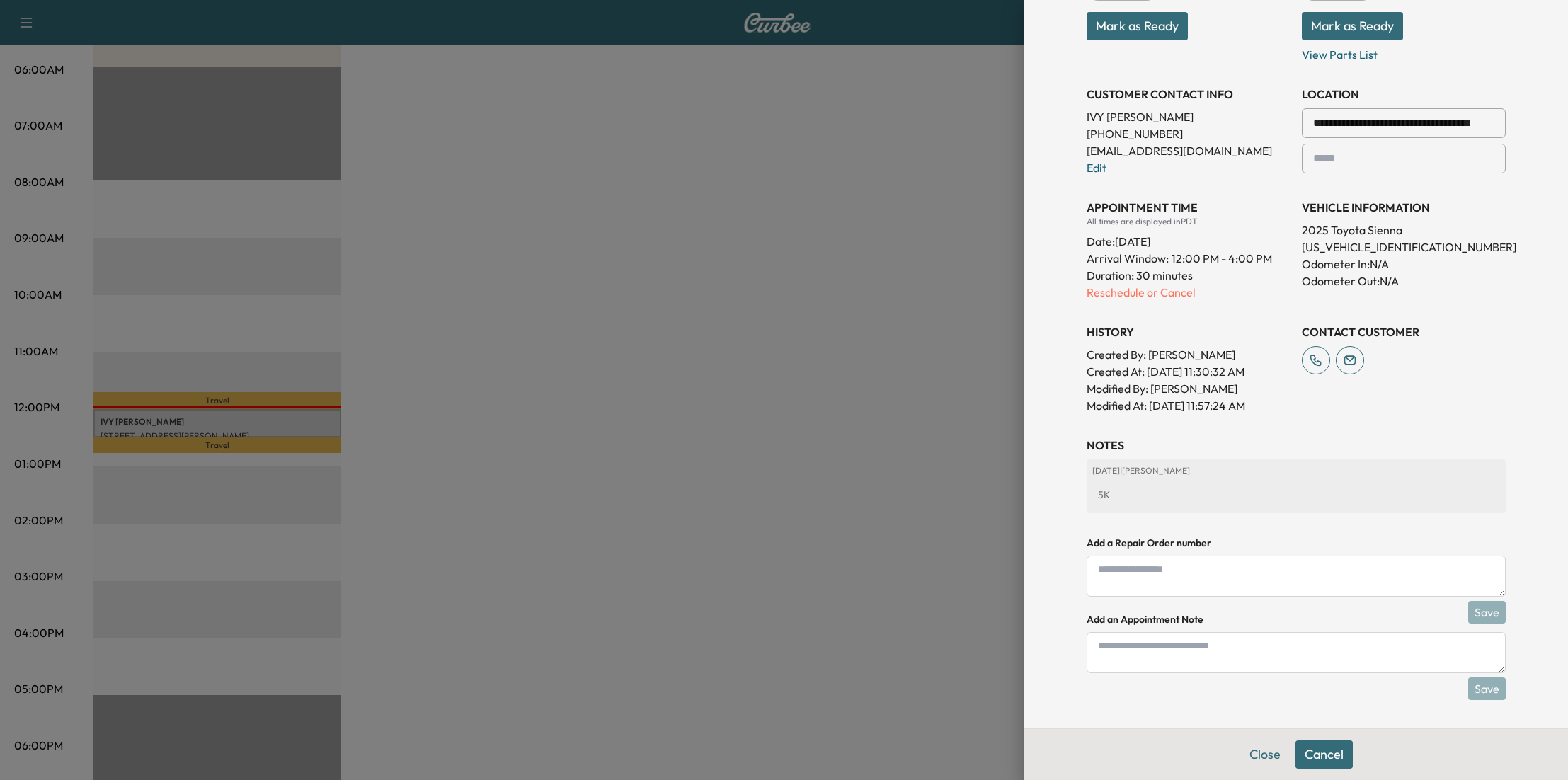
scroll to position [253, 0]
click at [1134, 477] on div "[DATE] | [PERSON_NAME] 5K" at bounding box center [1296, 486] width 420 height 54
click at [1145, 576] on textarea at bounding box center [1296, 577] width 420 height 41
click at [1137, 670] on textarea at bounding box center [1296, 652] width 420 height 41
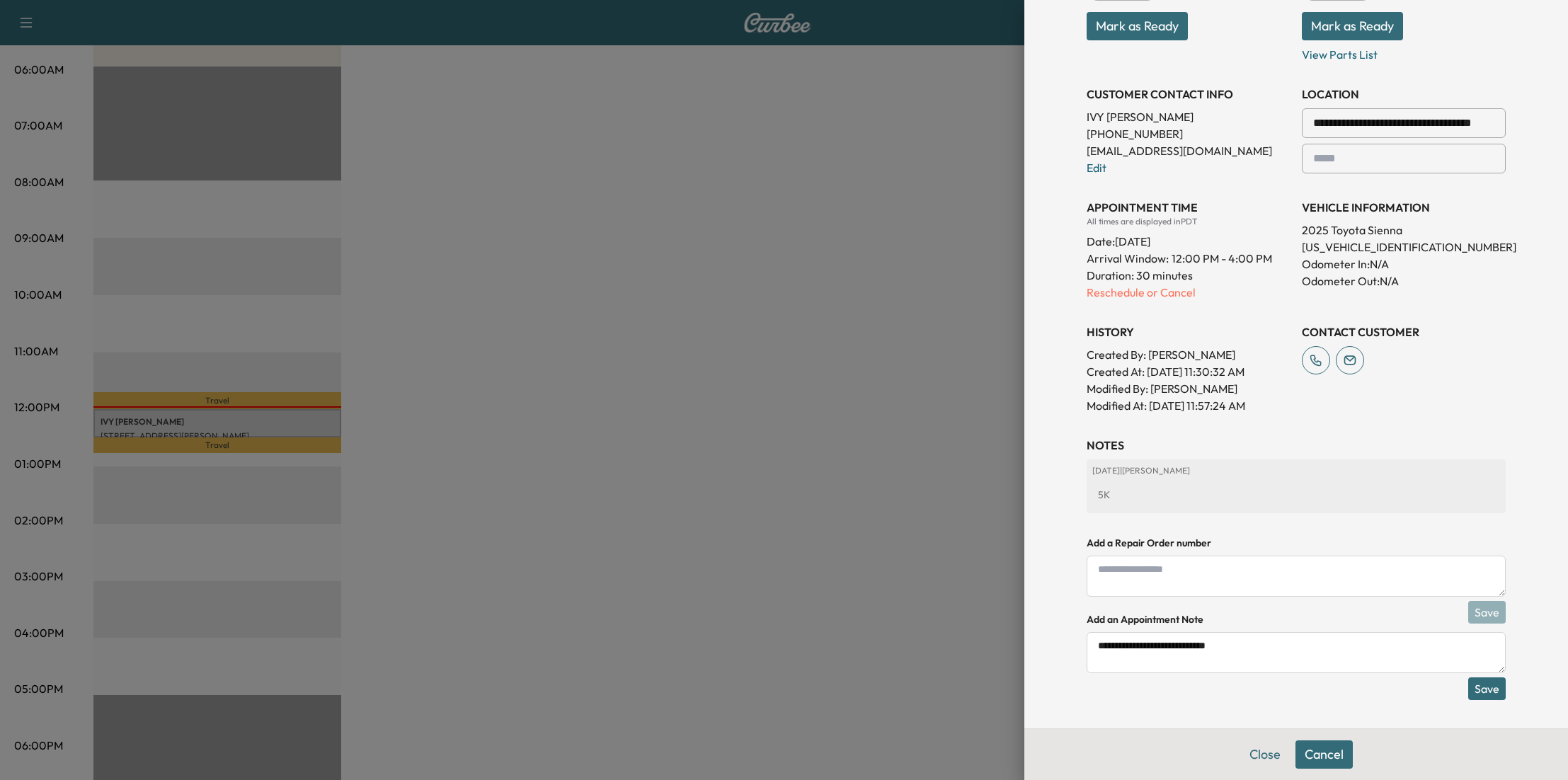
type textarea "**********"
click at [1468, 687] on button "Save" at bounding box center [1486, 689] width 37 height 23
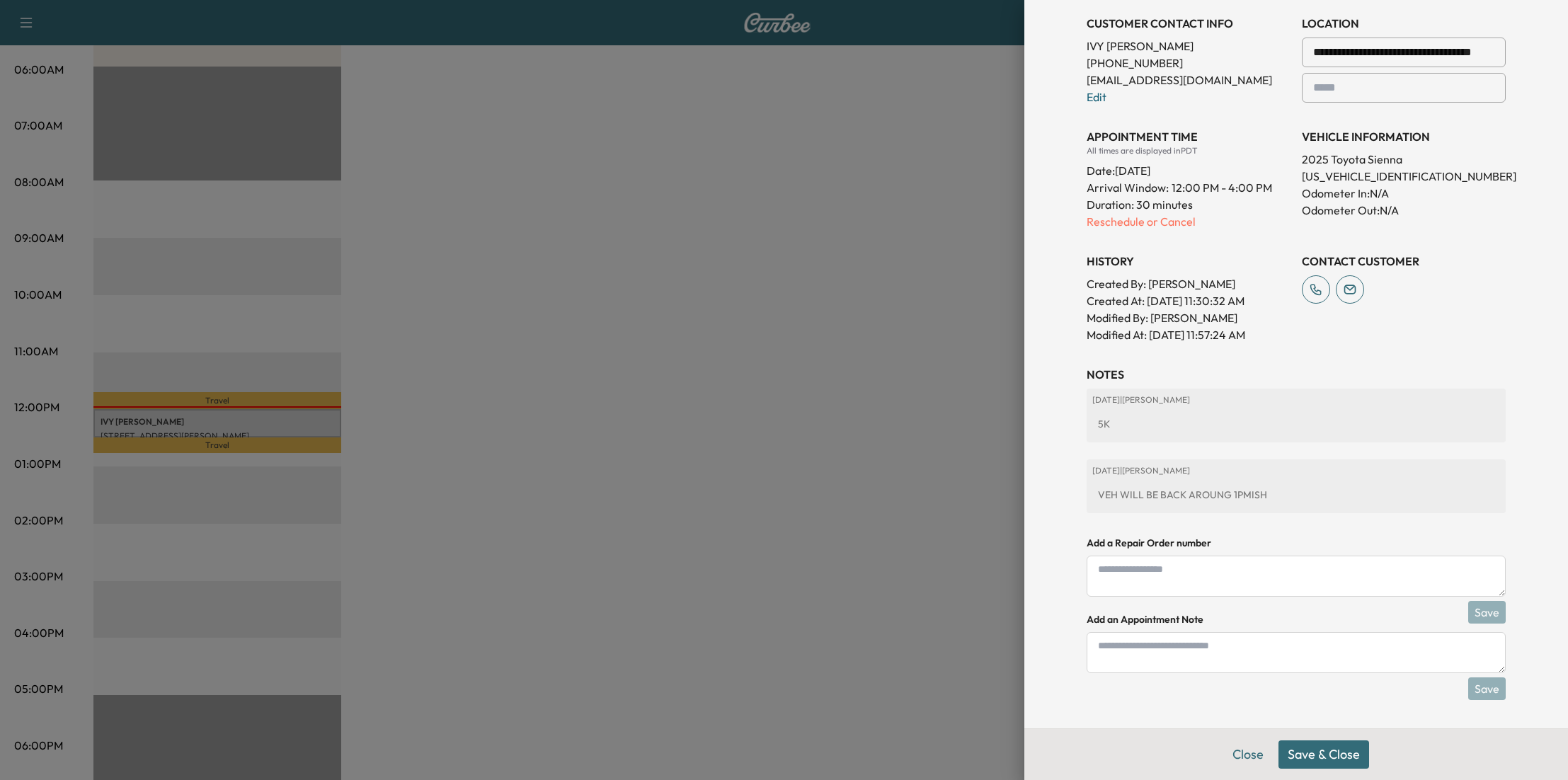
drag, startPoint x: 1331, startPoint y: 756, endPoint x: 1333, endPoint y: 742, distance: 14.1
click at [1332, 752] on button "Save & Close" at bounding box center [1323, 754] width 90 height 28
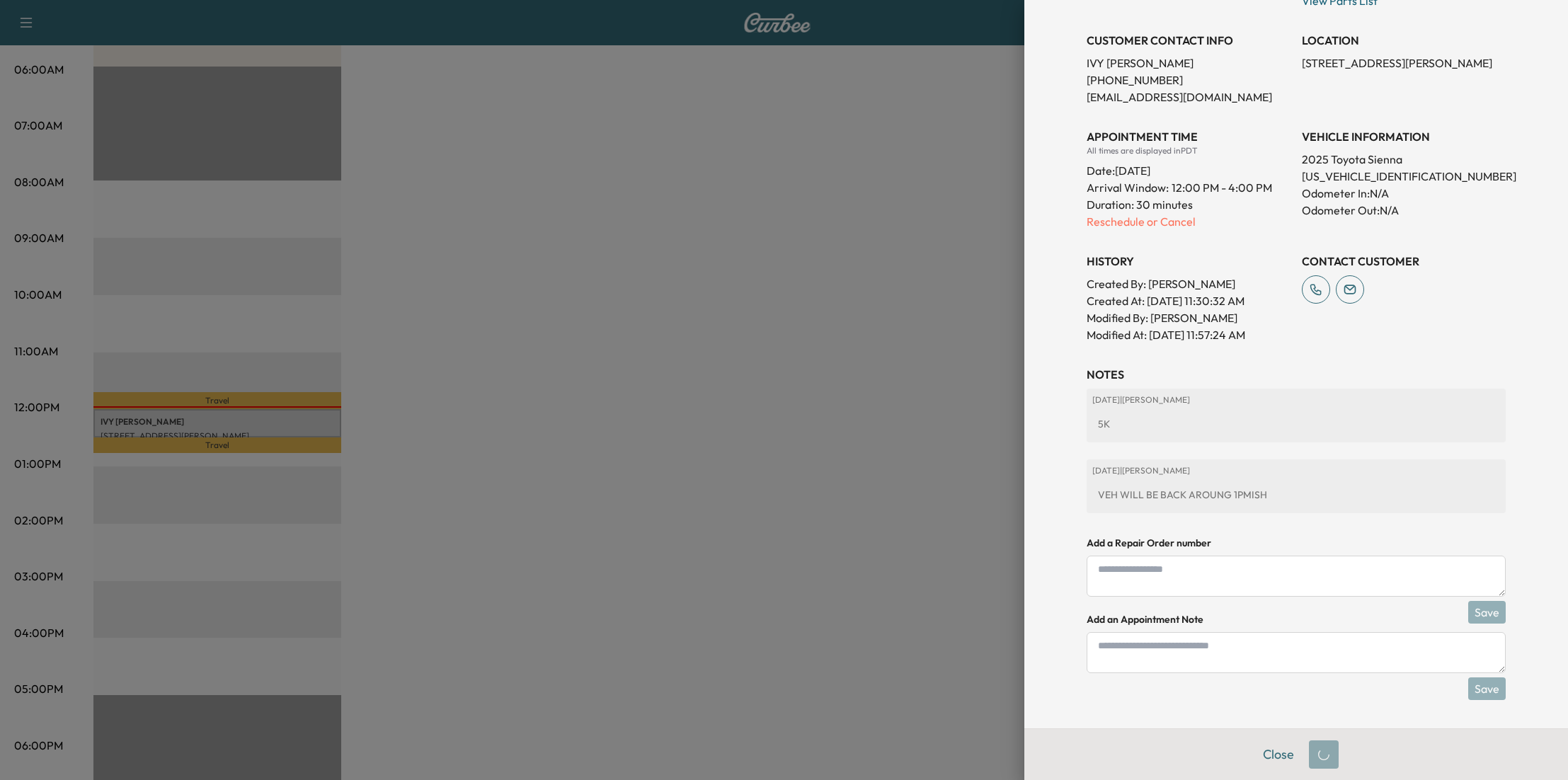
scroll to position [277, 0]
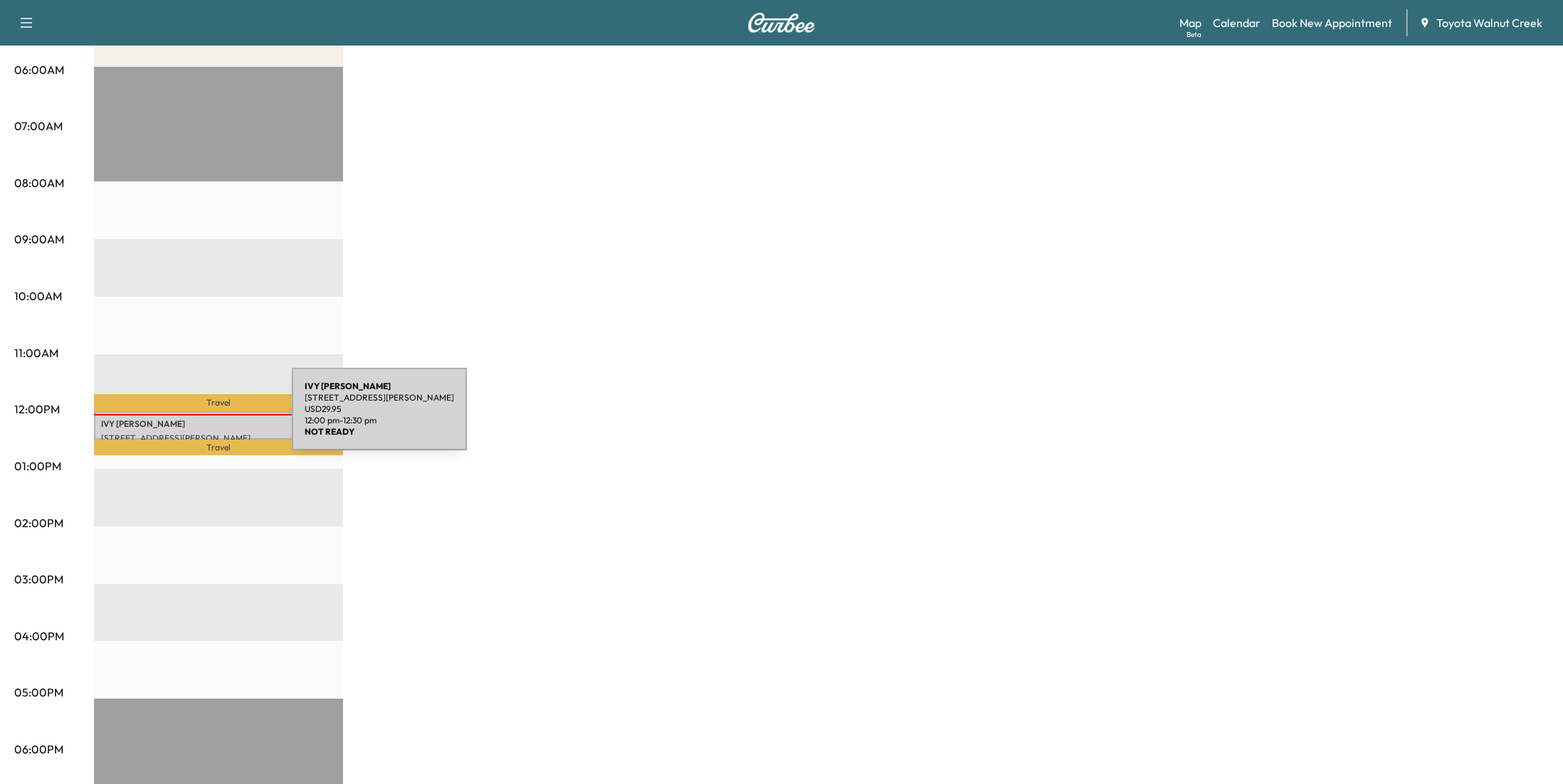
click at [185, 419] on p "[PERSON_NAME]" at bounding box center [218, 425] width 235 height 12
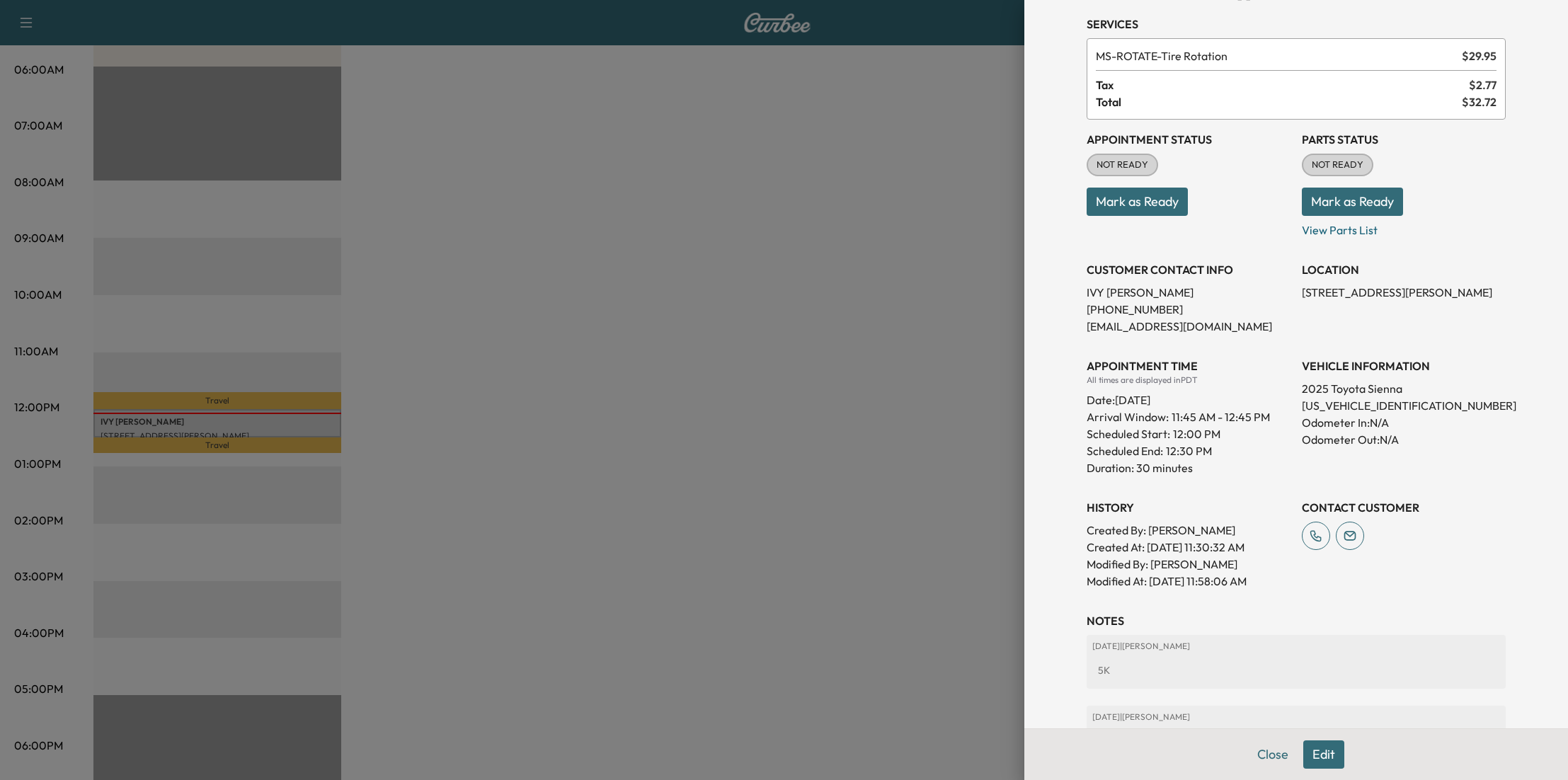
scroll to position [88, 0]
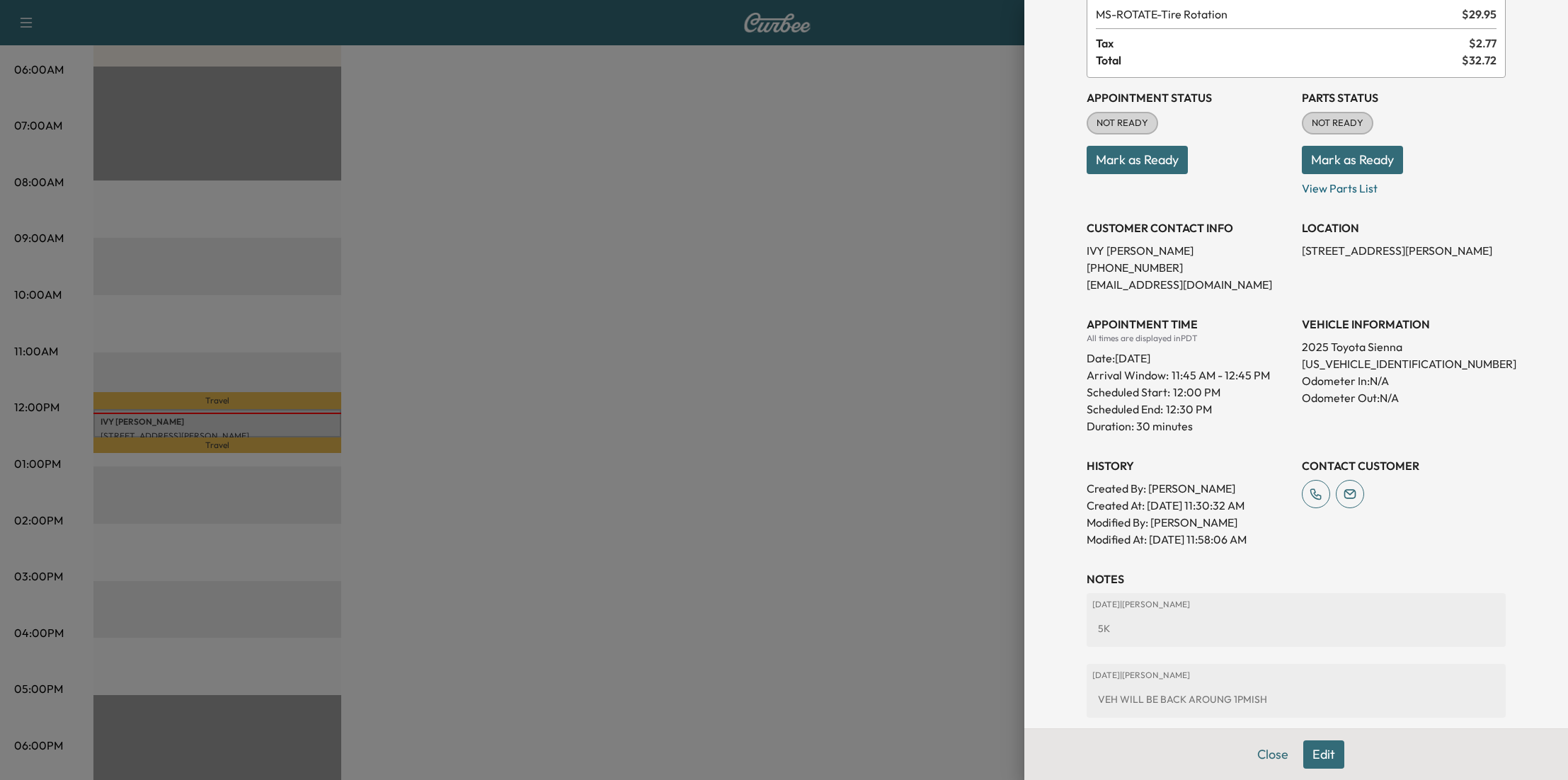
click at [1310, 758] on button "Edit" at bounding box center [1323, 754] width 41 height 28
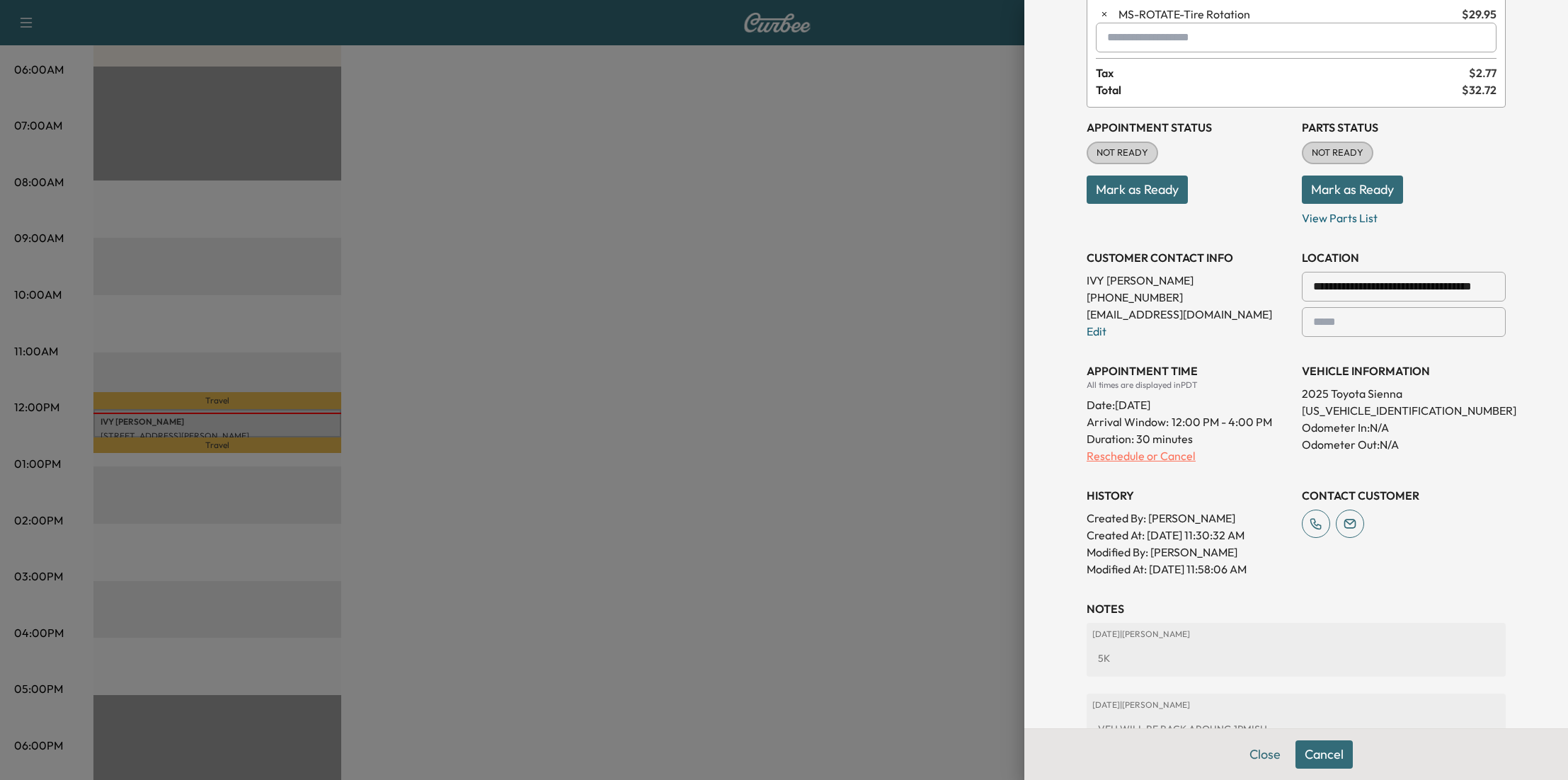
click at [1133, 455] on p "Reschedule or Cancel" at bounding box center [1189, 455] width 204 height 17
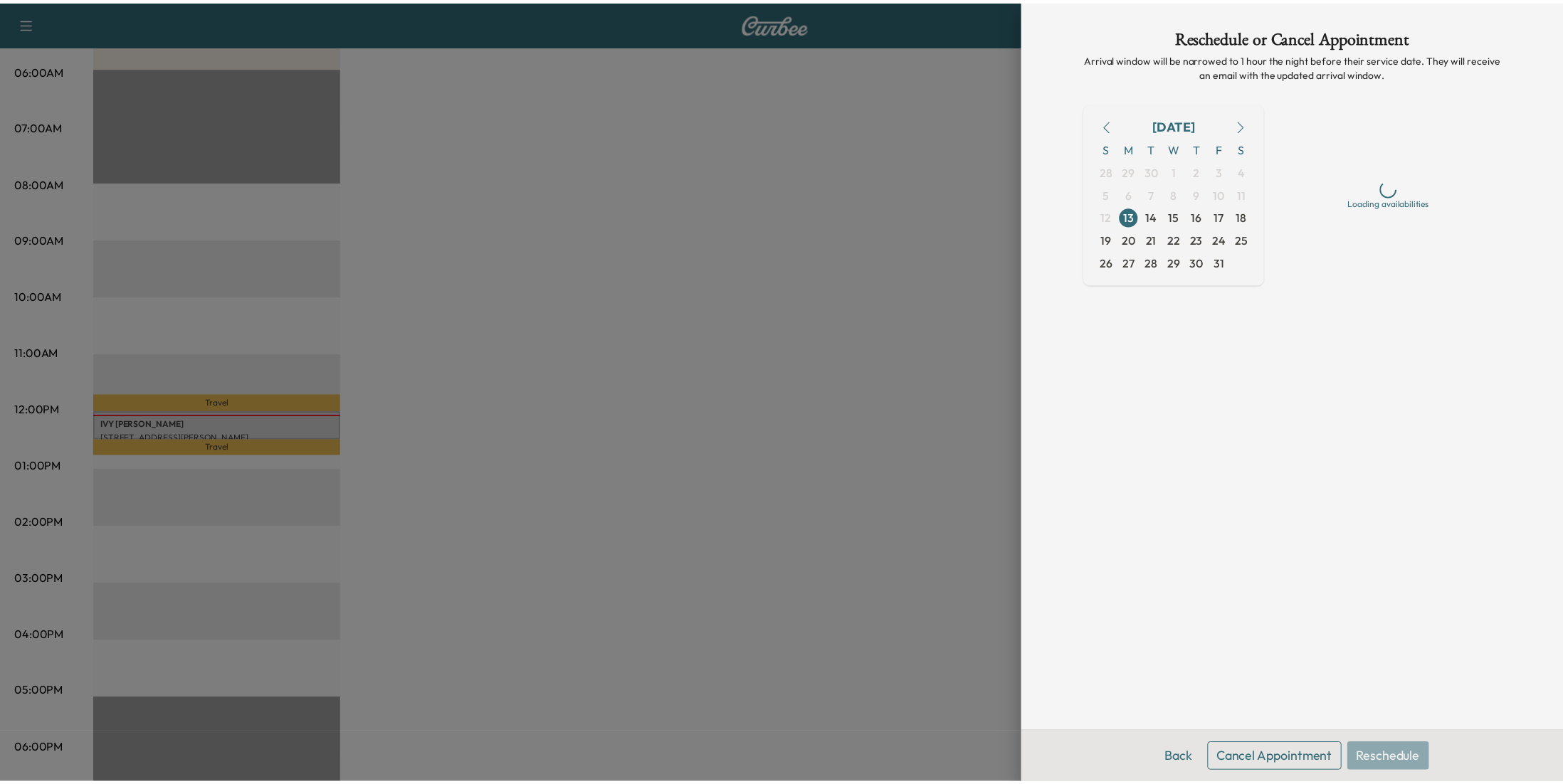
scroll to position [0, 0]
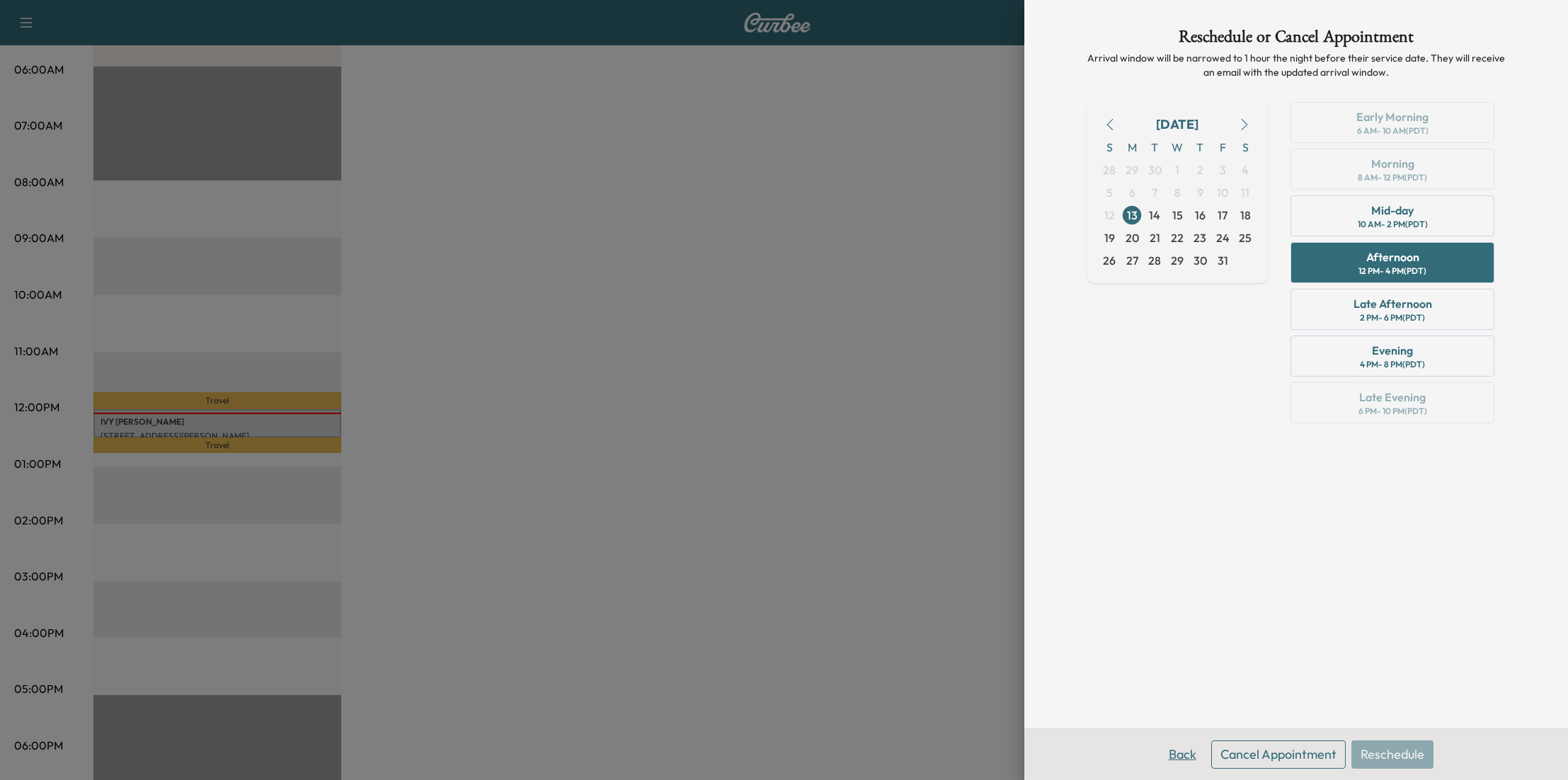
click at [1182, 754] on button "Back" at bounding box center [1182, 754] width 46 height 28
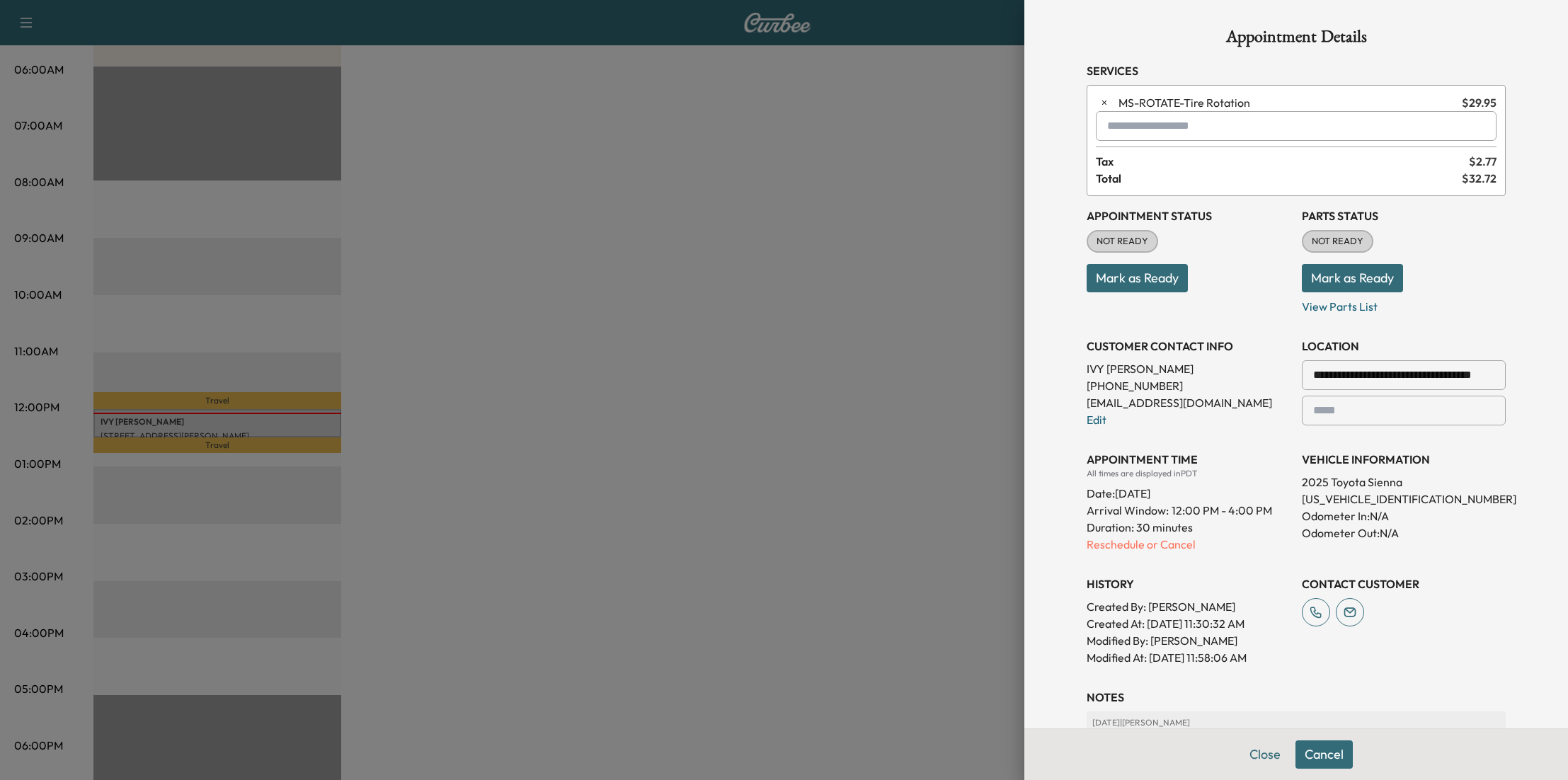
drag, startPoint x: 1321, startPoint y: 758, endPoint x: 1141, endPoint y: 603, distance: 237.5
click at [1317, 751] on button "Cancel" at bounding box center [1324, 754] width 57 height 28
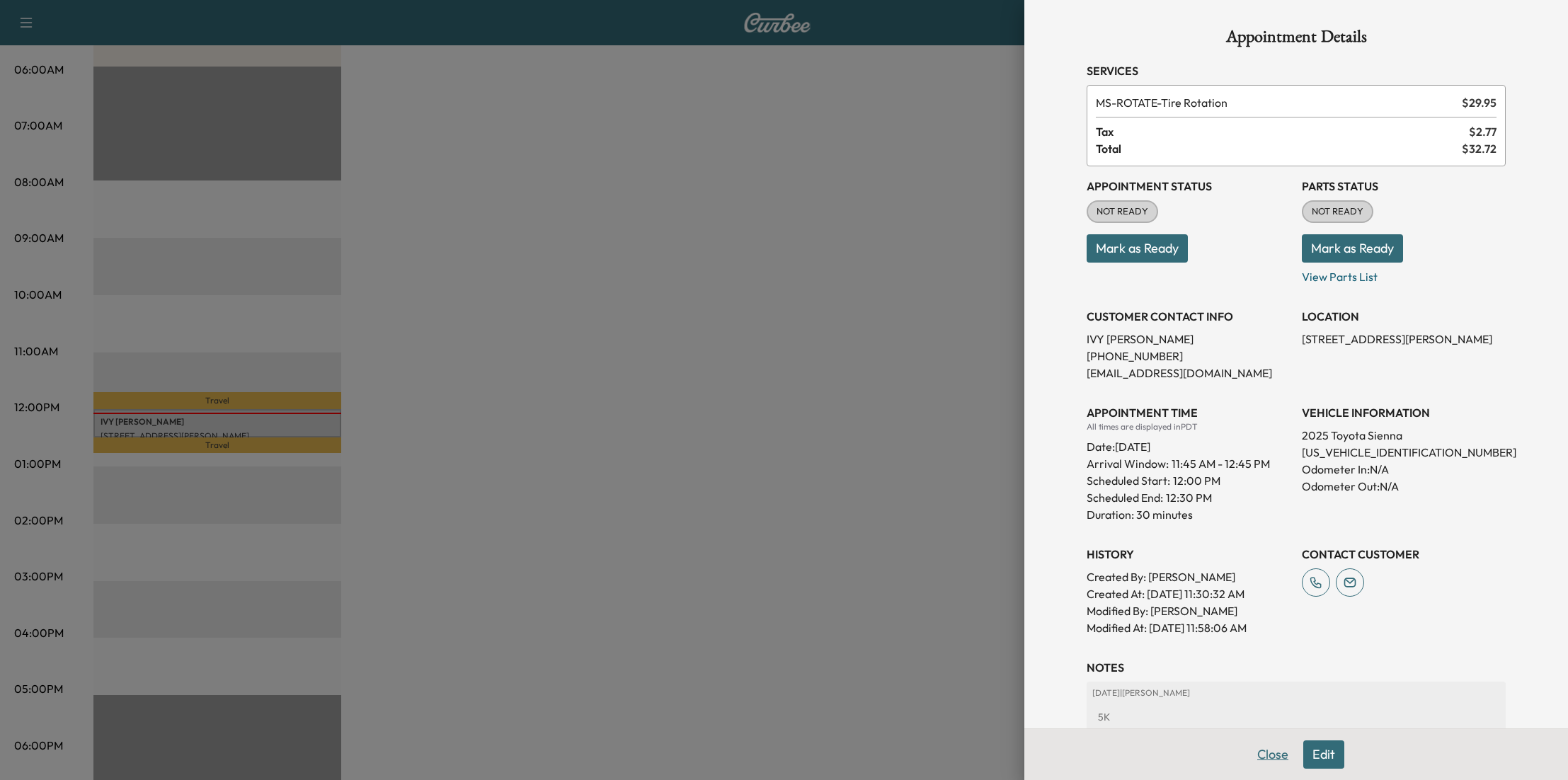
drag, startPoint x: 1256, startPoint y: 761, endPoint x: 1207, endPoint y: 748, distance: 50.7
click at [1255, 759] on button "Close" at bounding box center [1272, 754] width 49 height 28
